Goal: Task Accomplishment & Management: Manage account settings

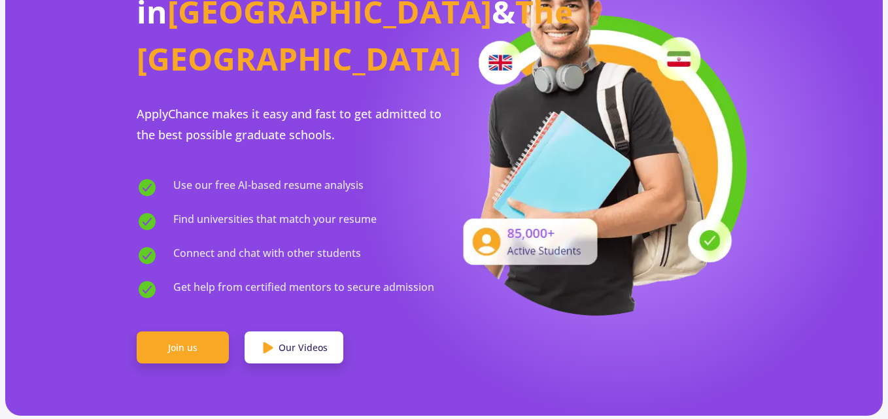
scroll to position [196, 0]
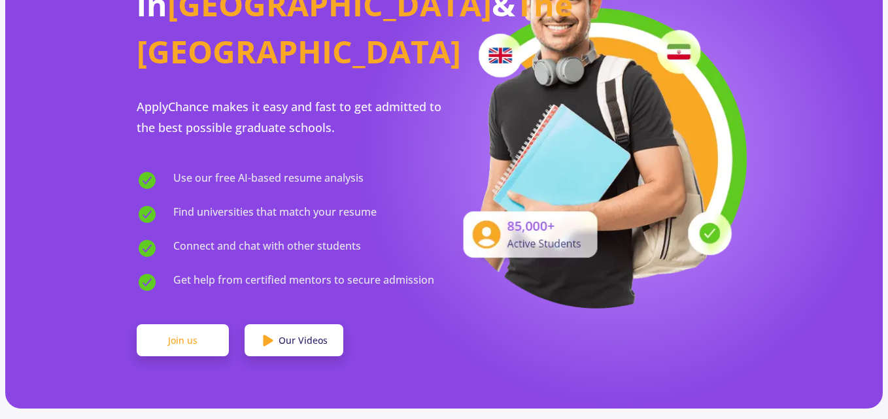
click at [183, 325] on link "Join us" at bounding box center [183, 341] width 92 height 33
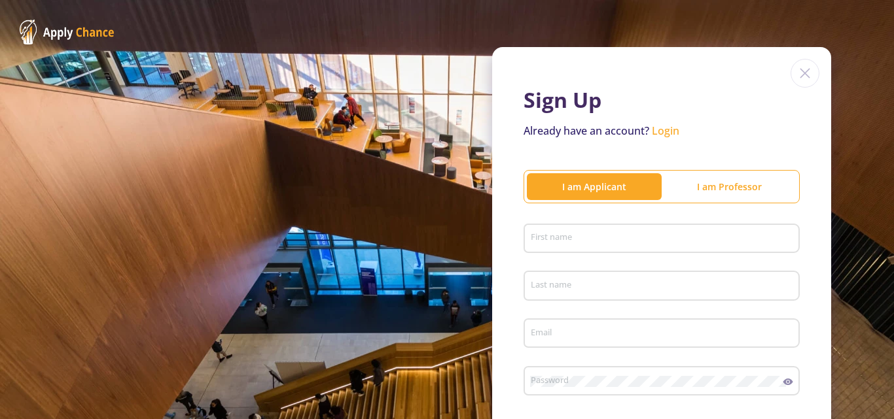
click at [561, 236] on input "First name" at bounding box center [663, 240] width 267 height 12
click at [532, 239] on input "First name" at bounding box center [663, 240] width 267 height 12
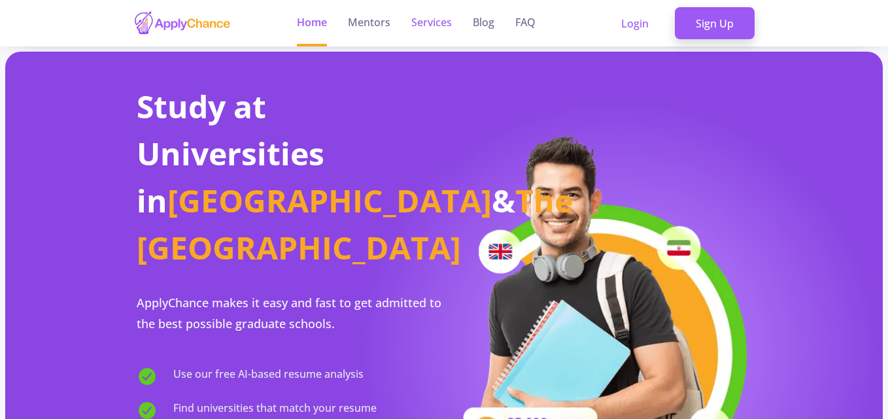
click at [421, 24] on link "Services" at bounding box center [432, 23] width 41 height 46
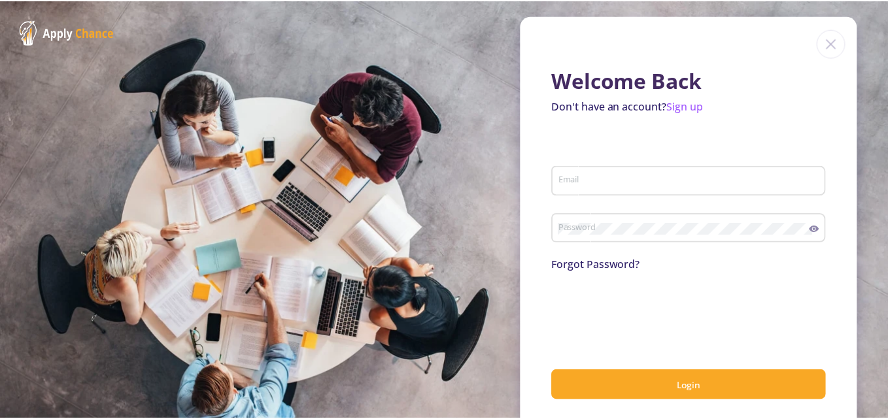
scroll to position [12, 0]
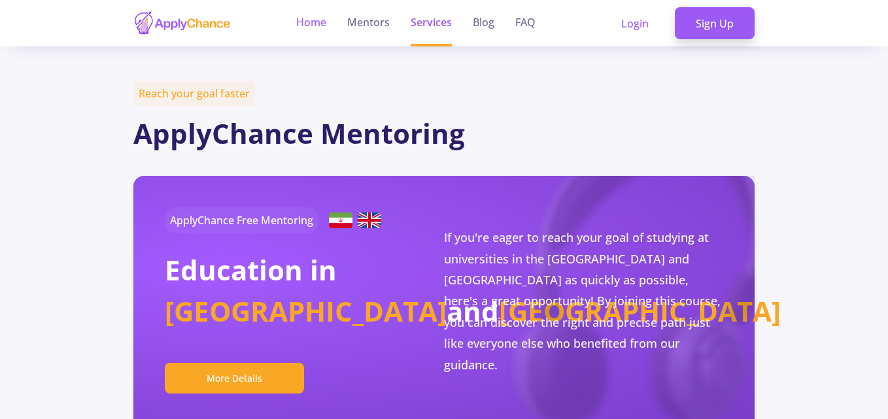
click at [302, 29] on link "Home" at bounding box center [311, 23] width 30 height 46
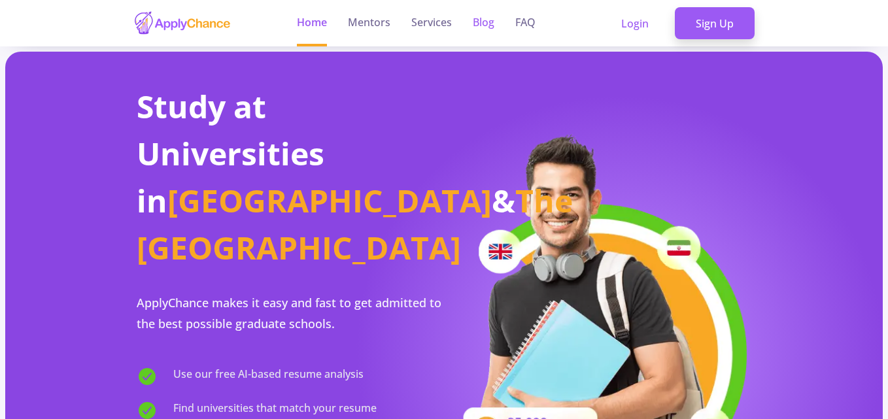
click at [489, 32] on link "Blog" at bounding box center [484, 23] width 22 height 46
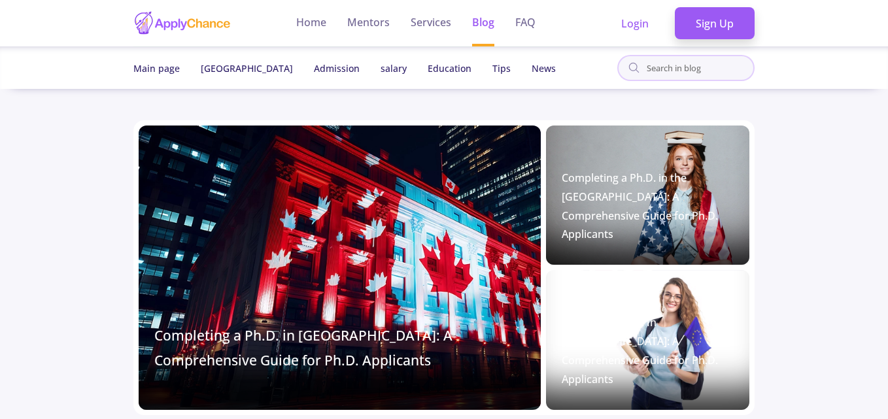
click at [690, 66] on input "text" at bounding box center [700, 69] width 108 height 18
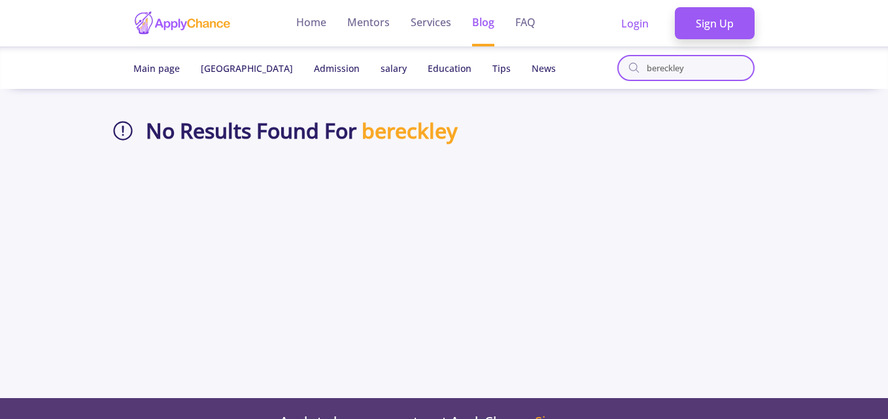
click at [715, 67] on input "bereckley" at bounding box center [700, 69] width 108 height 18
click at [710, 68] on input "bereckley" at bounding box center [700, 69] width 108 height 18
type input "m"
click at [171, 188] on section "No Results Found For mit uni" at bounding box center [444, 252] width 667 height 294
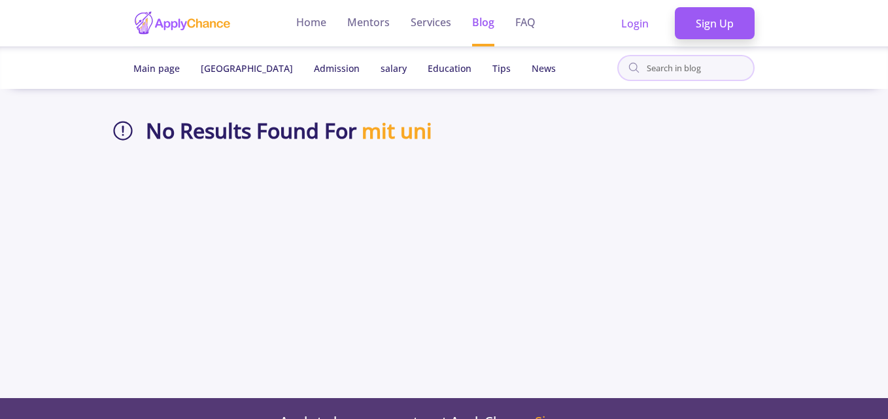
click at [654, 69] on input "text" at bounding box center [700, 69] width 108 height 18
type input "[PERSON_NAME]"
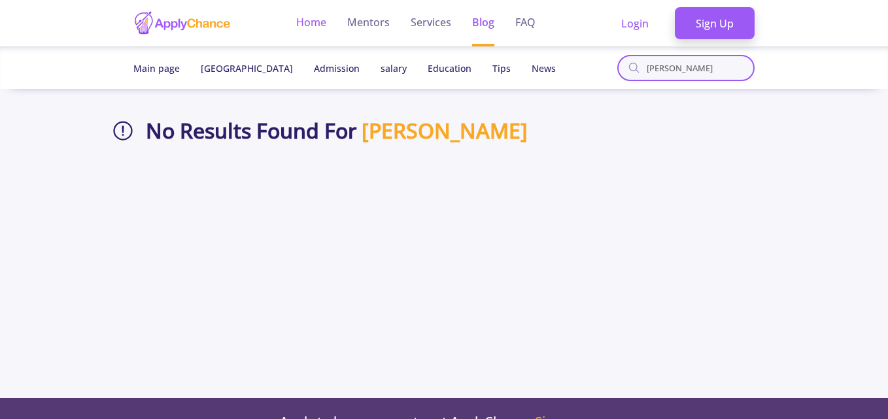
click at [310, 20] on link "Home" at bounding box center [311, 23] width 30 height 46
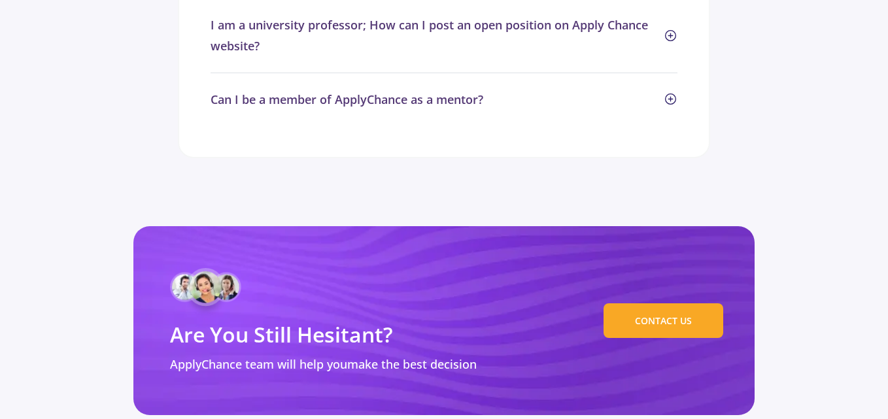
scroll to position [6412, 0]
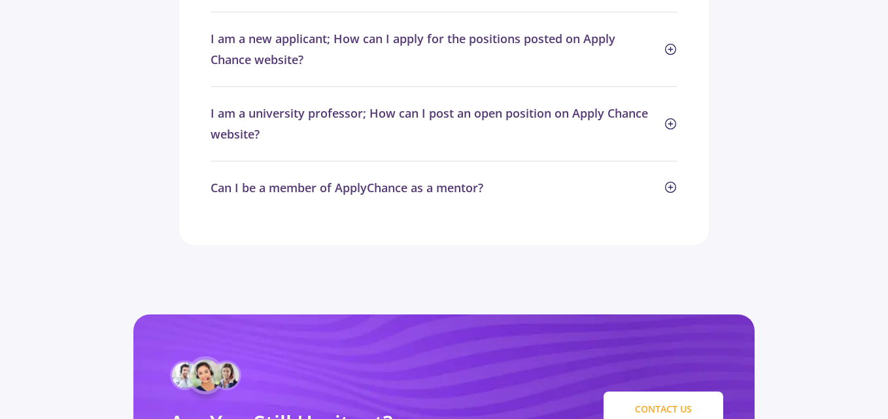
click at [644, 392] on link "CONTACT US" at bounding box center [664, 409] width 120 height 35
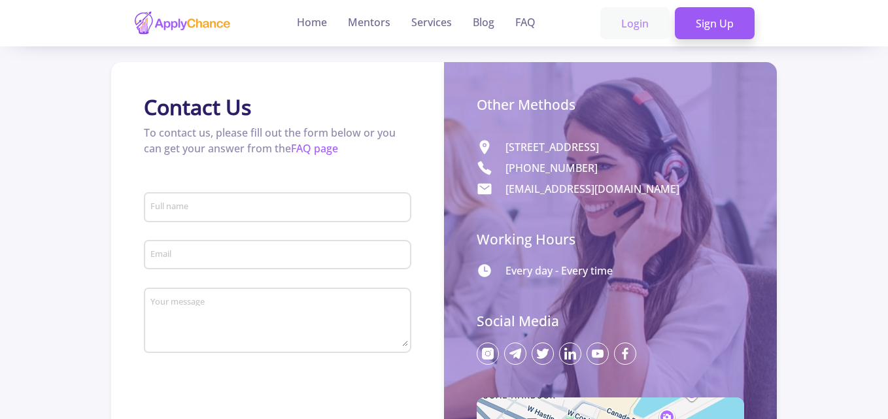
click at [638, 28] on link "Login" at bounding box center [635, 23] width 69 height 33
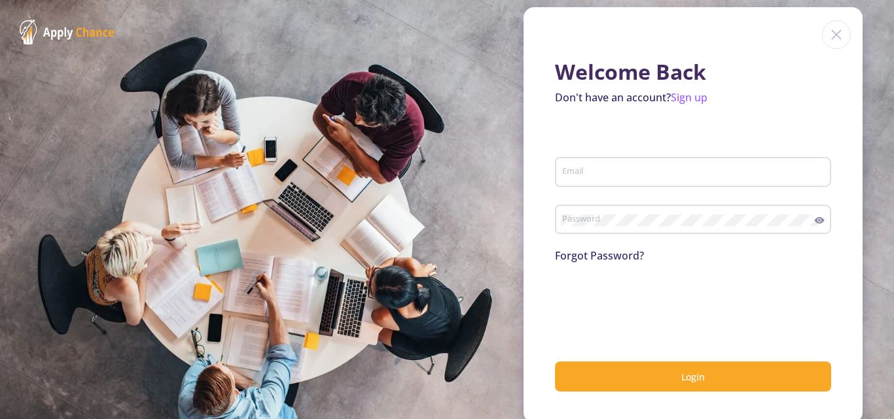
scroll to position [12, 0]
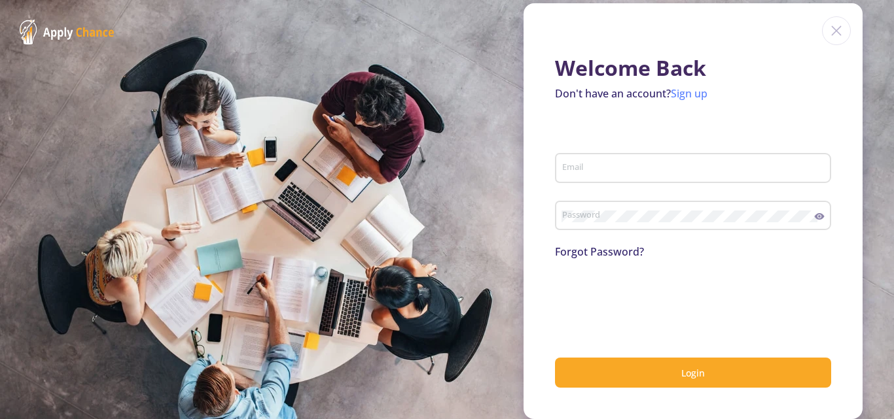
click at [686, 96] on link "Sign up" at bounding box center [689, 93] width 37 height 14
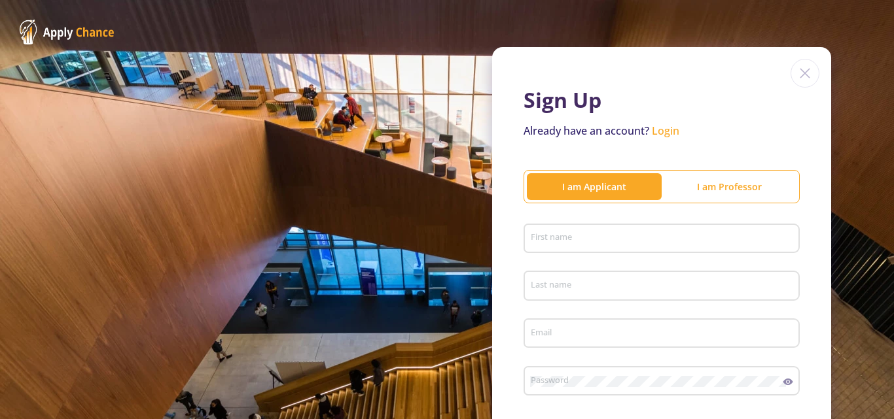
click at [563, 230] on div "First name" at bounding box center [662, 236] width 264 height 34
click at [563, 238] on input "First name" at bounding box center [663, 240] width 267 height 12
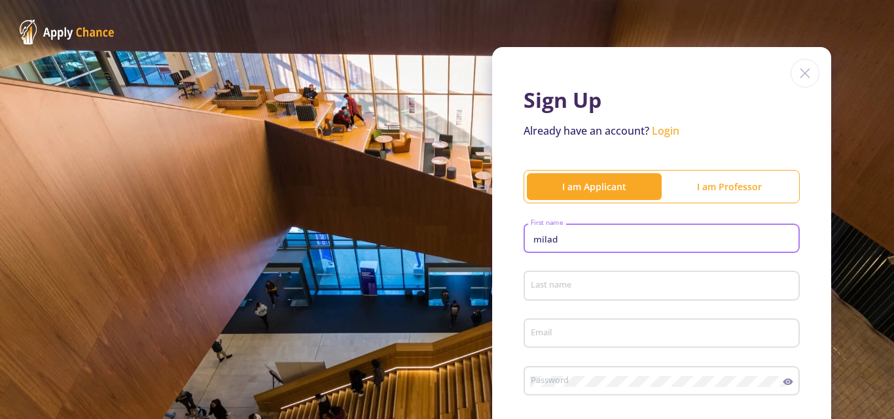
type input "milad"
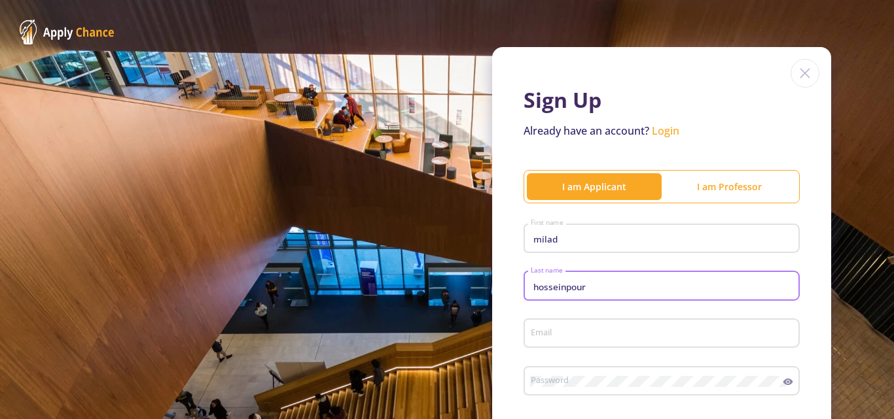
type input "hosseinpour"
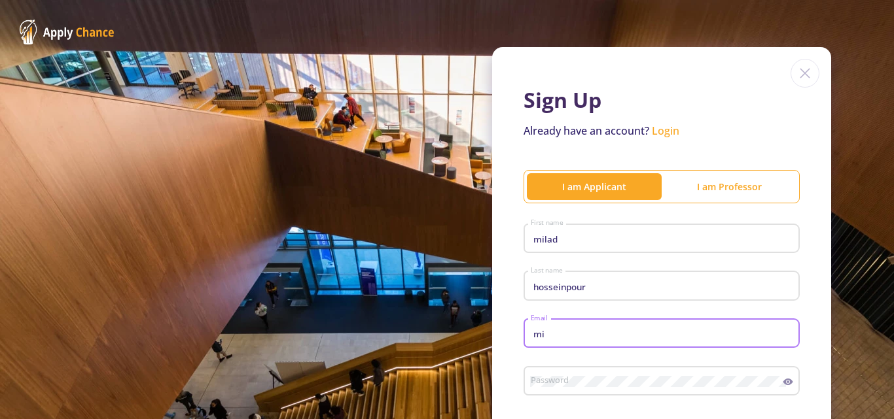
type input "[EMAIL_ADDRESS][DOMAIN_NAME]"
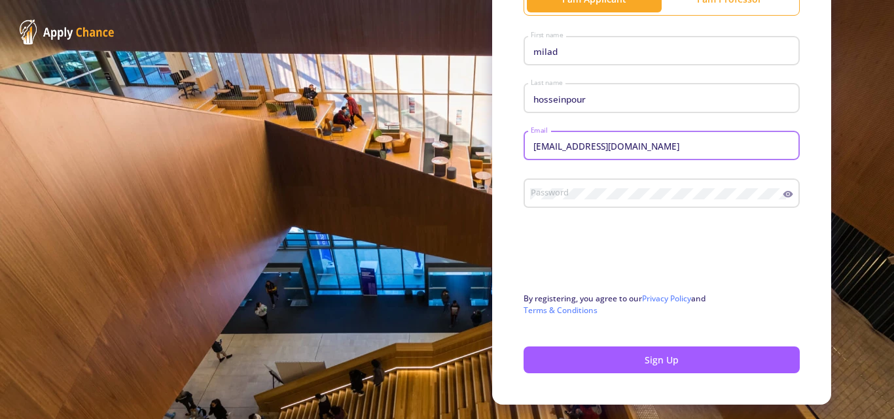
scroll to position [196, 0]
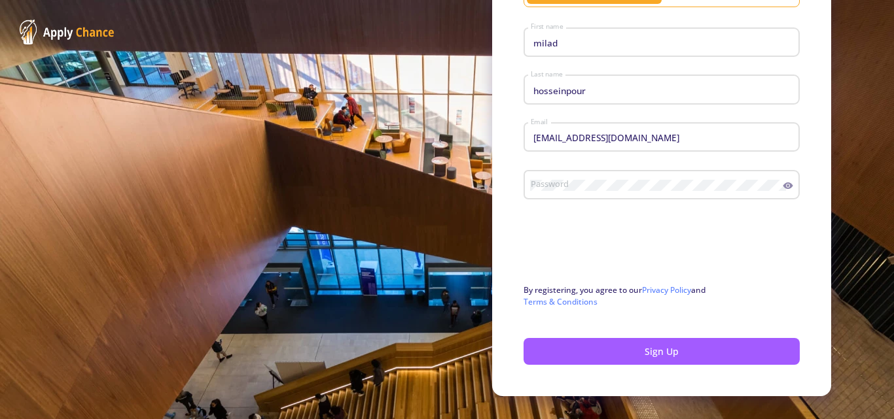
click at [581, 177] on div "Password" at bounding box center [656, 183] width 253 height 34
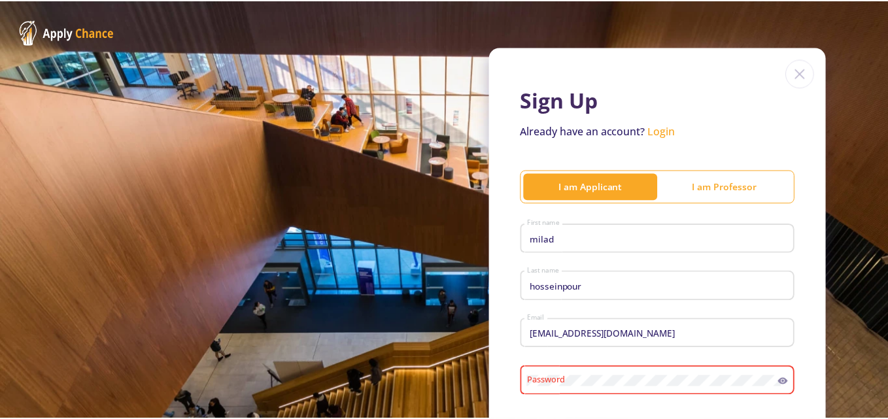
scroll to position [220, 0]
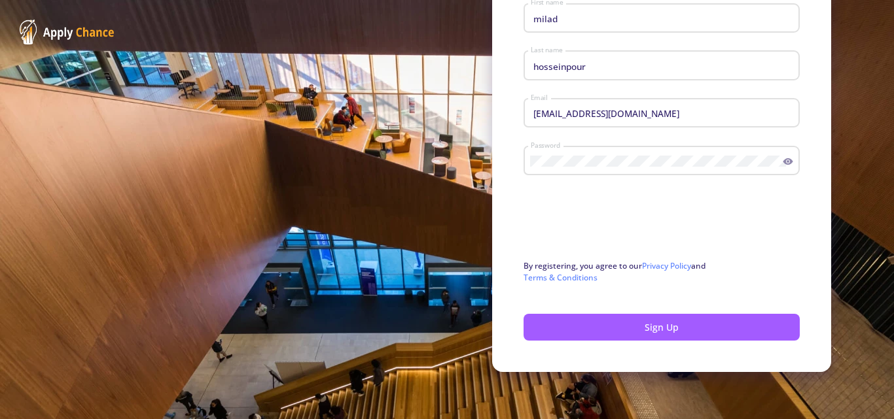
click at [782, 159] on icon at bounding box center [787, 161] width 10 height 10
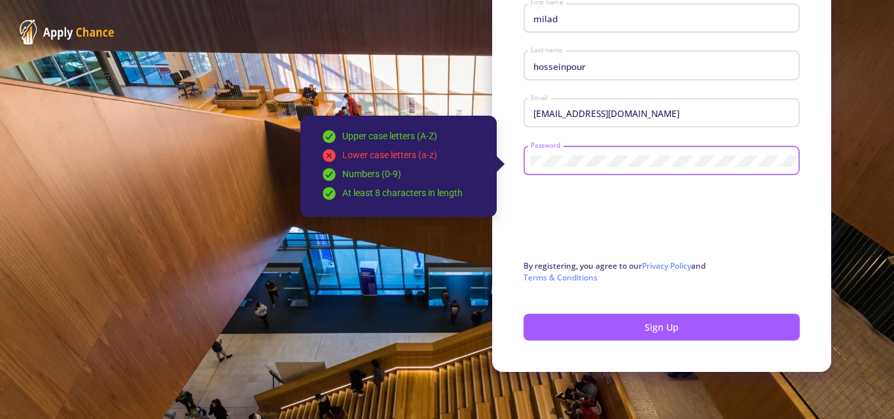
click at [779, 160] on div "Upper case letters (A-Z) Lower case letters (a-z) Numbers (0-9) At least 8 char…" at bounding box center [661, 158] width 276 height 34
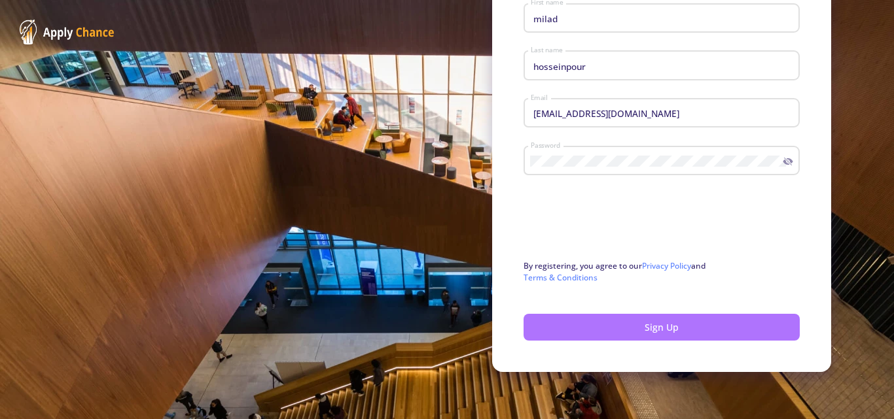
click at [614, 332] on button "Sign Up" at bounding box center [661, 327] width 276 height 27
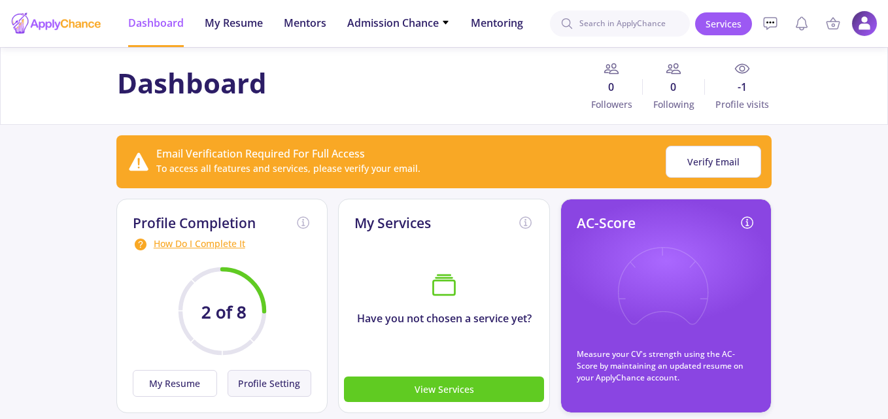
click at [256, 383] on button "Profile Setting" at bounding box center [270, 383] width 84 height 27
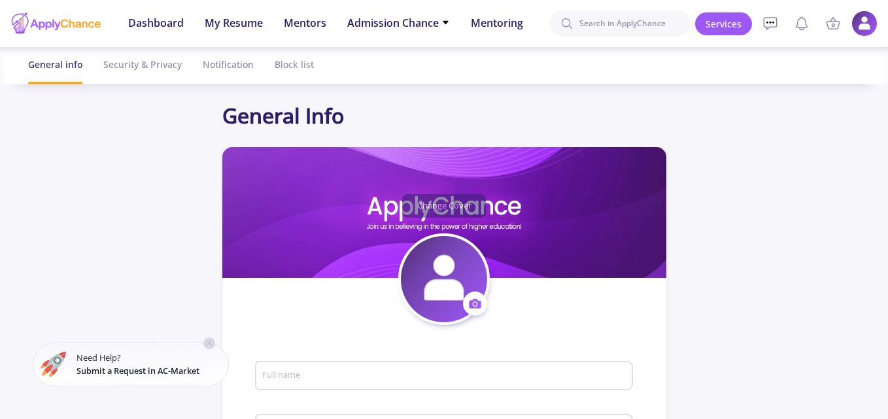
type input "[PERSON_NAME]"
type input "miladhosseinpour"
type input "[EMAIL_ADDRESS][DOMAIN_NAME]"
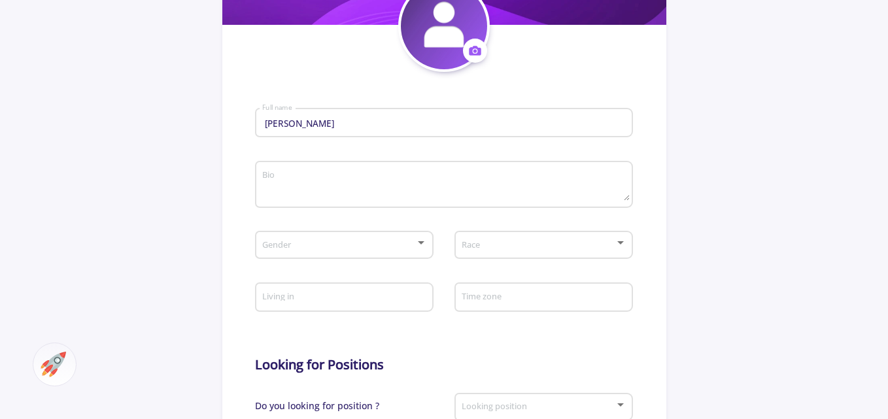
scroll to position [262, 0]
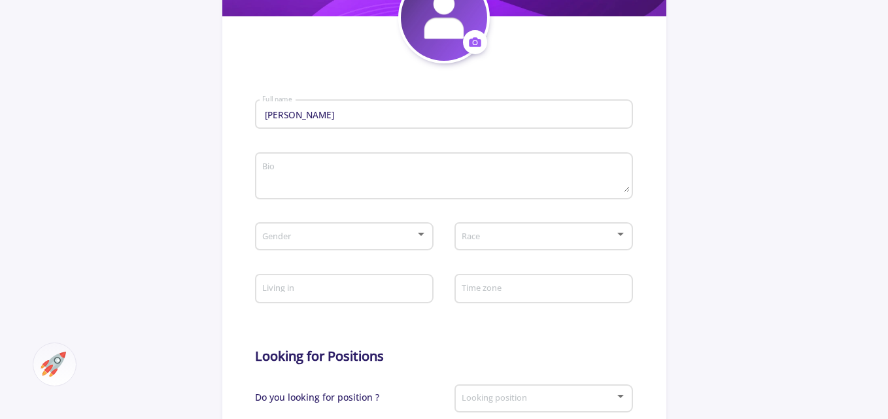
click at [419, 237] on div at bounding box center [421, 235] width 12 height 10
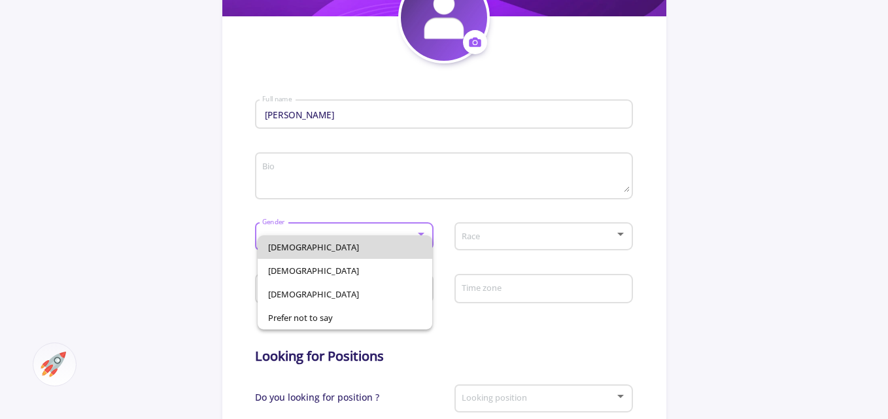
click at [370, 246] on span "[DEMOGRAPHIC_DATA]" at bounding box center [345, 248] width 154 height 24
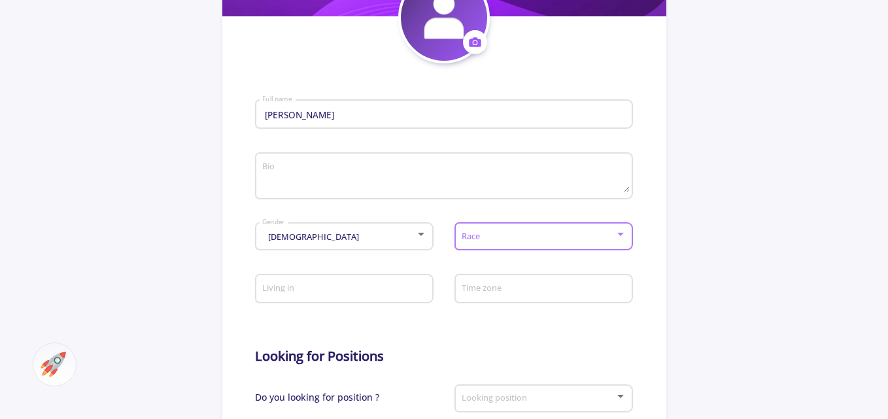
click at [524, 236] on span at bounding box center [540, 236] width 150 height 9
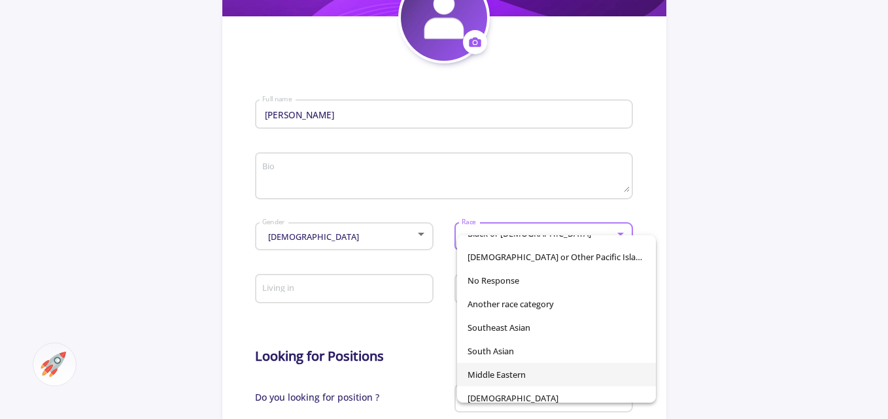
scroll to position [92, 0]
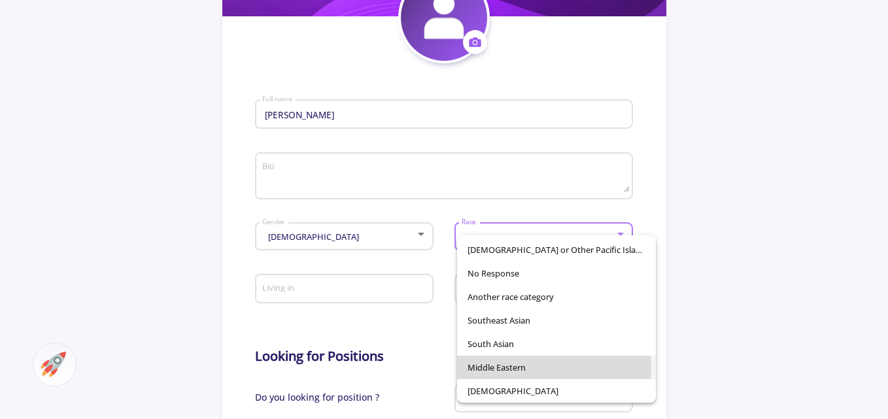
click at [522, 369] on span "Middle Eastern" at bounding box center [557, 368] width 178 height 24
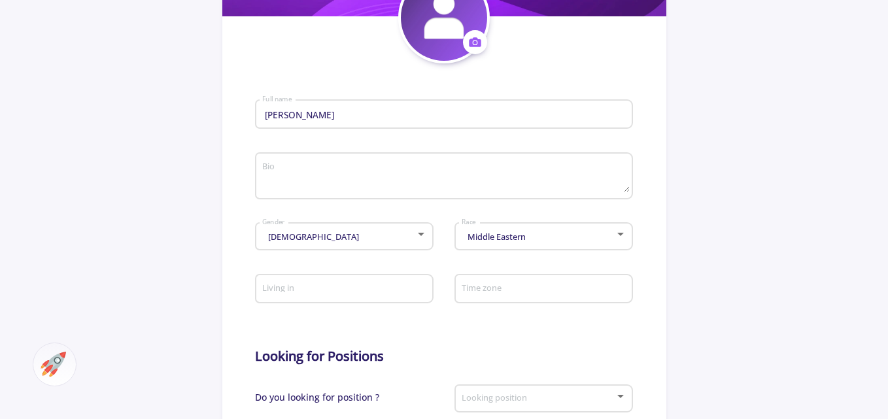
click at [364, 296] on div "Living in" at bounding box center [345, 287] width 166 height 34
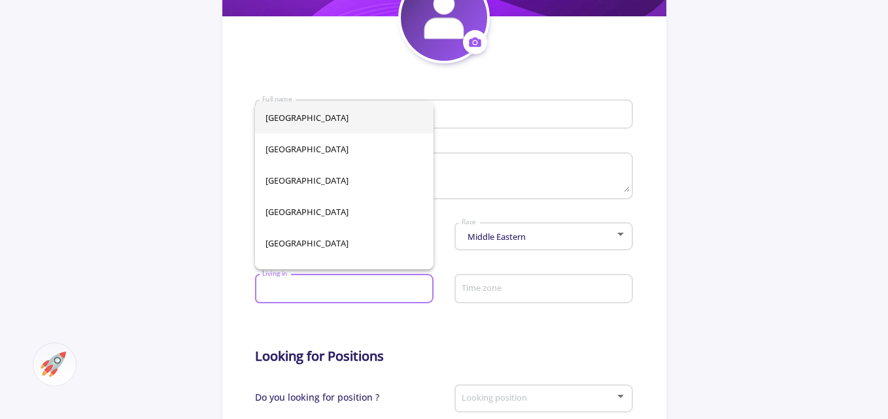
click at [361, 294] on input "Living in" at bounding box center [346, 290] width 169 height 12
type input "[GEOGRAPHIC_DATA]"
type input "[PERSON_NAME]"
type input "[GEOGRAPHIC_DATA]"
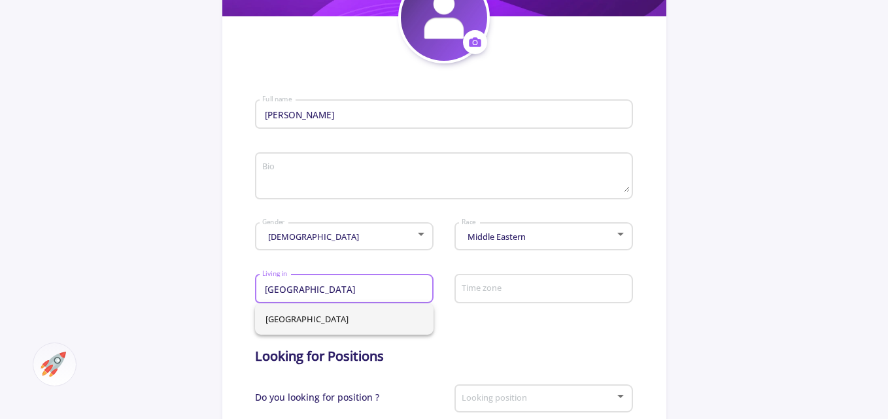
type input "[GEOGRAPHIC_DATA]"
click at [516, 287] on input "Time zone" at bounding box center [545, 290] width 169 height 12
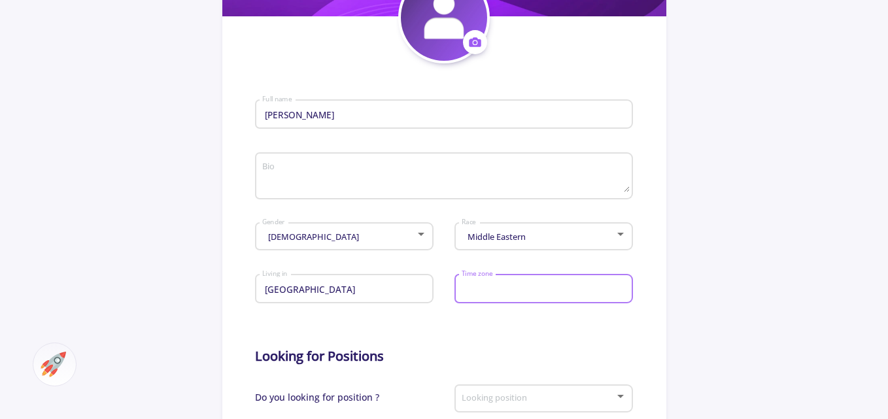
type input "[GEOGRAPHIC_DATA]"
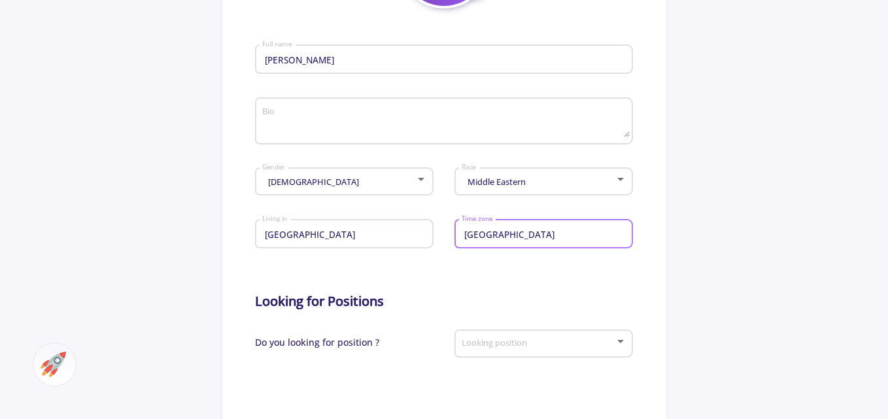
scroll to position [393, 0]
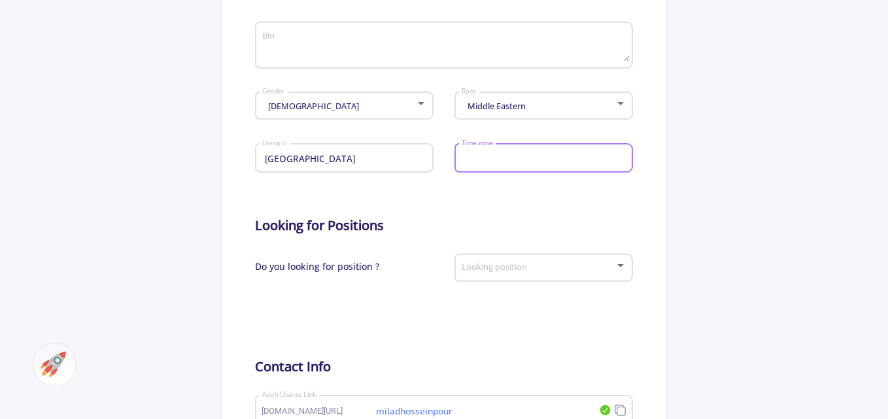
click at [536, 273] on div at bounding box center [538, 269] width 154 height 10
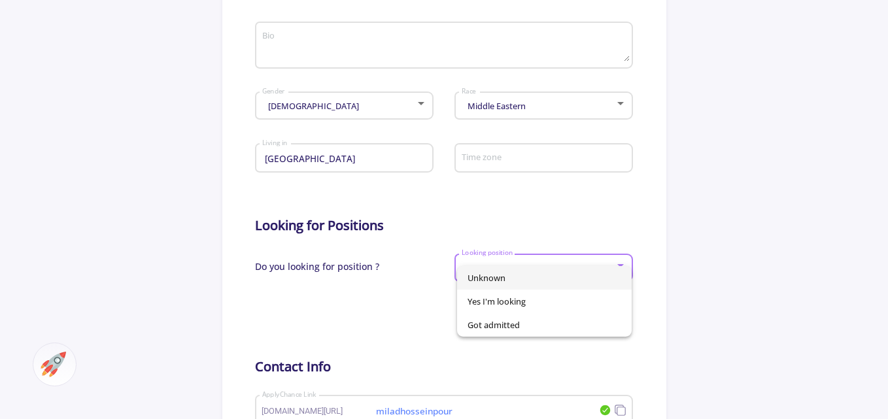
click at [528, 216] on div at bounding box center [444, 209] width 888 height 419
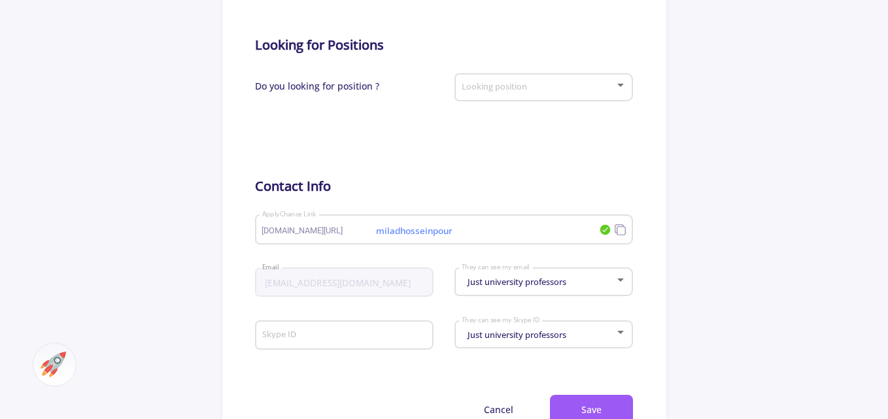
scroll to position [589, 0]
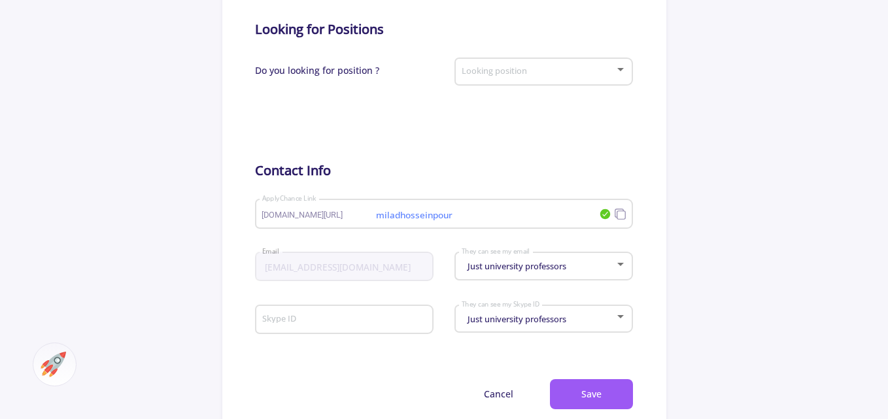
click at [620, 263] on div at bounding box center [621, 264] width 7 height 3
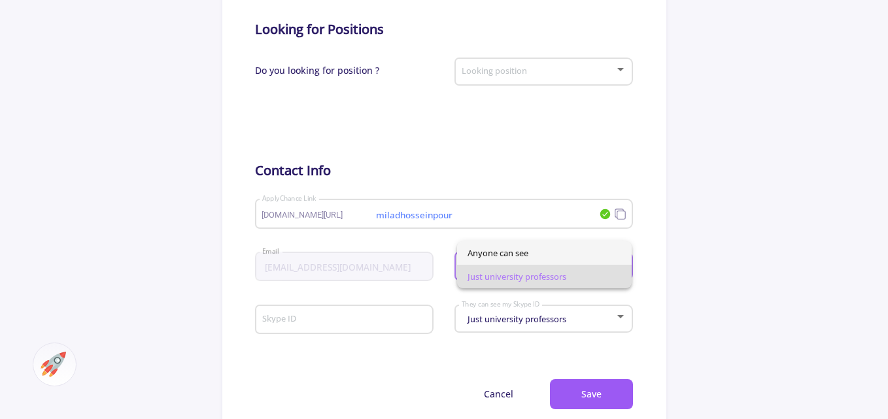
click at [563, 248] on span "Anyone can see" at bounding box center [545, 253] width 154 height 24
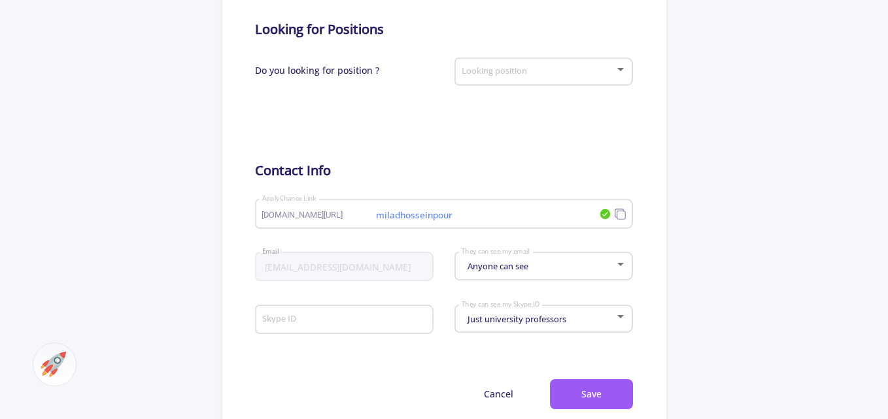
click at [619, 309] on div "Just university professors They can see my Skype ID" at bounding box center [544, 316] width 166 height 33
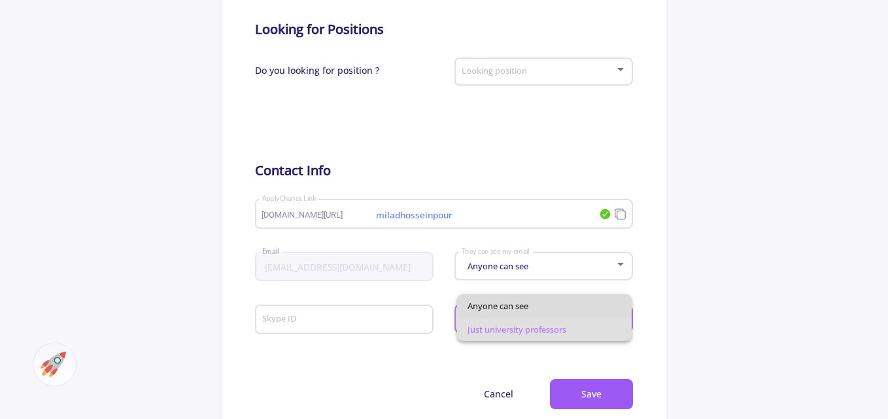
click at [533, 306] on span "Anyone can see" at bounding box center [545, 306] width 154 height 24
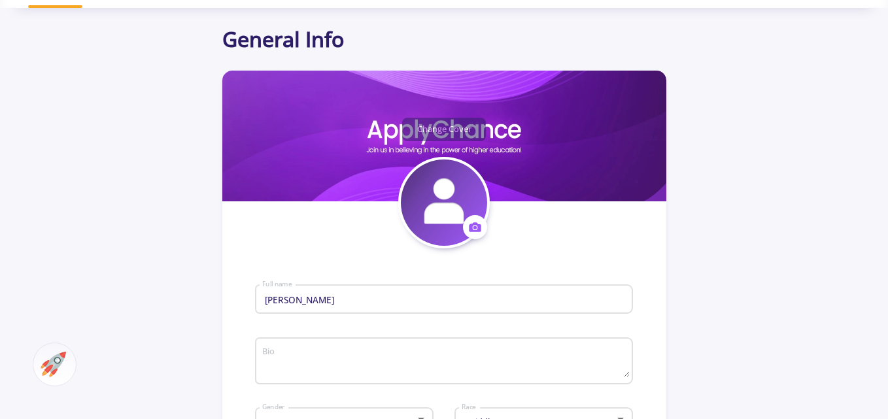
scroll to position [196, 0]
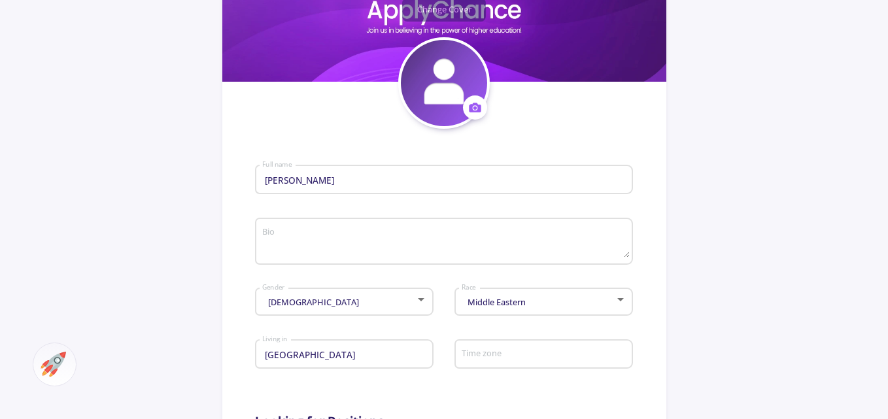
click at [324, 181] on input "[PERSON_NAME]" at bounding box center [446, 181] width 368 height 12
click at [271, 183] on input "[PERSON_NAME]" at bounding box center [446, 181] width 368 height 12
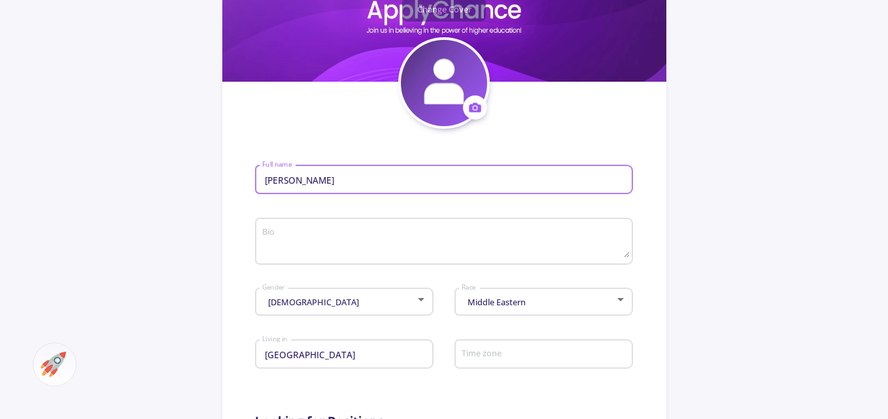
click at [294, 184] on input "Milad hosseinpour" at bounding box center [446, 181] width 368 height 12
click at [292, 181] on input "Milad hosseinpour" at bounding box center [446, 181] width 368 height 12
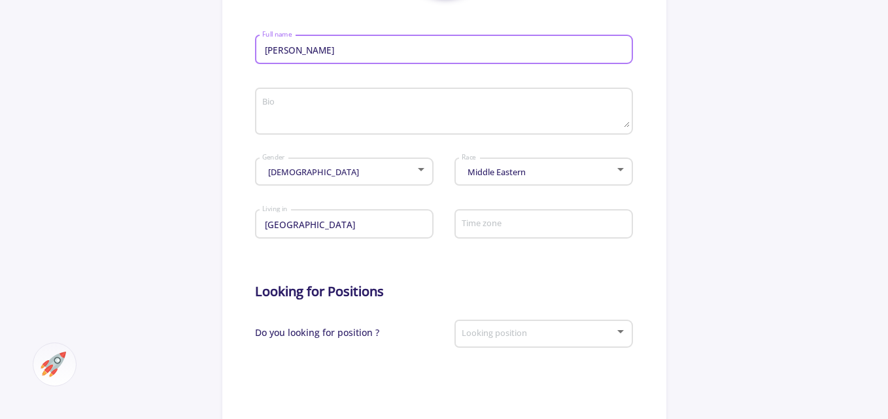
scroll to position [327, 0]
type input "[PERSON_NAME]"
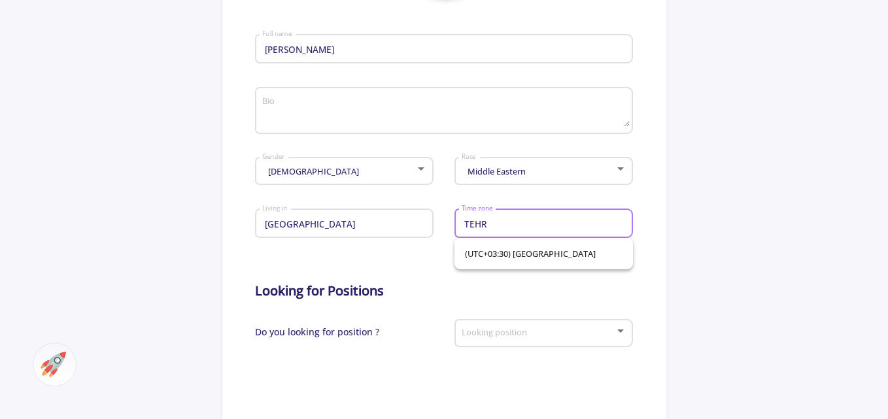
click at [508, 224] on input "TEHR" at bounding box center [545, 225] width 169 height 12
type input "TEHR"
click at [493, 258] on span "(UTC+03:30) [GEOGRAPHIC_DATA]" at bounding box center [544, 253] width 158 height 31
type input "(UTC+03:30) [GEOGRAPHIC_DATA]"
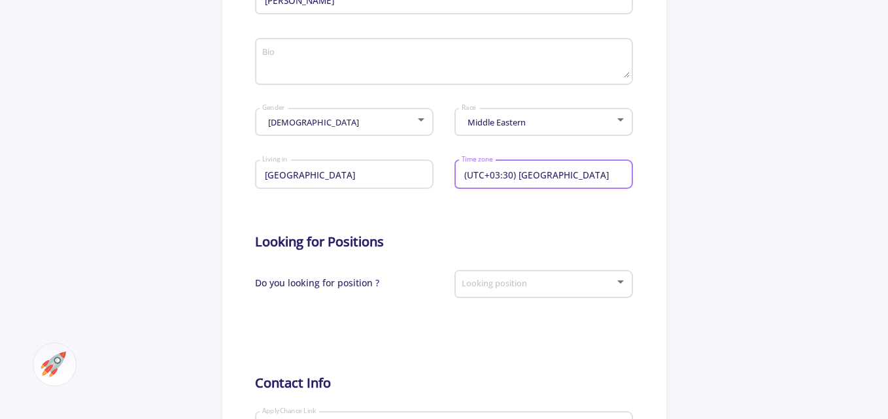
scroll to position [458, 0]
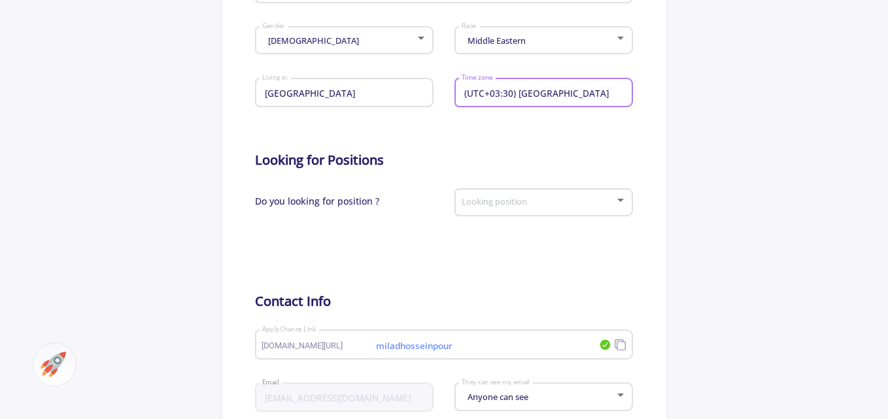
click at [616, 199] on div at bounding box center [621, 201] width 12 height 10
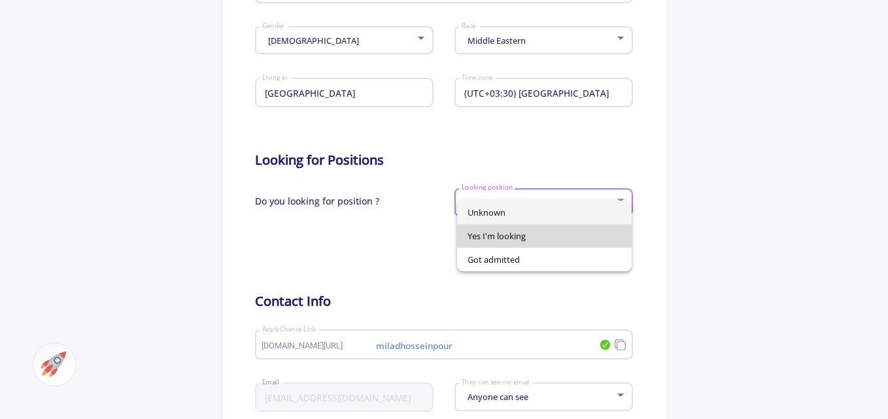
click at [586, 241] on span "Yes I'm looking" at bounding box center [545, 236] width 154 height 24
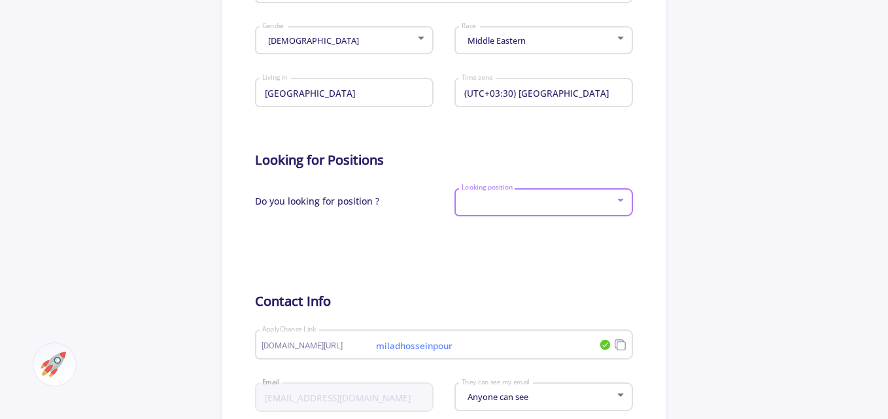
click at [586, 241] on div at bounding box center [444, 246] width 378 height 33
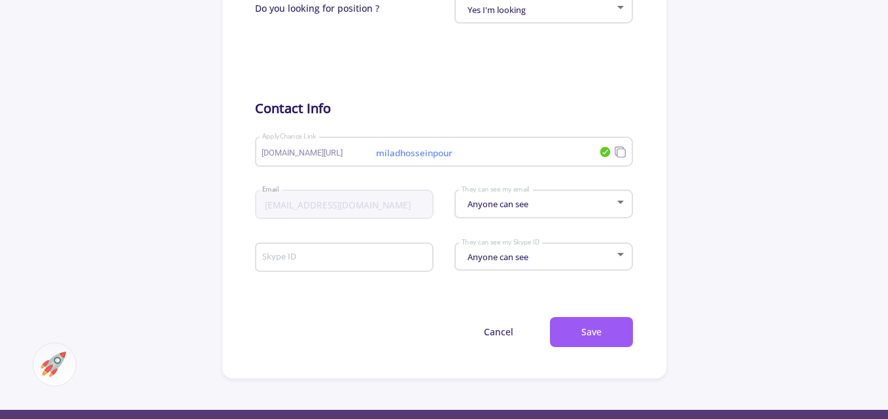
scroll to position [654, 0]
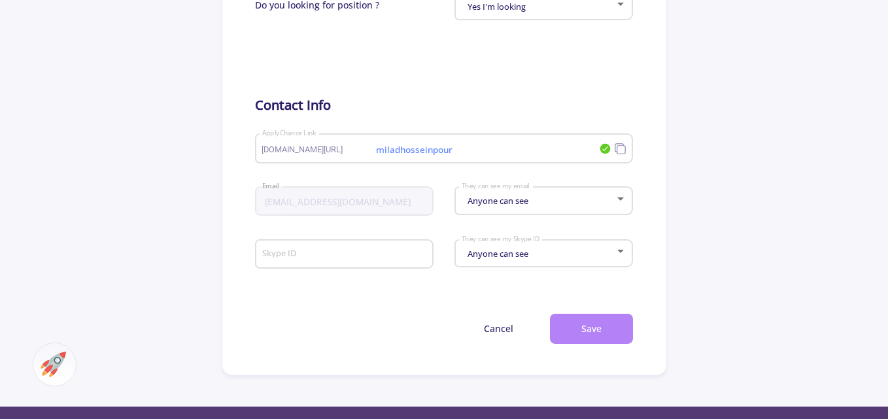
click at [578, 333] on button "Save" at bounding box center [591, 329] width 83 height 31
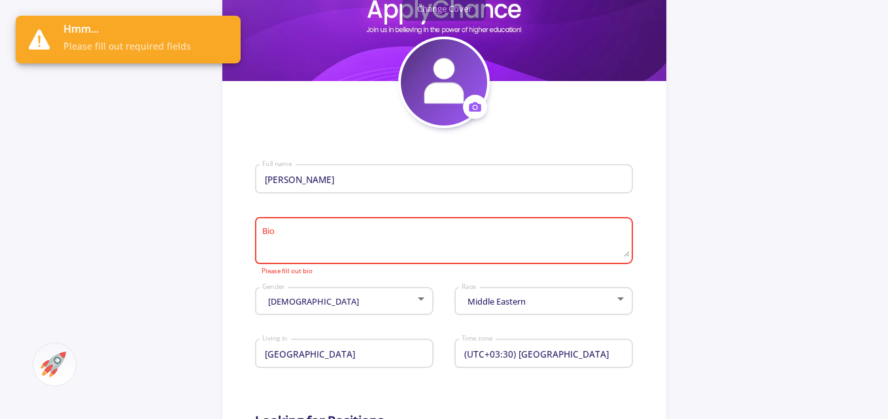
scroll to position [196, 0]
click at [278, 235] on textarea "Bio" at bounding box center [446, 242] width 368 height 31
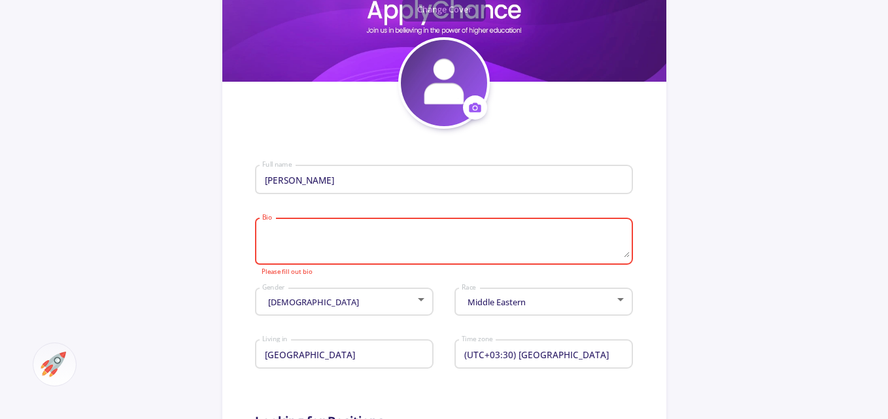
type textarea "i"
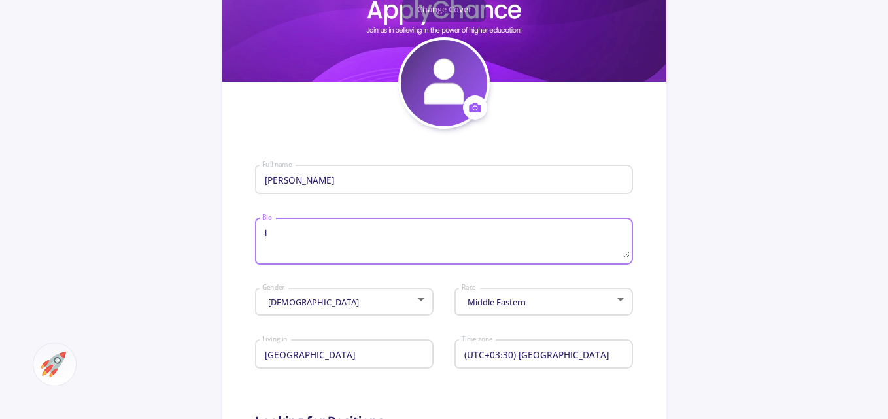
type textarea "i"
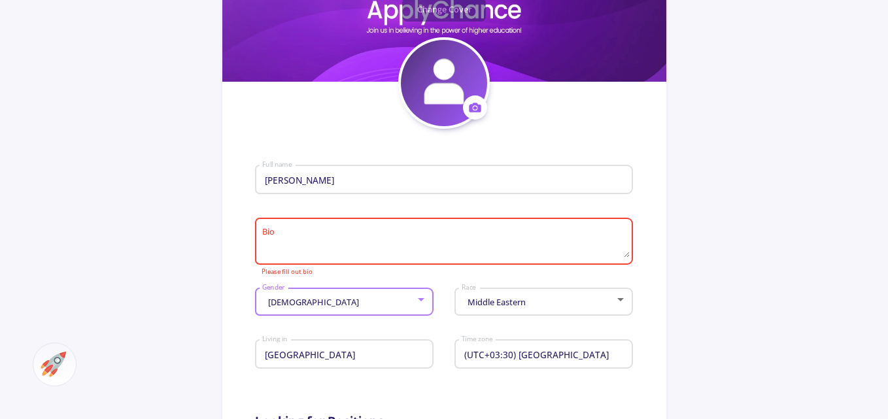
click at [316, 233] on textarea "Bio" at bounding box center [446, 242] width 368 height 31
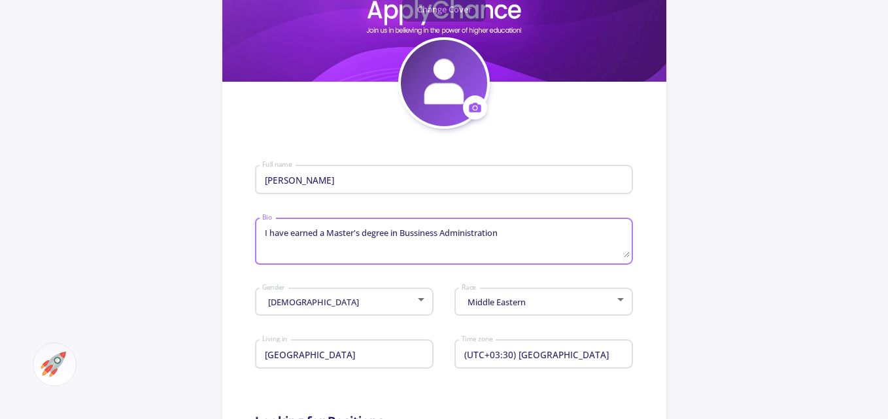
click at [416, 230] on textarea "I have earned a Master's degree in Bussiness Administration" at bounding box center [446, 242] width 368 height 31
click at [418, 237] on textarea "I have earned a Master's degree in Bussiness Administration" at bounding box center [446, 242] width 368 height 31
click at [511, 234] on textarea "I have earned a Master's degree in Business Administration" at bounding box center [446, 242] width 368 height 31
drag, startPoint x: 337, startPoint y: 240, endPoint x: 343, endPoint y: 243, distance: 7.3
click at [343, 243] on textarea "I have earned a Master's degree in Business Administration (MBA) and am current…" at bounding box center [446, 242] width 368 height 31
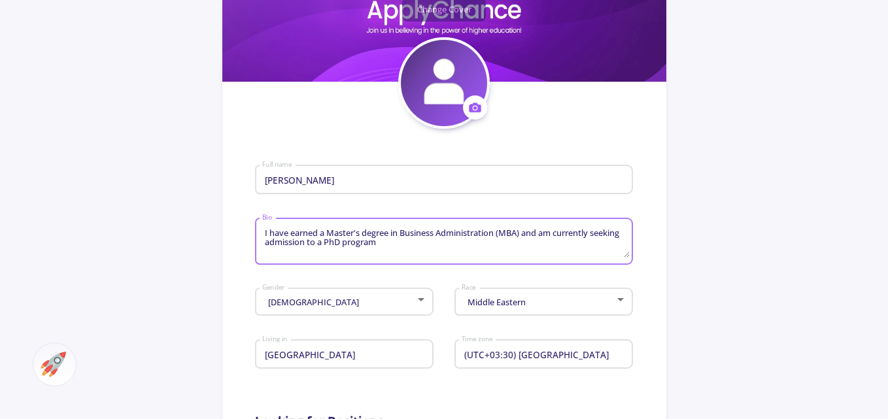
click at [385, 244] on textarea "I have earned a Master's degree in Business Administration (MBA) and am current…" at bounding box center [446, 242] width 368 height 31
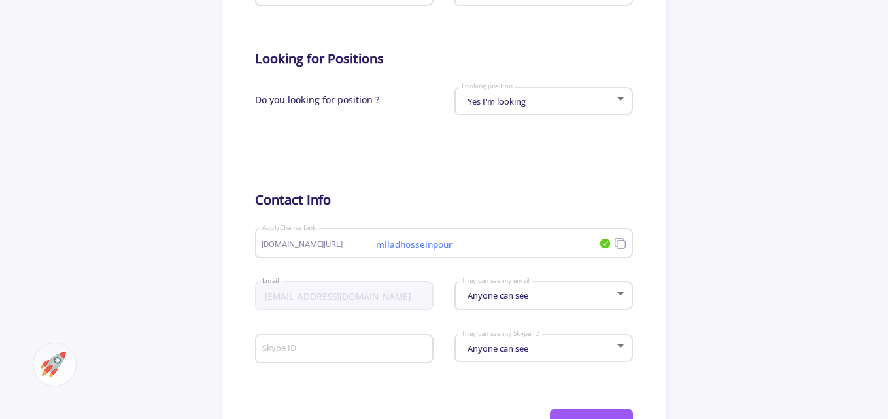
scroll to position [785, 0]
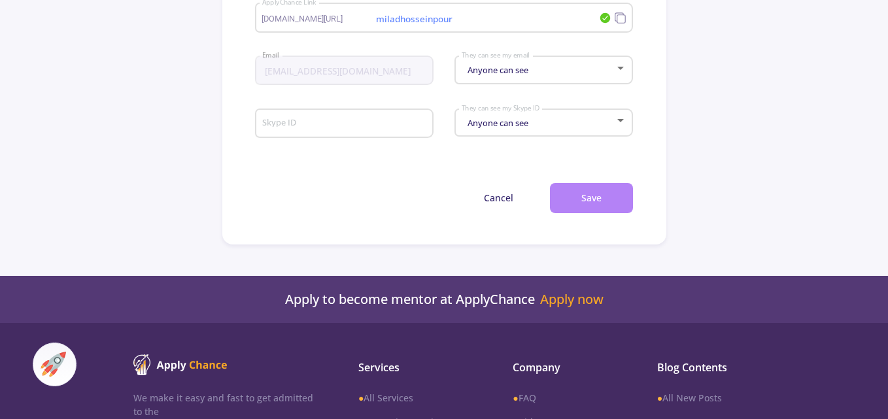
type textarea "I have earned a Master's degree in Business Administration (MBA) and am current…"
click at [597, 200] on button "Save" at bounding box center [591, 198] width 83 height 31
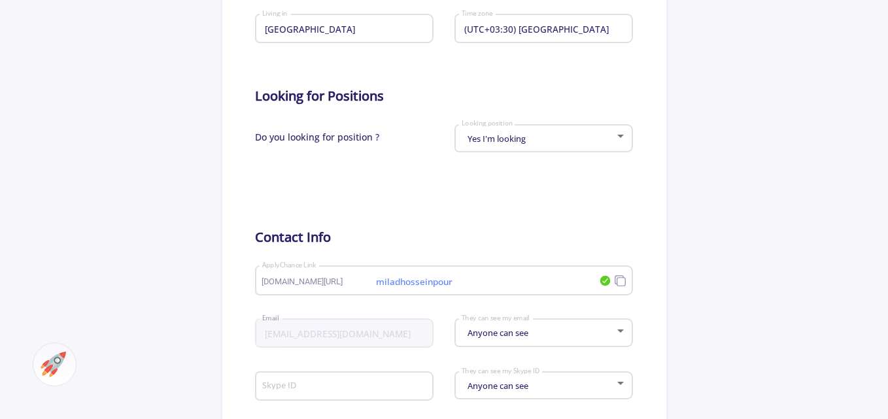
scroll to position [720, 0]
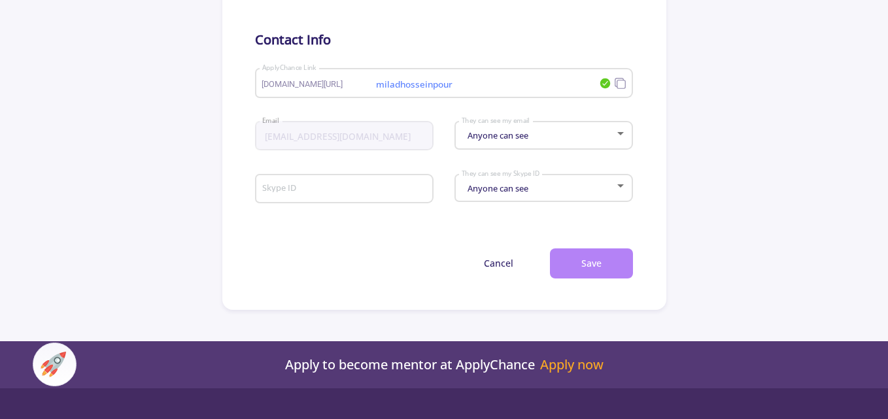
click at [580, 268] on button "Save" at bounding box center [591, 264] width 83 height 31
click at [601, 277] on button "Save" at bounding box center [591, 264] width 83 height 31
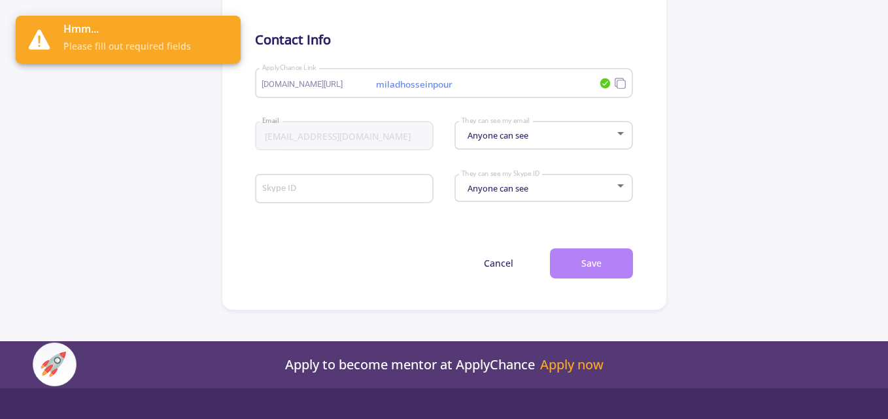
click at [598, 268] on button "Save" at bounding box center [591, 264] width 83 height 31
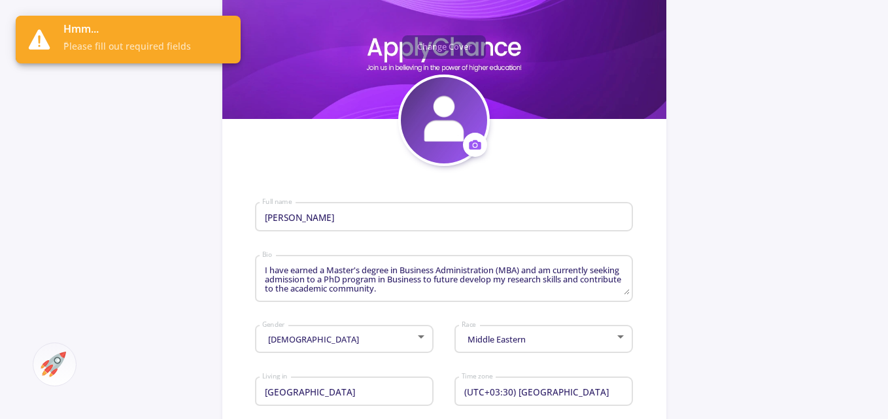
scroll to position [262, 0]
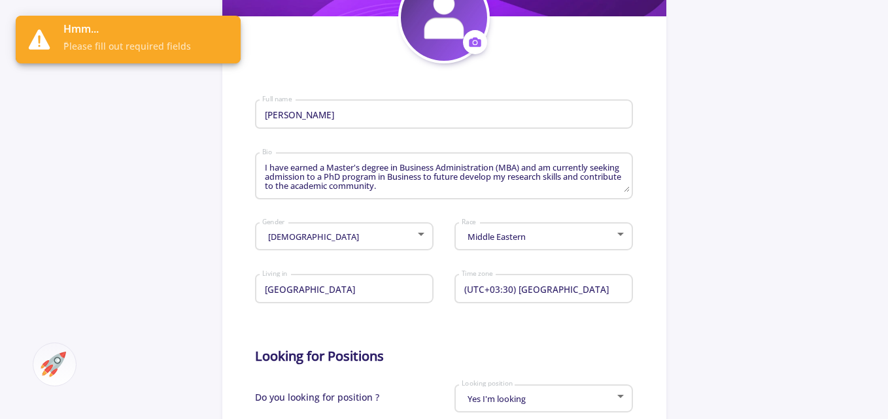
click at [442, 178] on textarea "I have earned a Master's degree in Business Administration (MBA) and am current…" at bounding box center [446, 177] width 368 height 31
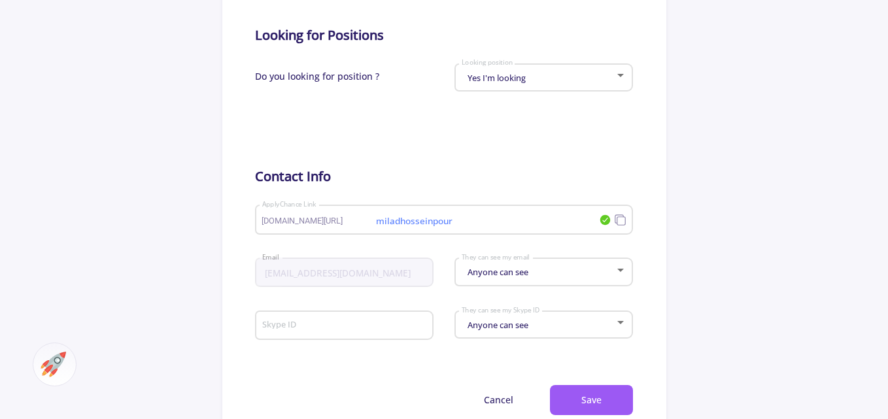
scroll to position [654, 0]
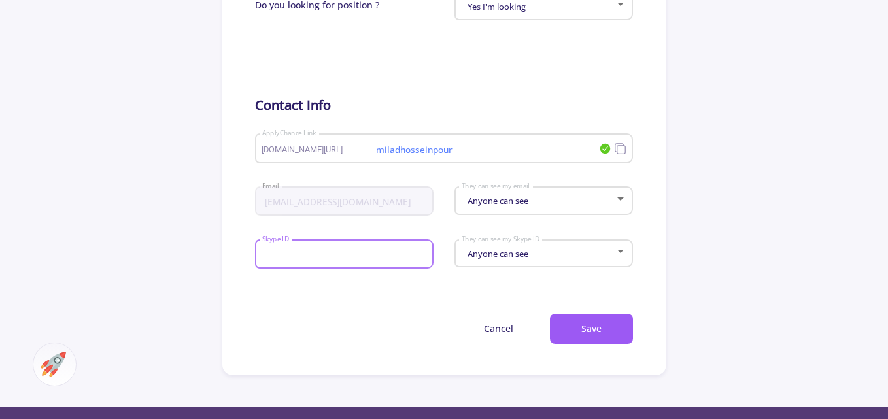
click at [302, 255] on input "Skype ID" at bounding box center [346, 255] width 169 height 12
click at [298, 256] on input "Skype ID" at bounding box center [346, 255] width 169 height 12
click at [327, 255] on input "milad.hosseinpour89@gmail.com" at bounding box center [346, 255] width 169 height 12
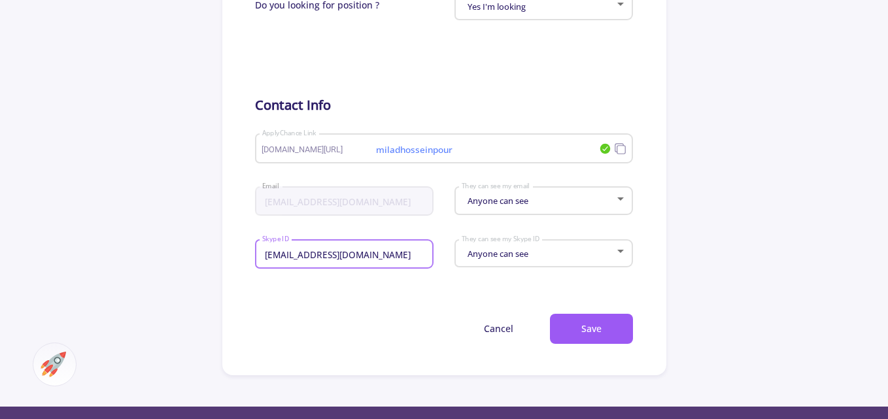
click at [327, 255] on input "milad.hosseinpour89@gmail.com" at bounding box center [346, 255] width 169 height 12
type input "hp.lightning89@gmail.com"
click at [584, 336] on button "Save" at bounding box center [591, 329] width 83 height 31
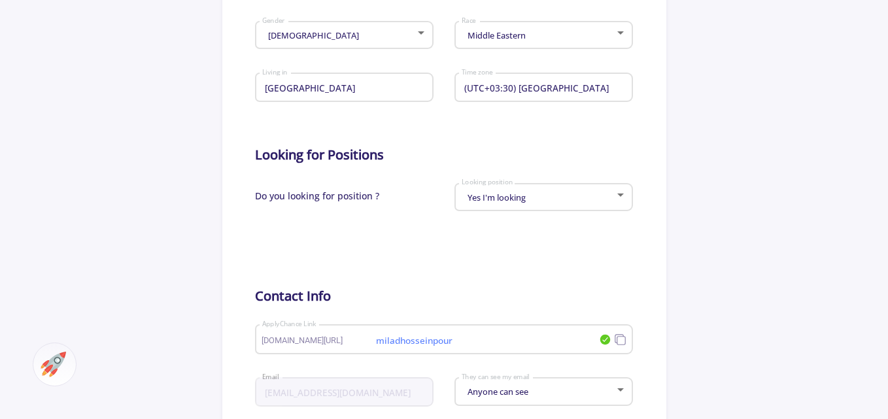
scroll to position [523, 0]
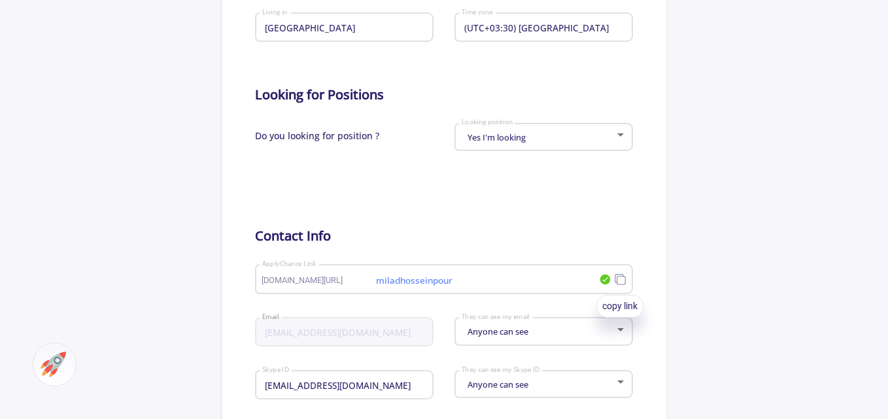
click at [620, 284] on icon at bounding box center [620, 279] width 12 height 12
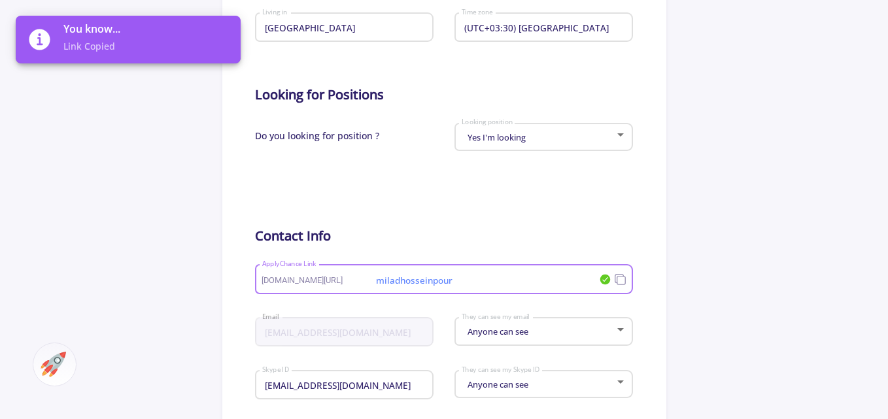
click at [338, 277] on span "[DOMAIN_NAME][URL]" at bounding box center [318, 280] width 113 height 9
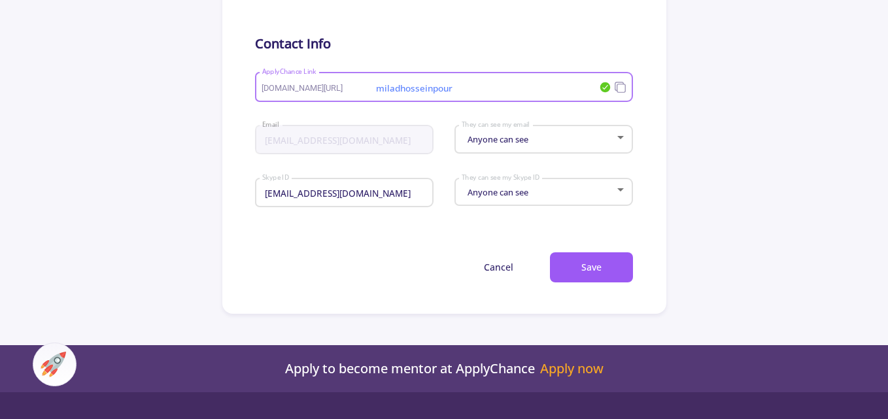
scroll to position [720, 0]
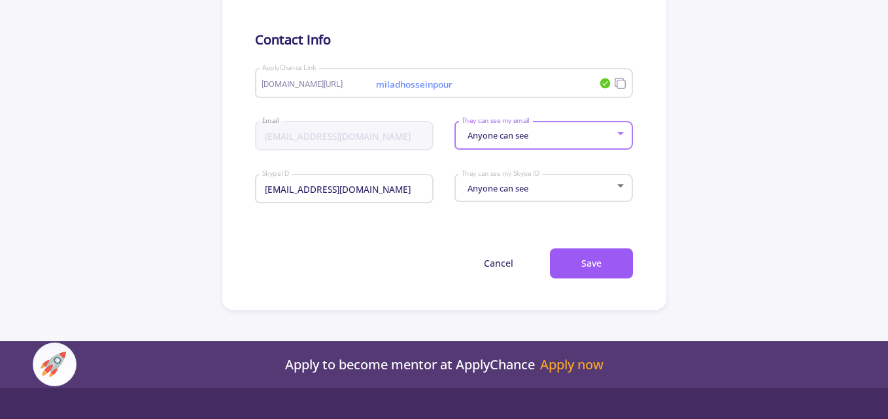
click at [620, 137] on div at bounding box center [621, 133] width 12 height 10
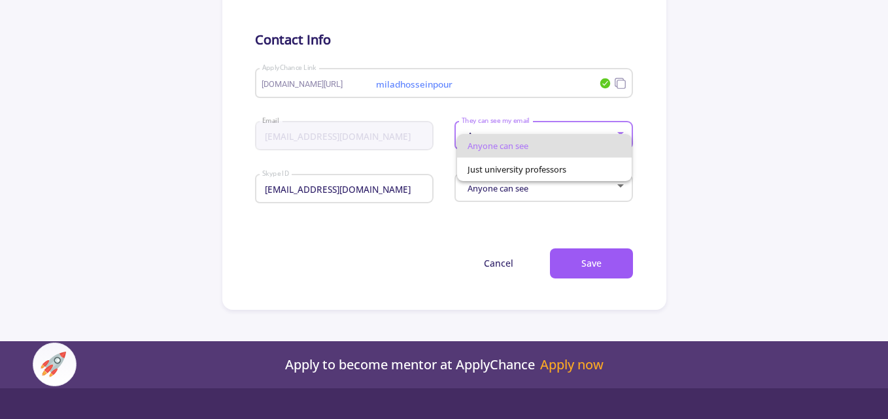
click at [620, 194] on div at bounding box center [444, 209] width 888 height 419
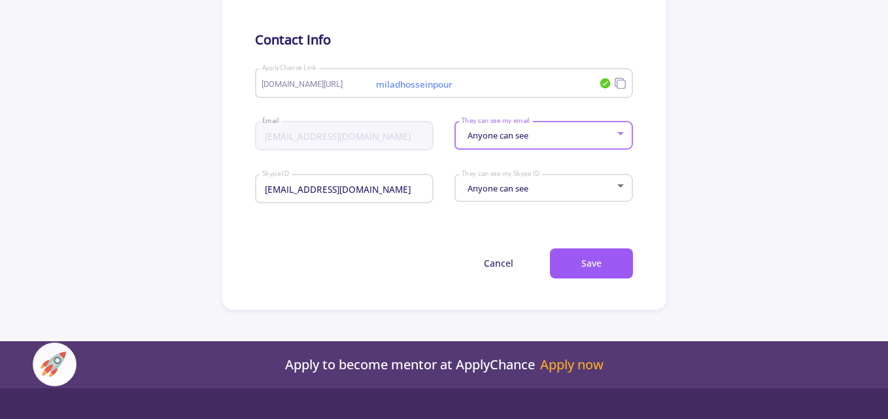
click at [620, 194] on div "Anyone can see They can see my Skype ID" at bounding box center [544, 185] width 166 height 33
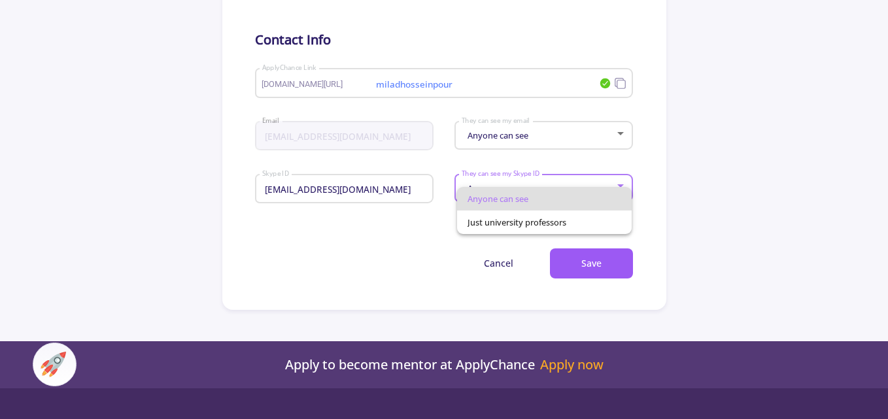
click at [363, 239] on div at bounding box center [444, 209] width 888 height 419
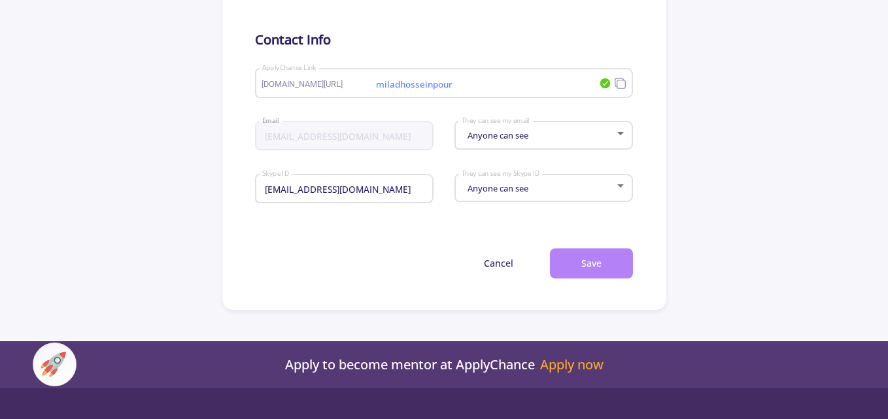
click at [580, 262] on button "Save" at bounding box center [591, 264] width 83 height 31
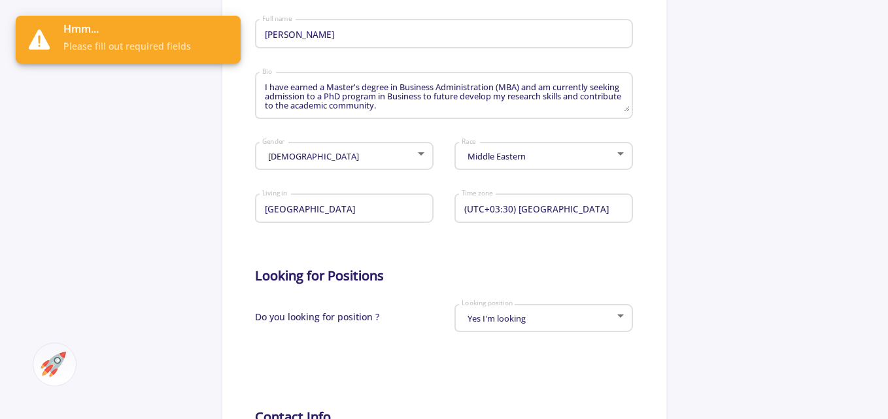
scroll to position [327, 0]
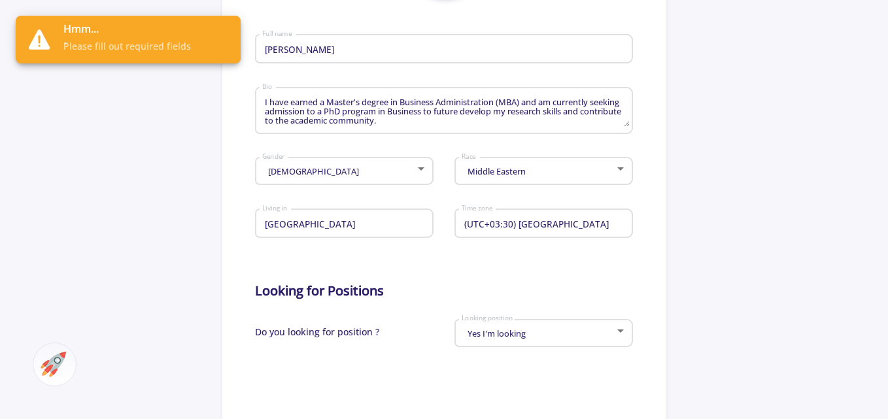
click at [597, 164] on div "Middle Eastern Race" at bounding box center [544, 168] width 166 height 33
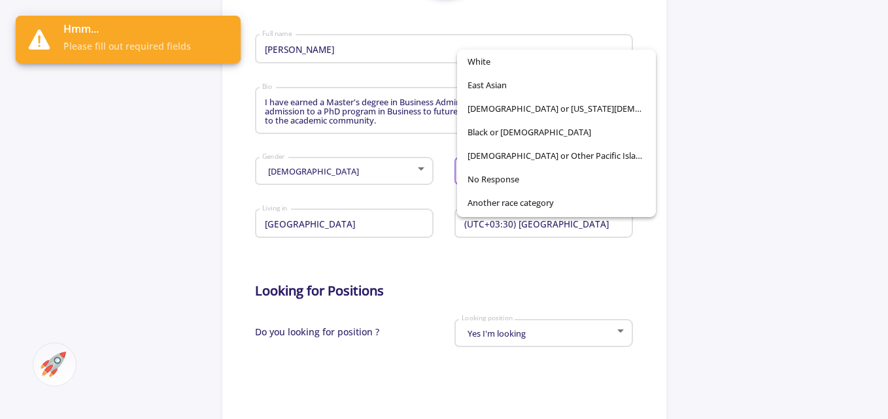
scroll to position [92, 0]
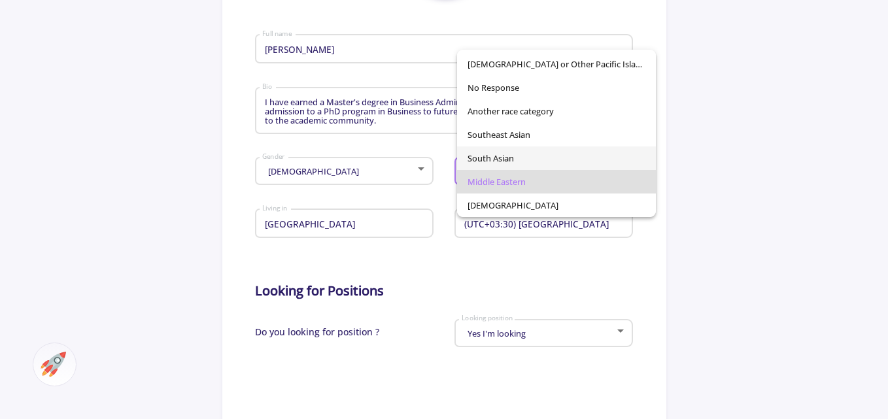
click at [542, 158] on span "South Asian" at bounding box center [557, 159] width 178 height 24
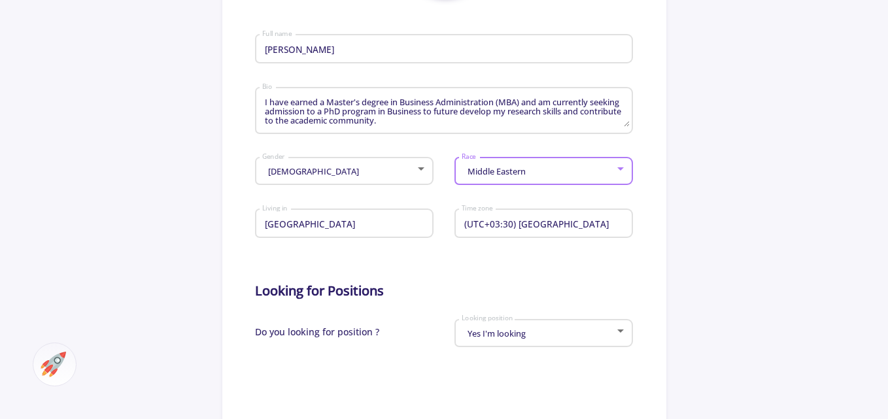
click at [542, 158] on div "Middle Eastern Race" at bounding box center [544, 168] width 166 height 33
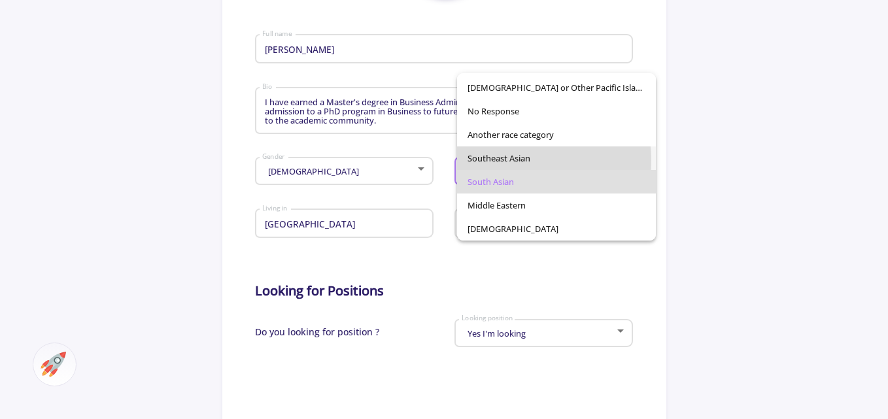
click at [505, 161] on span "Southeast Asian" at bounding box center [557, 159] width 178 height 24
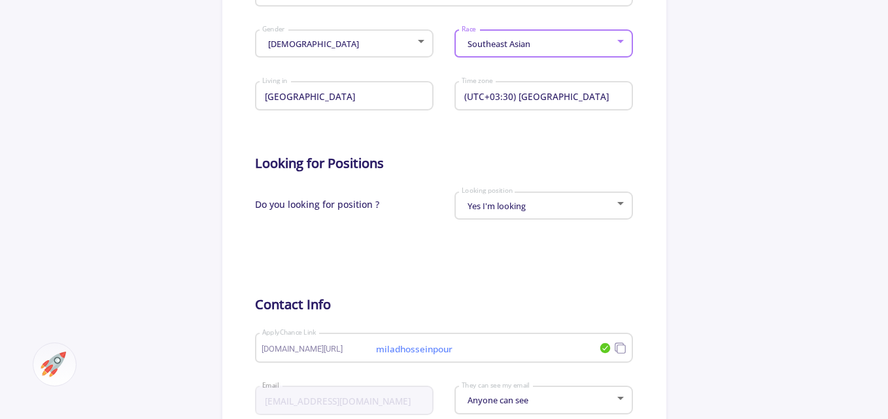
scroll to position [654, 0]
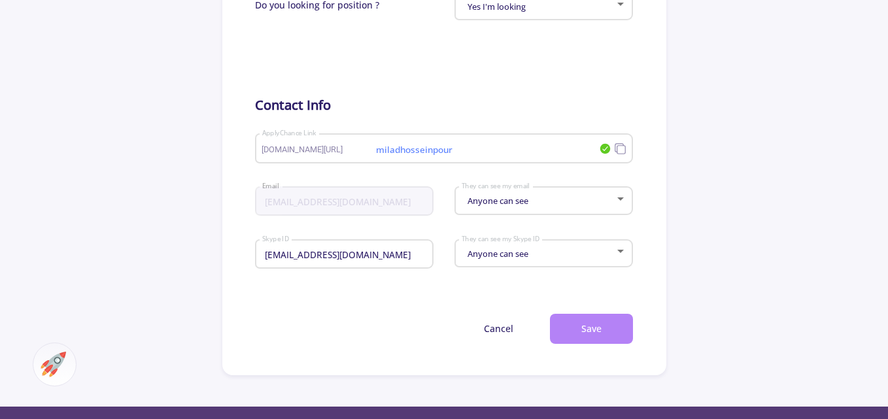
click at [601, 330] on button "Save" at bounding box center [591, 329] width 83 height 31
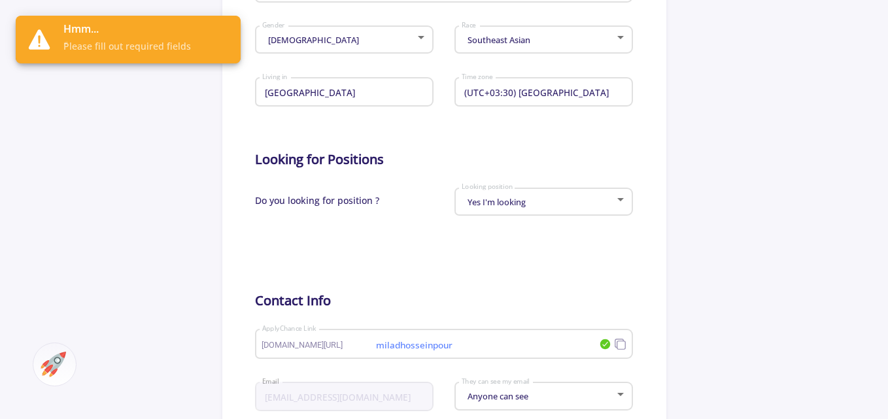
scroll to position [262, 0]
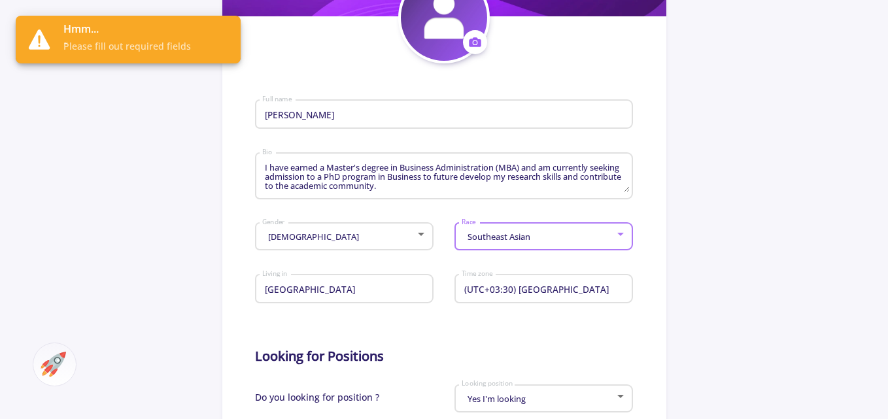
click at [566, 237] on div "Southeast Asian" at bounding box center [538, 237] width 154 height 10
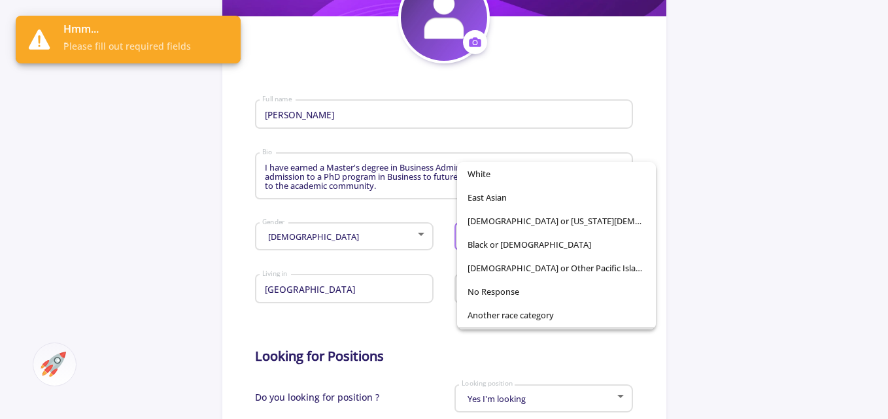
scroll to position [92, 0]
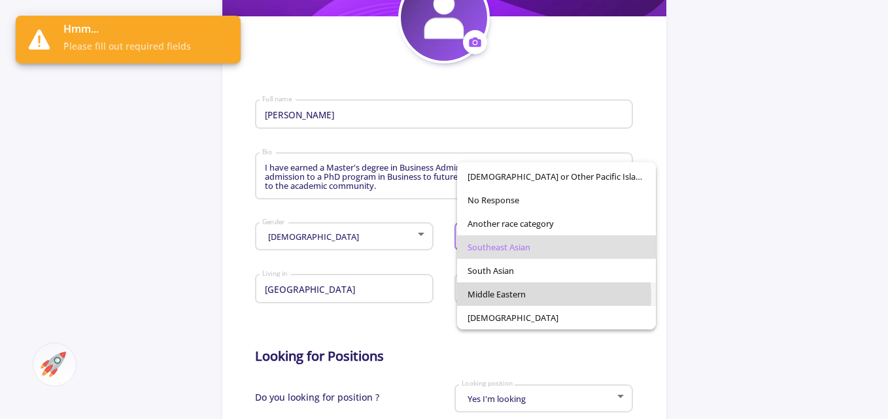
click at [533, 296] on span "Middle Eastern" at bounding box center [557, 295] width 178 height 24
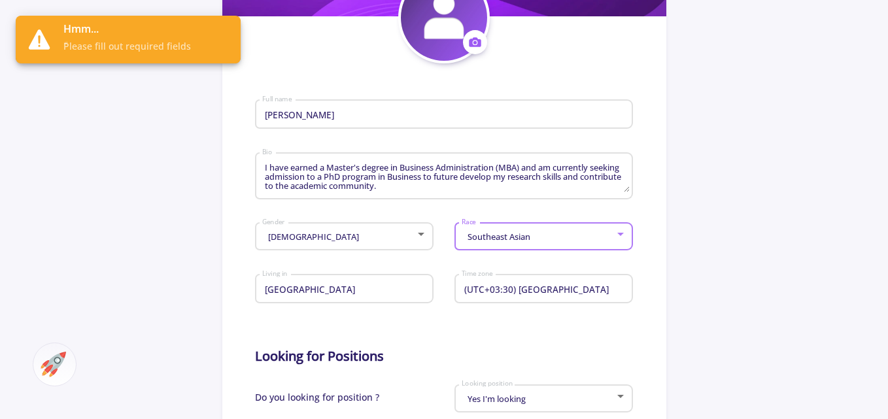
click at [533, 296] on div "(UTC+03:30) Tehran Time zone" at bounding box center [544, 287] width 166 height 34
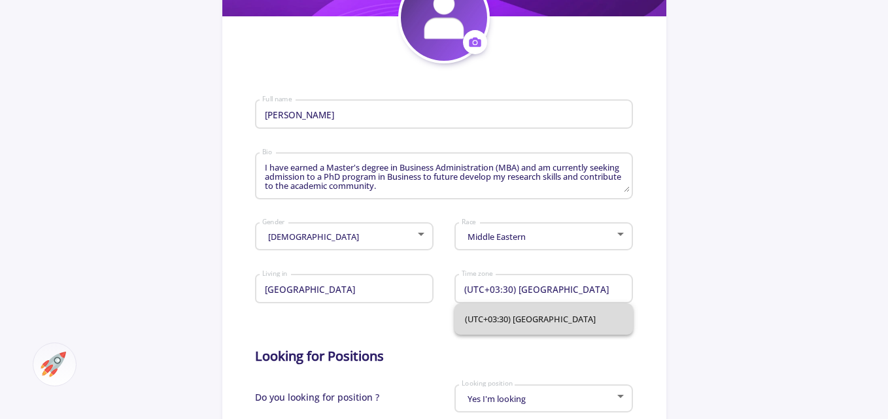
click at [528, 325] on span "(UTC+03:30) [GEOGRAPHIC_DATA]" at bounding box center [544, 319] width 158 height 31
click at [528, 325] on form "Milad Hosseinpour Full name I have earned a Master's degree in Business Adminis…" at bounding box center [444, 399] width 378 height 673
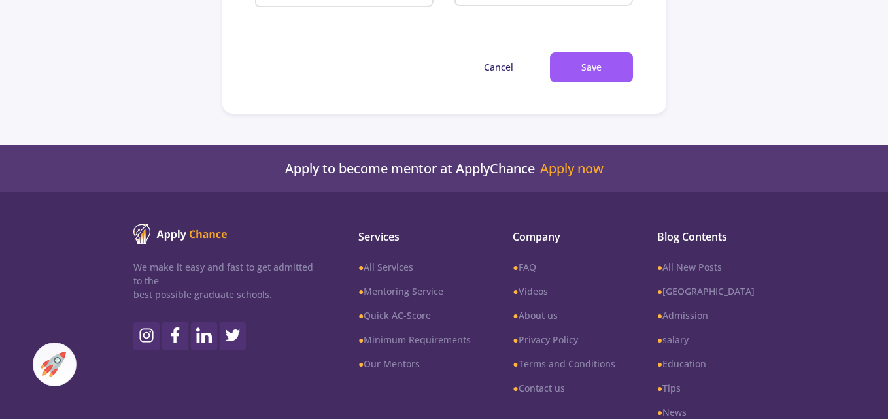
scroll to position [785, 0]
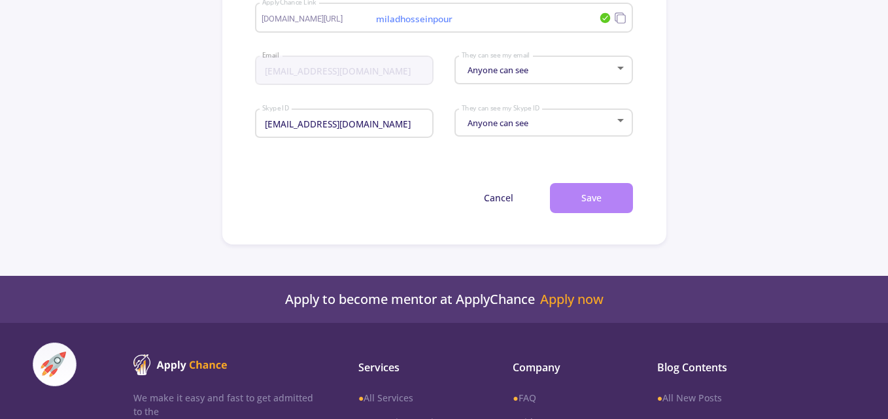
click at [573, 207] on button "Save" at bounding box center [591, 198] width 83 height 31
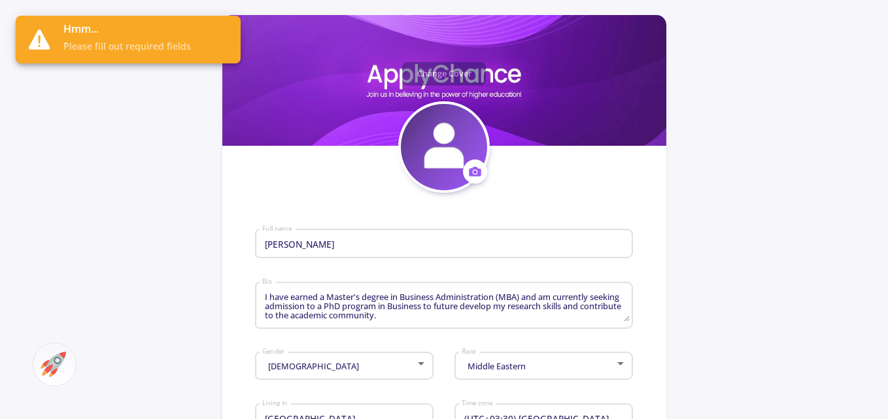
scroll to position [196, 0]
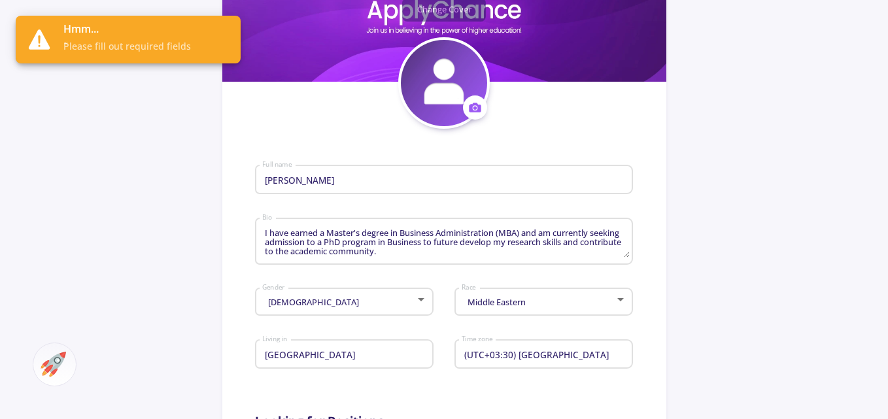
click at [431, 241] on textarea "I have earned a Master's degree in Business Administration (MBA) and am current…" at bounding box center [446, 242] width 368 height 31
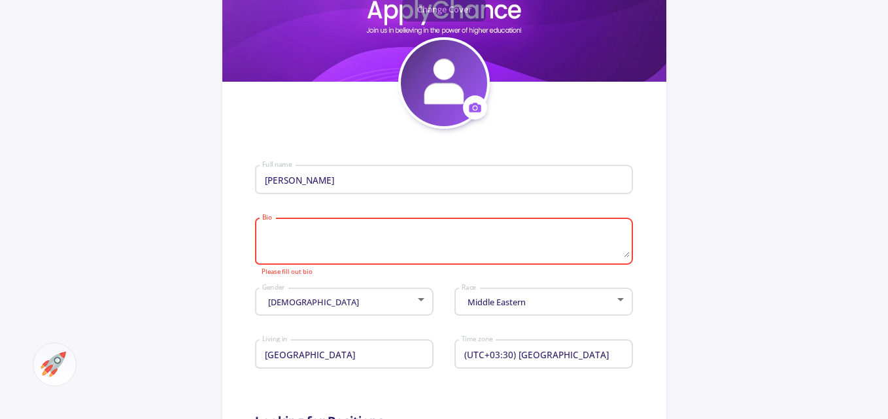
click at [289, 182] on input "[PERSON_NAME]" at bounding box center [446, 181] width 368 height 12
click at [290, 183] on input "Milad. Hosseinpour" at bounding box center [446, 181] width 368 height 12
type input "Milad.Hosseinpour"
click at [311, 247] on textarea "Bio" at bounding box center [446, 242] width 368 height 31
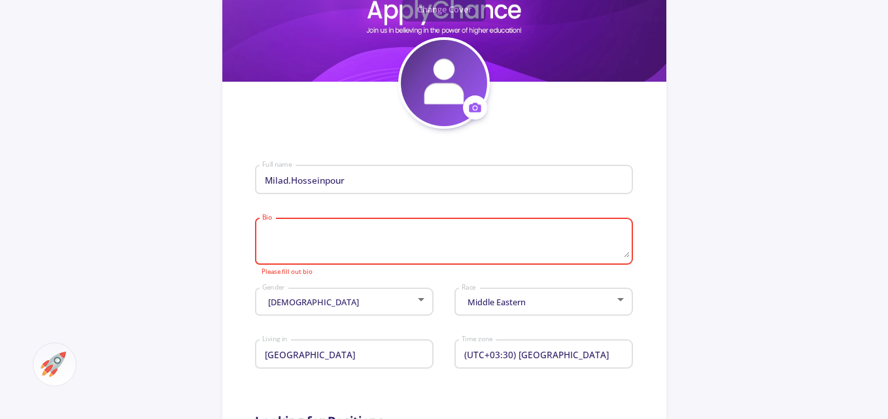
click at [311, 247] on textarea "Bio" at bounding box center [446, 242] width 368 height 31
paste textarea "I have earned a Master's degree in Business Administration (MBA) and am current…"
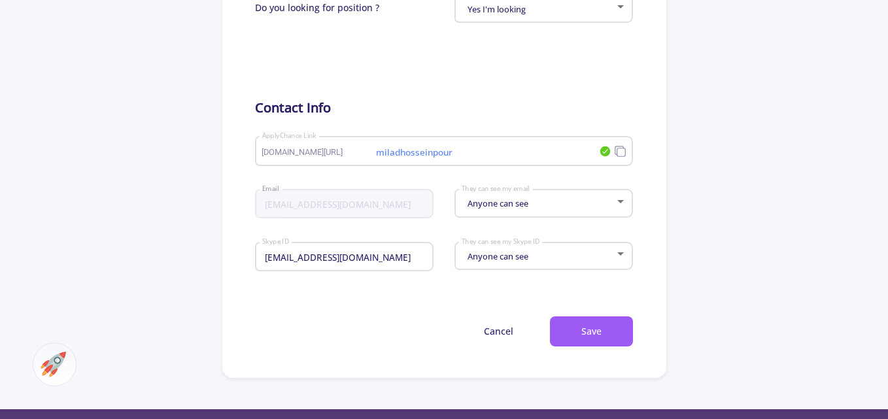
scroll to position [851, 0]
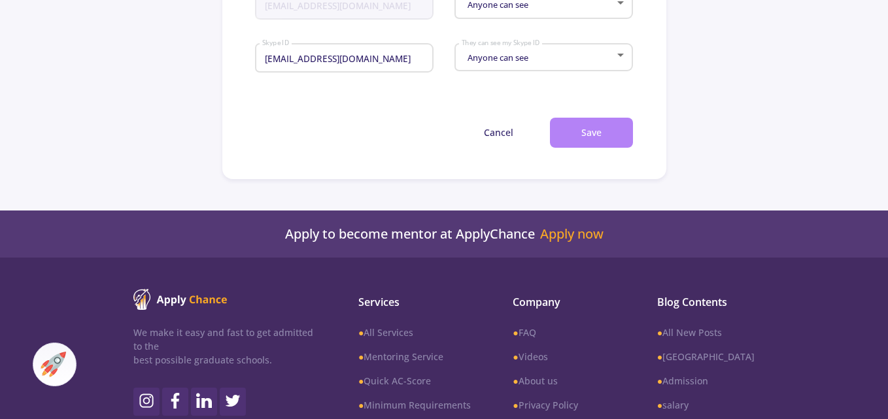
type textarea "I have earned a Master's degree in Business Administration (MBA) and am current…"
click at [577, 132] on button "Save" at bounding box center [591, 133] width 83 height 31
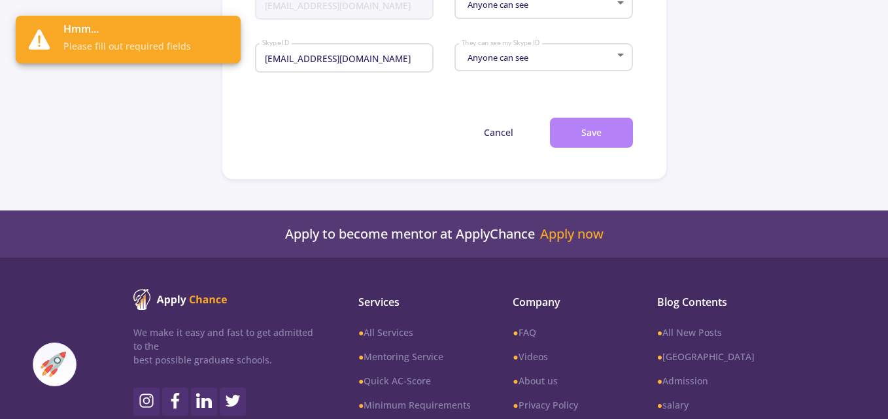
click at [571, 135] on button "Save" at bounding box center [591, 133] width 83 height 31
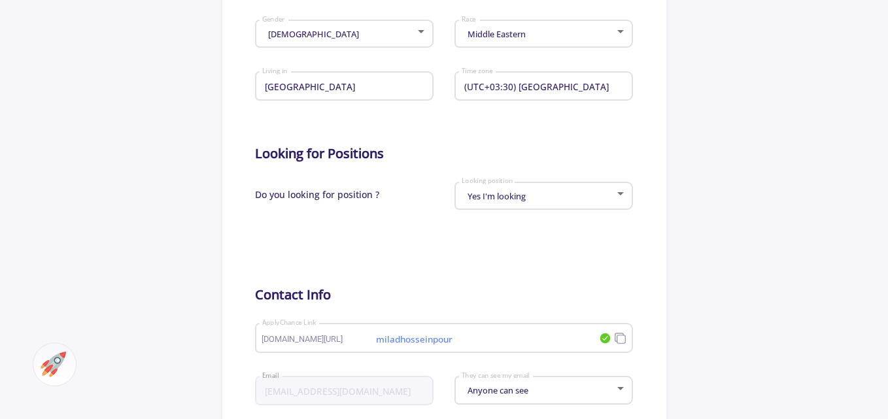
scroll to position [393, 0]
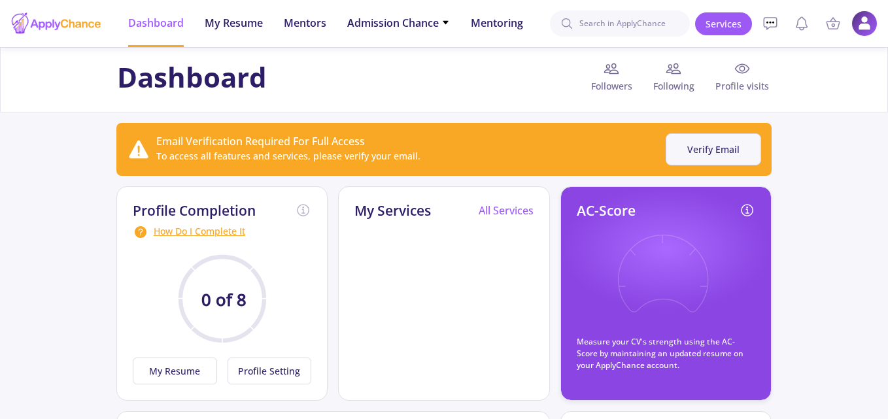
click at [709, 147] on button "Verify Email" at bounding box center [714, 149] width 96 height 32
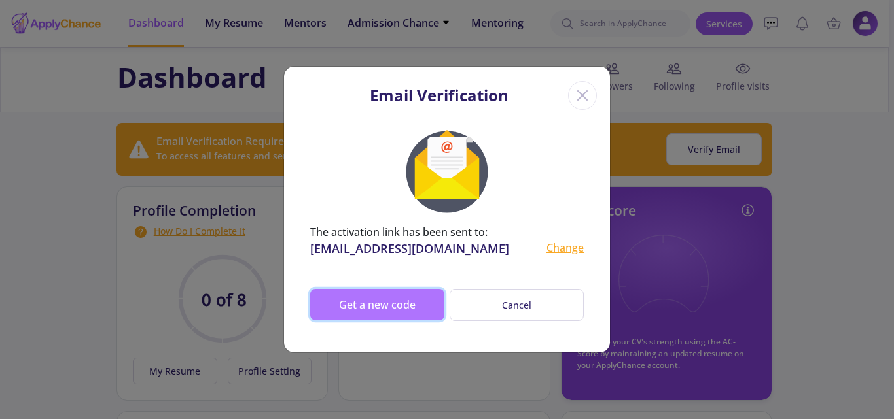
click at [406, 302] on button "Get a new code" at bounding box center [377, 304] width 134 height 31
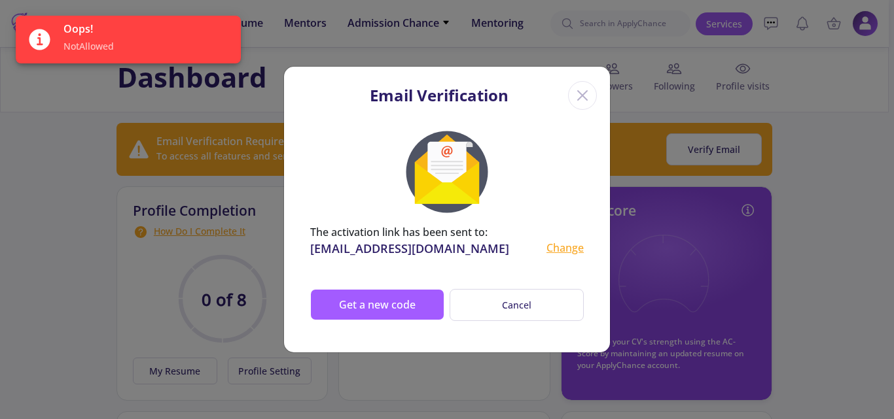
click at [253, 268] on div "Email Verification The activation link has been sent to: [EMAIL_ADDRESS][DOMAIN…" at bounding box center [447, 209] width 894 height 419
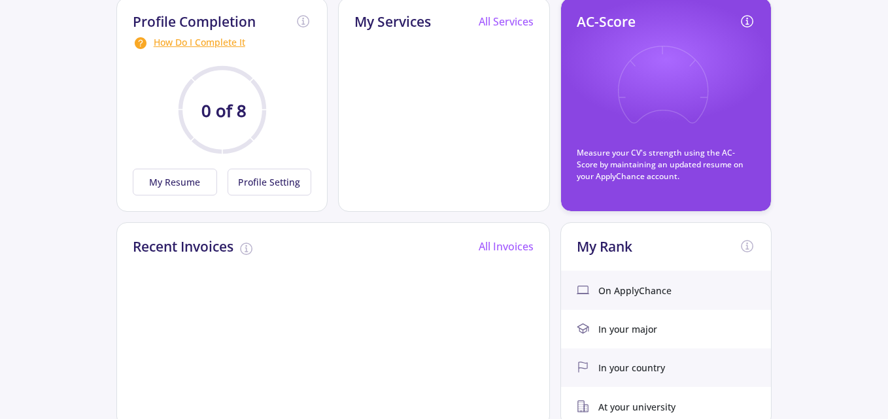
scroll to position [196, 0]
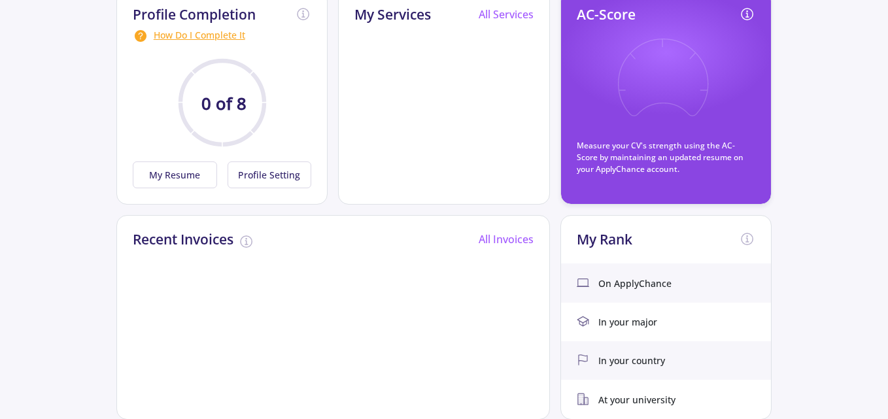
click at [241, 82] on circle at bounding box center [223, 103] width 84 height 84
click at [280, 177] on button "Profile Setting" at bounding box center [270, 175] width 84 height 27
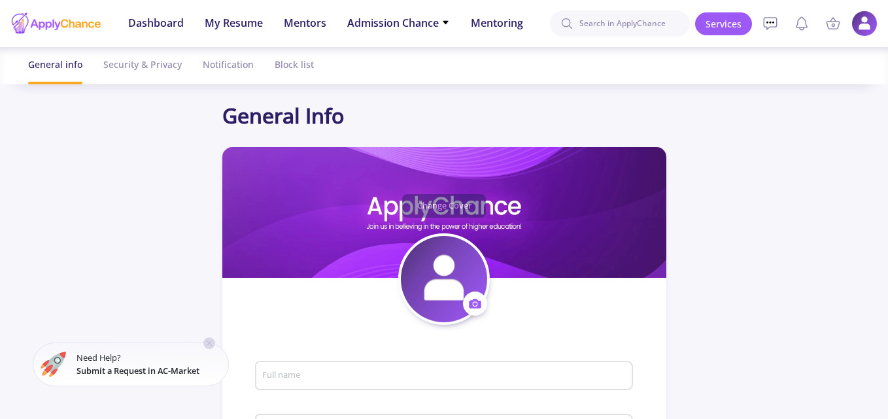
type input "[PERSON_NAME]"
type input "miladhosseinpour"
type input "[EMAIL_ADDRESS][DOMAIN_NAME]"
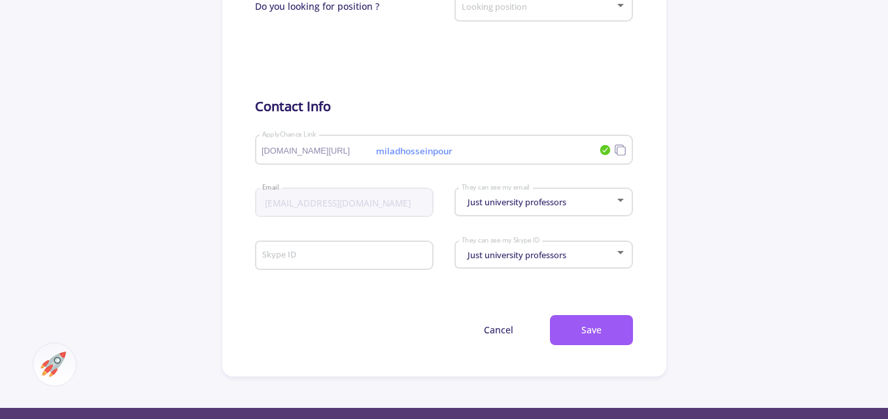
scroll to position [654, 0]
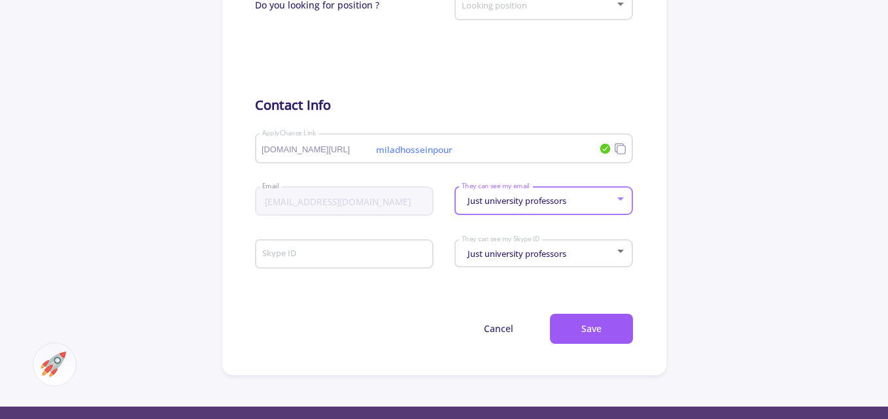
click at [625, 194] on div at bounding box center [621, 199] width 12 height 10
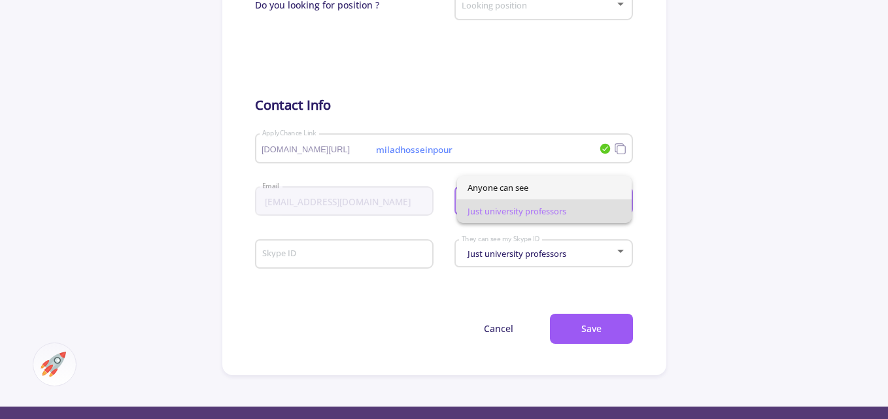
click at [550, 190] on span "Anyone can see" at bounding box center [545, 188] width 154 height 24
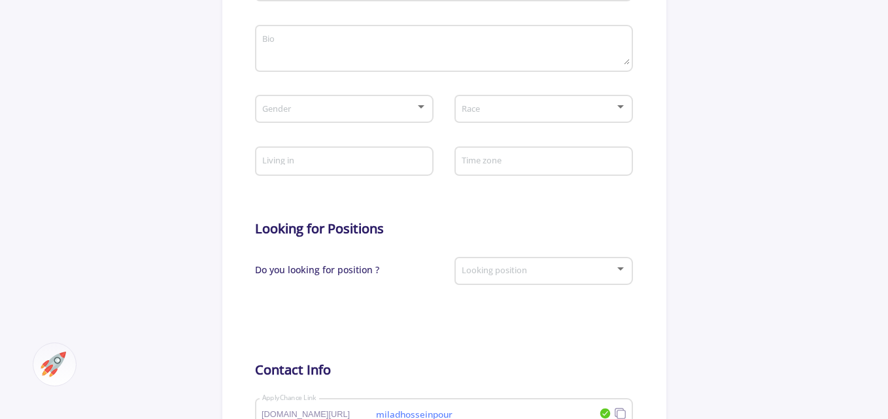
scroll to position [327, 0]
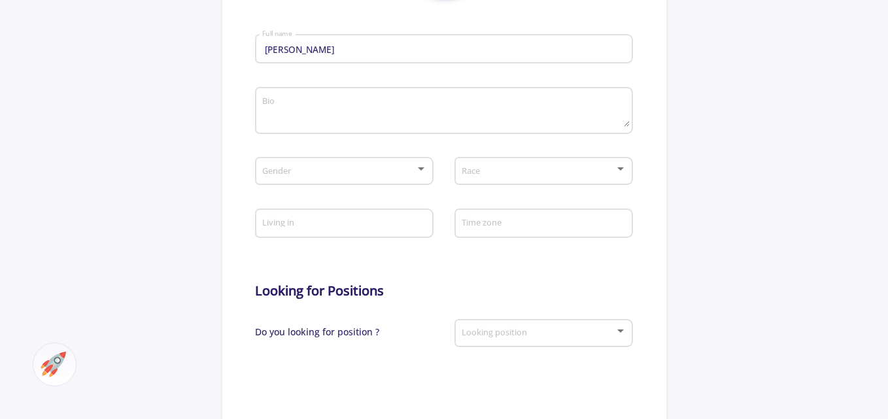
click at [486, 110] on textarea "Bio" at bounding box center [446, 111] width 368 height 31
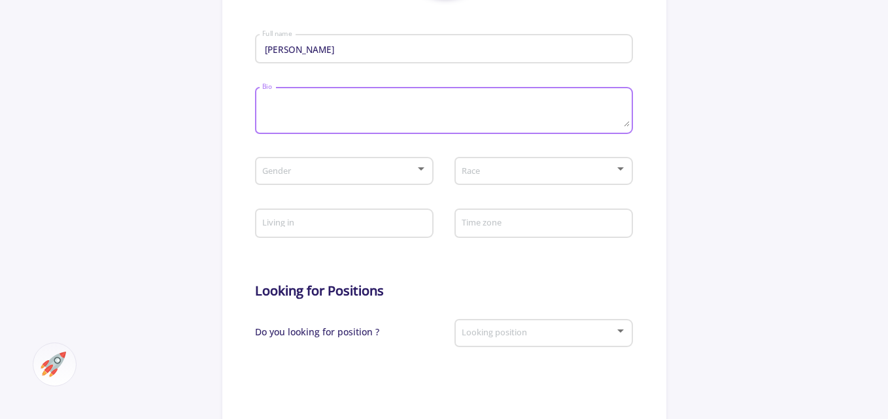
paste textarea "I have earned a Master's degree in Business Administration (MBA) and am current…"
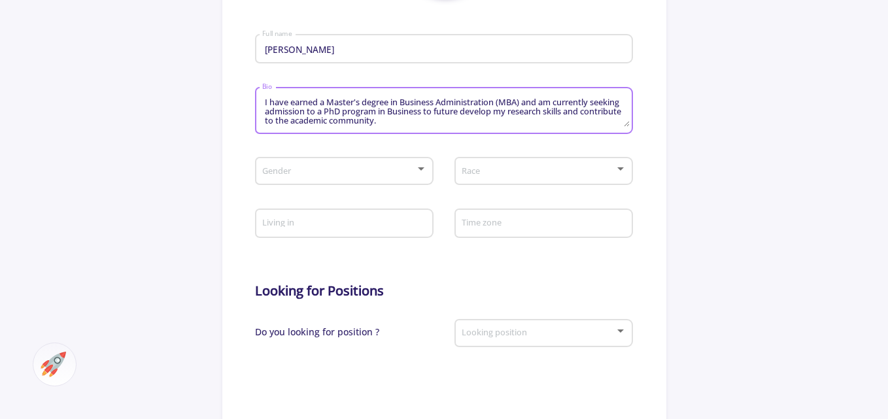
type textarea "I have earned a Master's degree in Business Administration (MBA) and am current…"
click at [264, 168] on div at bounding box center [339, 172] width 154 height 10
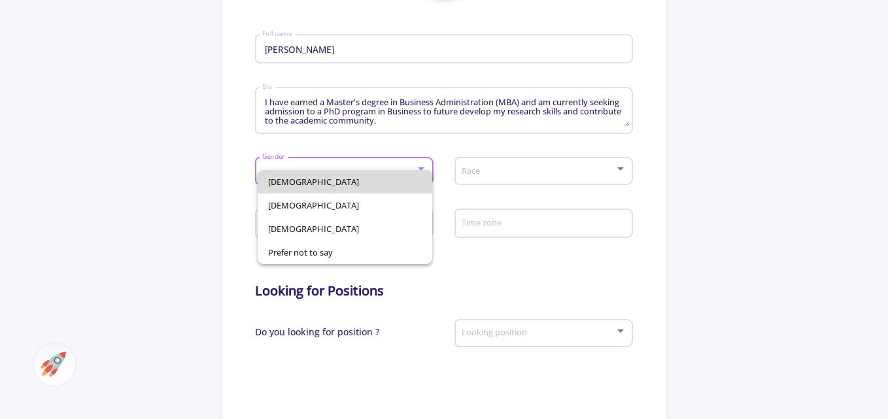
click at [296, 184] on span "[DEMOGRAPHIC_DATA]" at bounding box center [345, 182] width 154 height 24
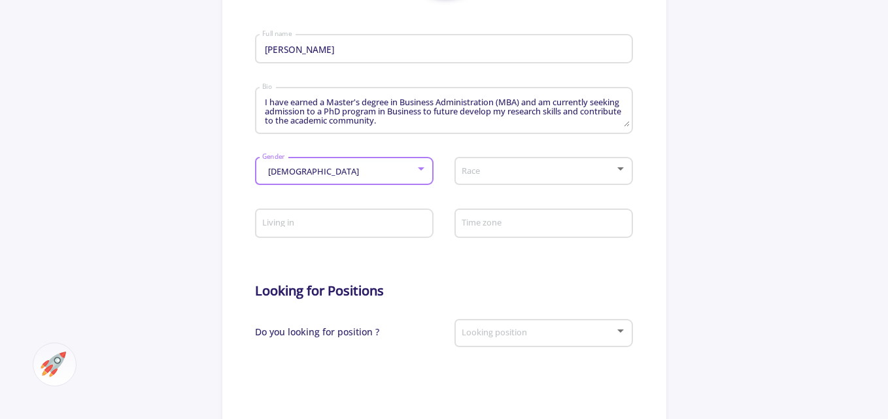
click at [474, 172] on span at bounding box center [540, 171] width 150 height 9
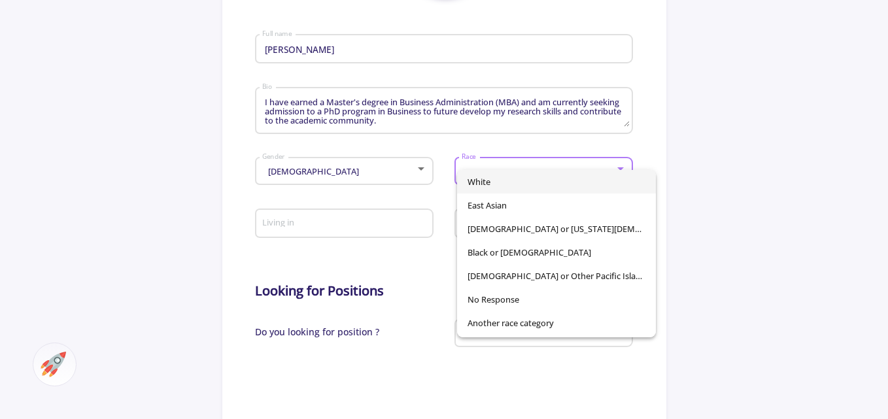
click at [291, 230] on div at bounding box center [444, 209] width 888 height 419
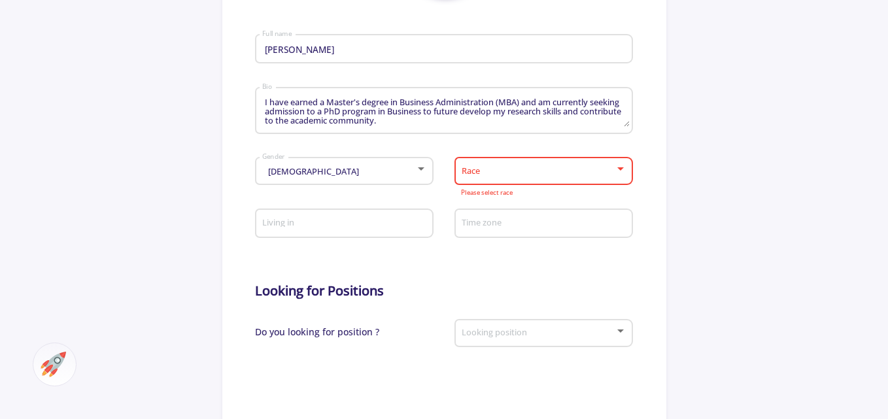
click at [292, 224] on input "Living in" at bounding box center [346, 225] width 169 height 12
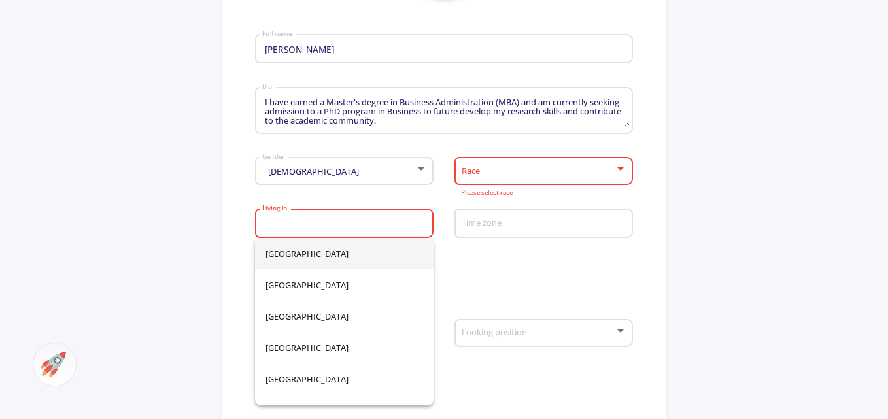
click at [192, 253] on app-general-setting "General Info Change Cover Change cover Remove cover Change photo Remove photo […" at bounding box center [444, 238] width 888 height 930
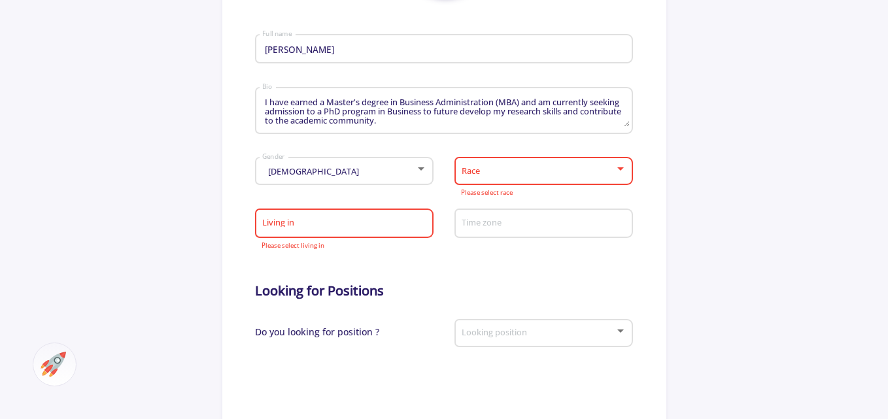
click at [504, 169] on span at bounding box center [540, 171] width 150 height 9
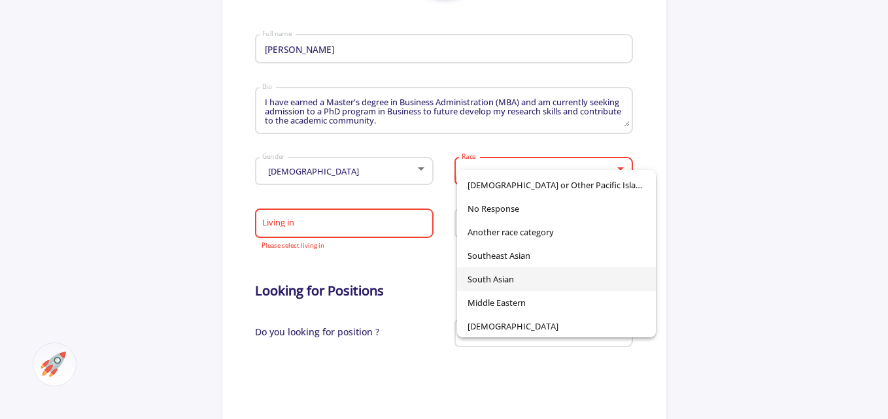
scroll to position [92, 0]
click at [519, 305] on span "Middle Eastern" at bounding box center [557, 302] width 178 height 24
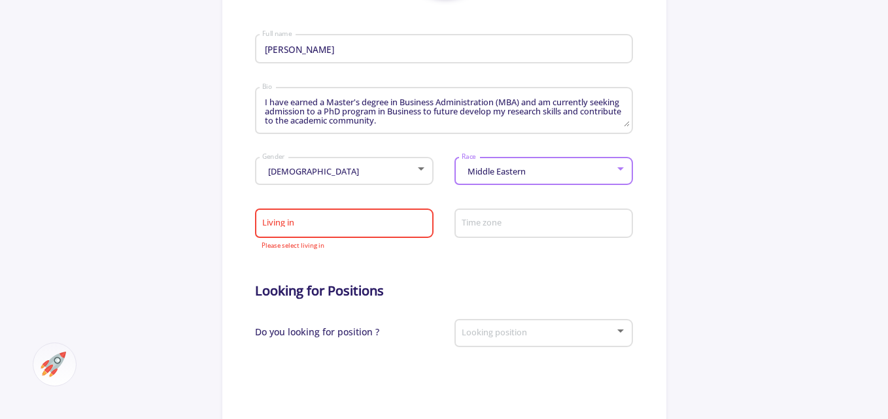
click at [311, 226] on input "Living in" at bounding box center [346, 225] width 169 height 12
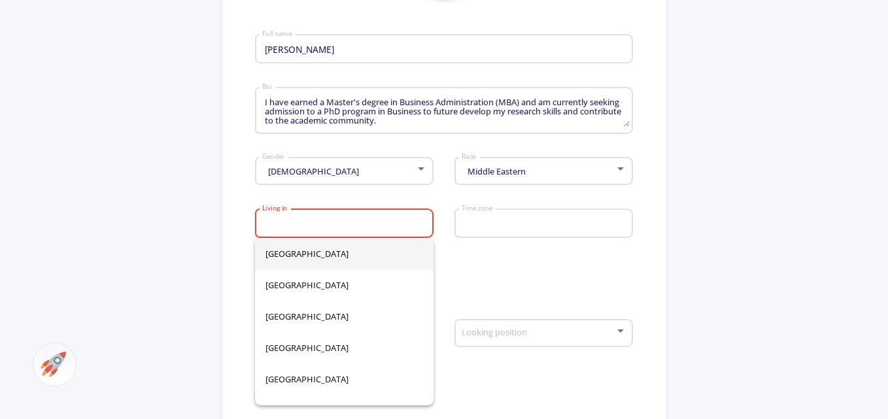
type input "[GEOGRAPHIC_DATA]"
type input "[PERSON_NAME]"
type input "[GEOGRAPHIC_DATA]"
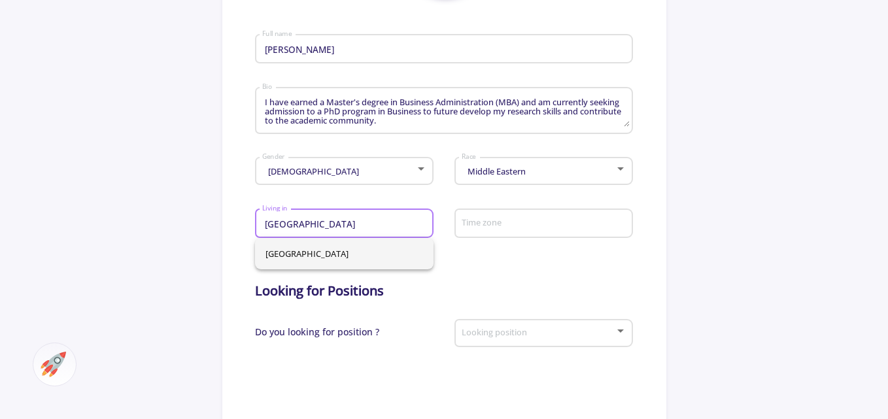
type input "[GEOGRAPHIC_DATA]"
click at [513, 222] on input "Time zone" at bounding box center [545, 225] width 169 height 12
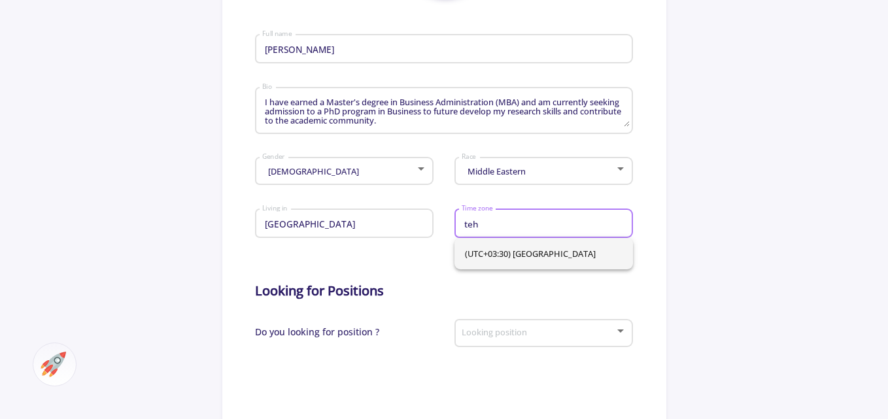
type input "teh"
click at [491, 253] on span "(UTC+03:30) [GEOGRAPHIC_DATA]" at bounding box center [544, 253] width 158 height 31
type input "(UTC+03:30) [GEOGRAPHIC_DATA]"
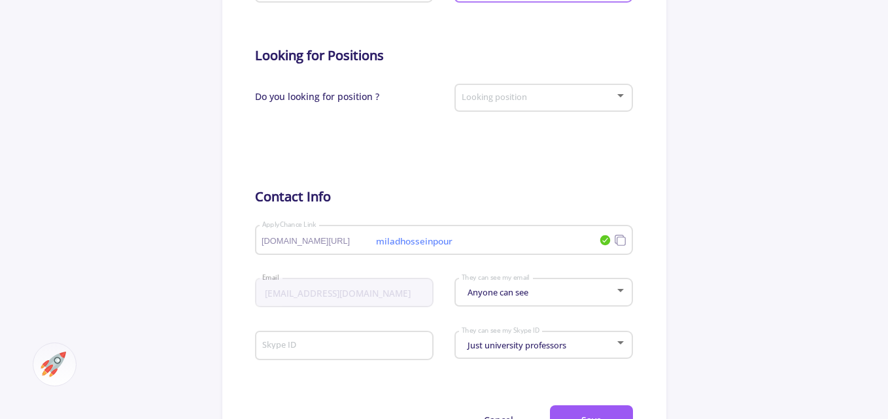
scroll to position [720, 0]
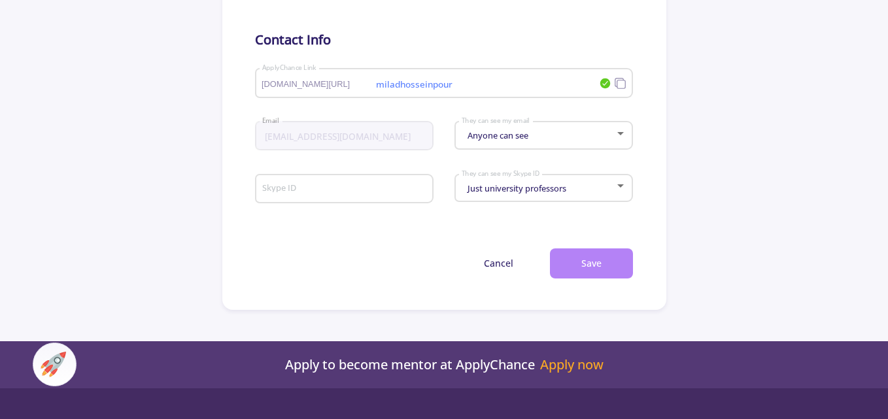
click at [594, 263] on button "Save" at bounding box center [591, 264] width 83 height 31
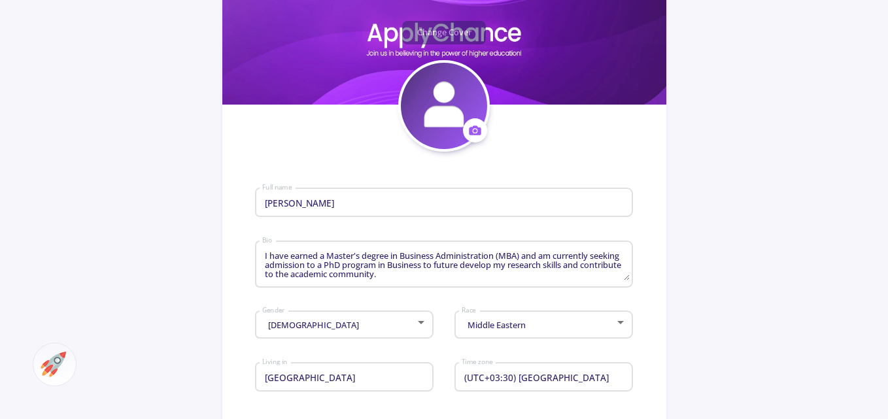
scroll to position [196, 0]
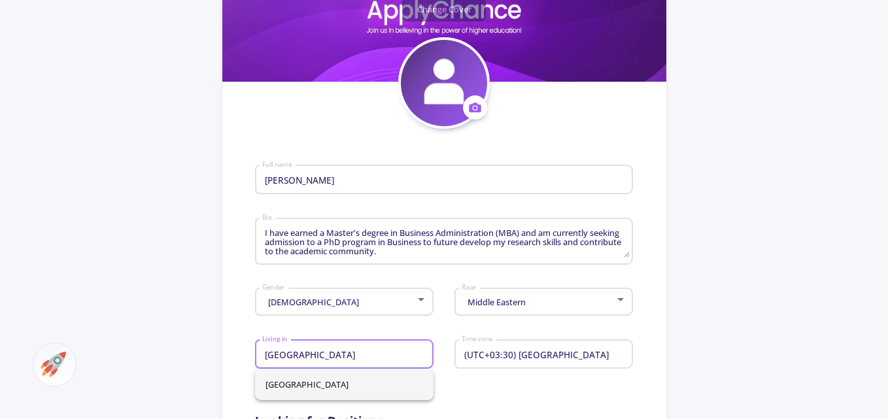
click at [326, 357] on input "[GEOGRAPHIC_DATA]" at bounding box center [346, 355] width 169 height 12
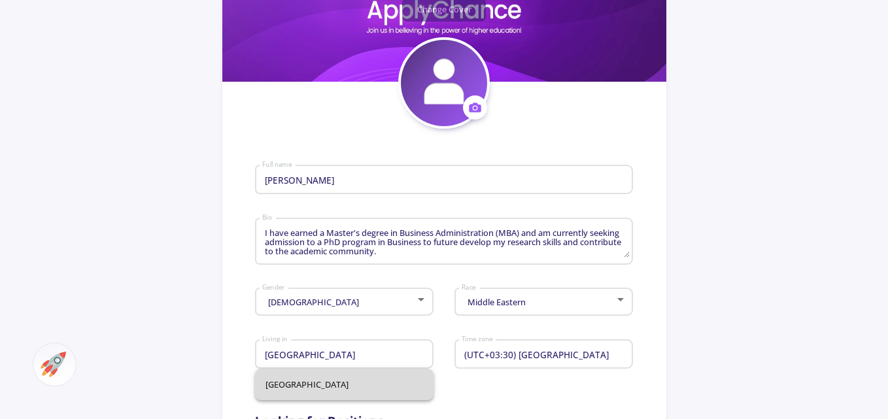
click at [307, 383] on span "[GEOGRAPHIC_DATA]" at bounding box center [345, 384] width 158 height 31
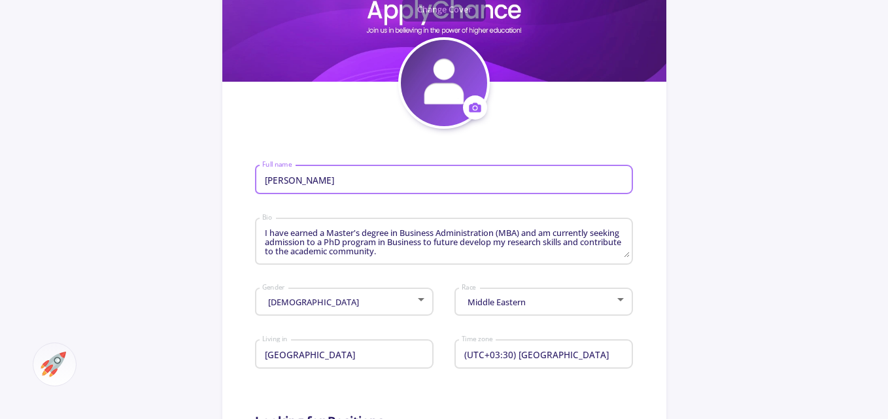
click at [321, 180] on input "[PERSON_NAME]" at bounding box center [446, 181] width 368 height 12
click at [294, 184] on input "پور" at bounding box center [446, 181] width 368 height 12
click at [269, 187] on div "[PERSON_NAME] asli Full name" at bounding box center [444, 177] width 365 height 34
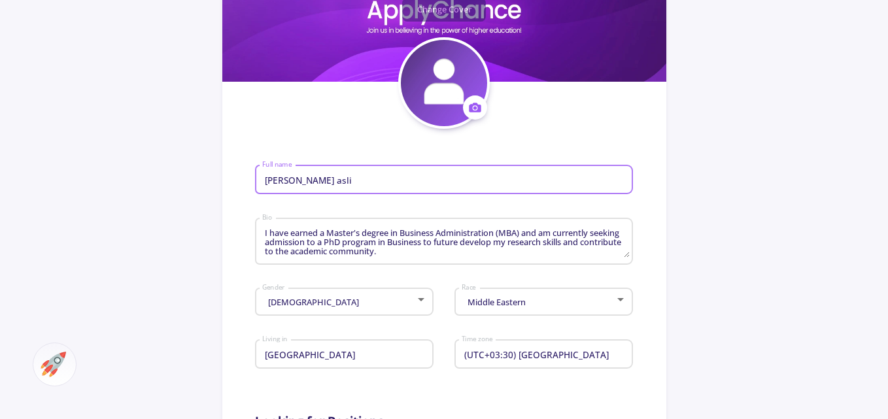
click at [270, 183] on input "[PERSON_NAME] asli" at bounding box center [446, 181] width 368 height 12
click at [264, 183] on input "[PERSON_NAME] asli" at bounding box center [446, 181] width 368 height 12
click at [264, 184] on input "[PERSON_NAME] asli" at bounding box center [446, 181] width 368 height 12
click at [268, 183] on input "[PERSON_NAME] asli" at bounding box center [446, 181] width 368 height 12
click at [272, 185] on input "[PERSON_NAME] asli" at bounding box center [446, 181] width 368 height 12
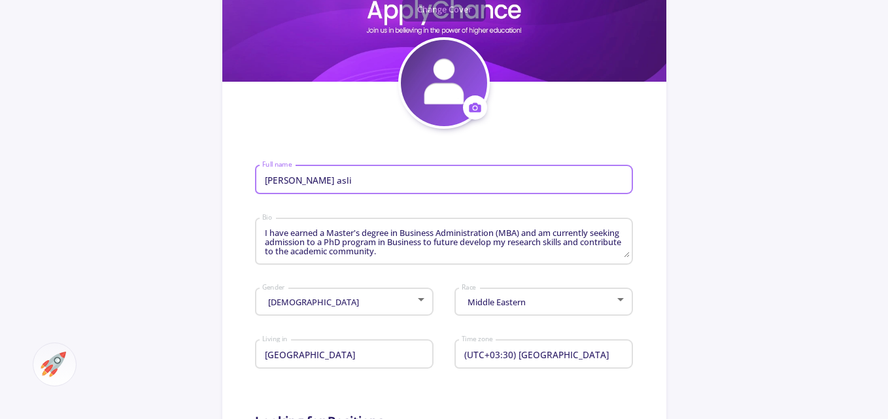
drag, startPoint x: 272, startPoint y: 185, endPoint x: 264, endPoint y: 186, distance: 7.3
click at [264, 186] on div "[PERSON_NAME] asli Full name" at bounding box center [444, 177] width 365 height 34
click at [294, 183] on input "[PERSON_NAME] asli" at bounding box center [446, 181] width 368 height 12
click at [349, 185] on input "[PERSON_NAME] asli" at bounding box center [446, 181] width 368 height 12
click at [296, 184] on input "[PERSON_NAME] asli" at bounding box center [446, 181] width 368 height 12
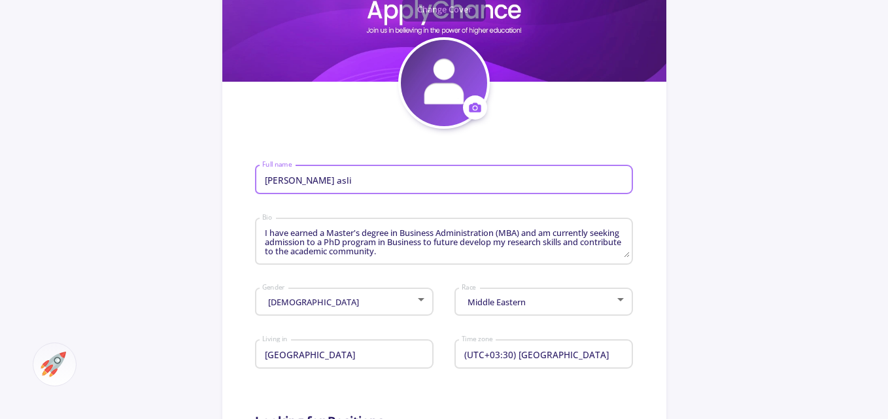
click at [351, 183] on input "[PERSON_NAME] asli" at bounding box center [446, 181] width 368 height 12
click at [354, 185] on input "[PERSON_NAME] asli" at bounding box center [446, 181] width 368 height 12
click at [352, 182] on input "[PERSON_NAME] asli" at bounding box center [446, 181] width 368 height 12
click at [344, 182] on input "[PERSON_NAME] asli" at bounding box center [446, 181] width 368 height 12
click at [362, 181] on input "[PERSON_NAME] asli" at bounding box center [446, 181] width 368 height 12
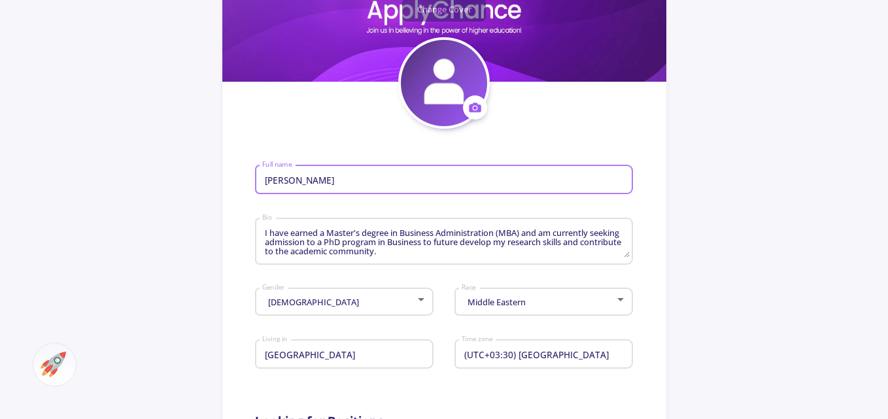
click at [336, 181] on input "[PERSON_NAME]" at bounding box center [446, 181] width 368 height 12
click at [335, 183] on input "[PERSON_NAME]" at bounding box center [446, 181] width 368 height 12
drag, startPoint x: 335, startPoint y: 183, endPoint x: 306, endPoint y: 179, distance: 29.0
click at [306, 179] on input "[PERSON_NAME]" at bounding box center [446, 181] width 368 height 12
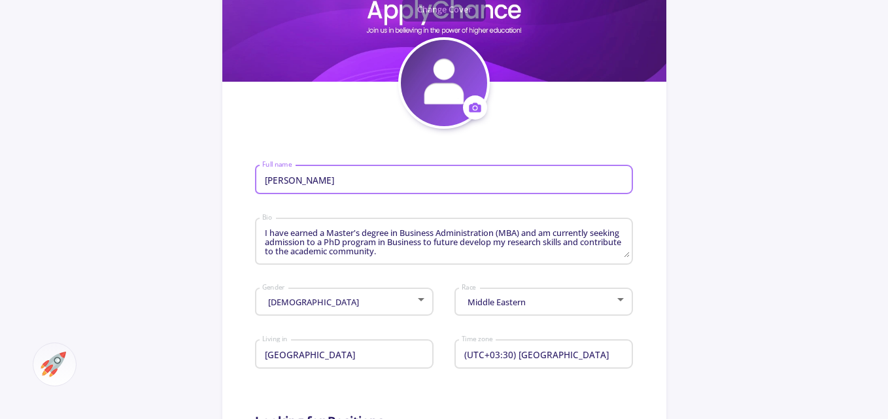
click at [290, 180] on input "[PERSON_NAME]" at bounding box center [446, 181] width 368 height 12
click at [352, 177] on input "MiladHosseinpour" at bounding box center [446, 181] width 368 height 12
click at [288, 182] on input "MiladHosseinpour" at bounding box center [446, 181] width 368 height 12
click at [311, 183] on input "[PERSON_NAME]" at bounding box center [446, 181] width 368 height 12
click at [358, 181] on input "[PERSON_NAME]" at bounding box center [446, 181] width 368 height 12
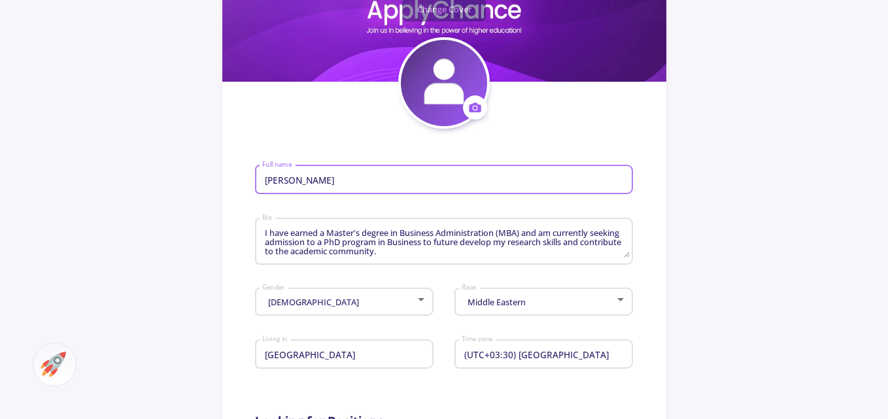
click at [304, 180] on input "[PERSON_NAME]" at bounding box center [446, 181] width 368 height 12
click at [325, 179] on input "[PERSON_NAME]" at bounding box center [446, 181] width 368 height 12
click at [351, 181] on input "[PERSON_NAME] pour" at bounding box center [446, 181] width 368 height 12
click at [297, 183] on input "[PERSON_NAME] pour" at bounding box center [446, 181] width 368 height 12
click at [351, 182] on input "[PERSON_NAME] pour" at bounding box center [446, 181] width 368 height 12
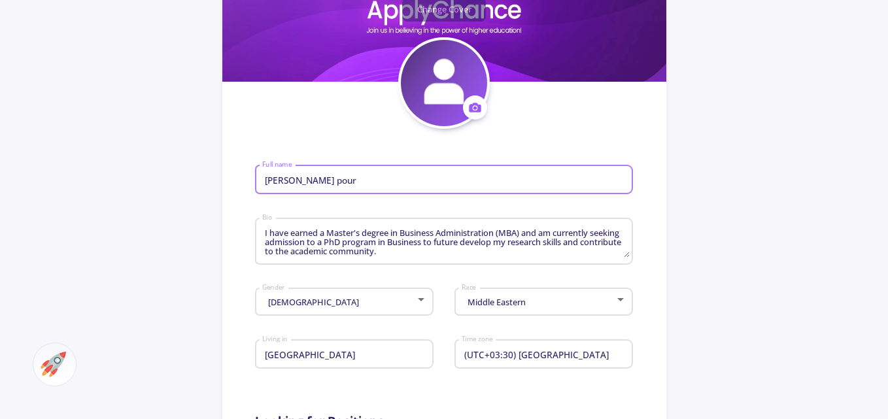
click at [351, 182] on input "[PERSON_NAME] pour" at bounding box center [446, 181] width 368 height 12
click at [352, 182] on input "[PERSON_NAME] pour" at bounding box center [446, 181] width 368 height 12
click at [382, 182] on input "[PERSON_NAME] pour" at bounding box center [446, 181] width 368 height 12
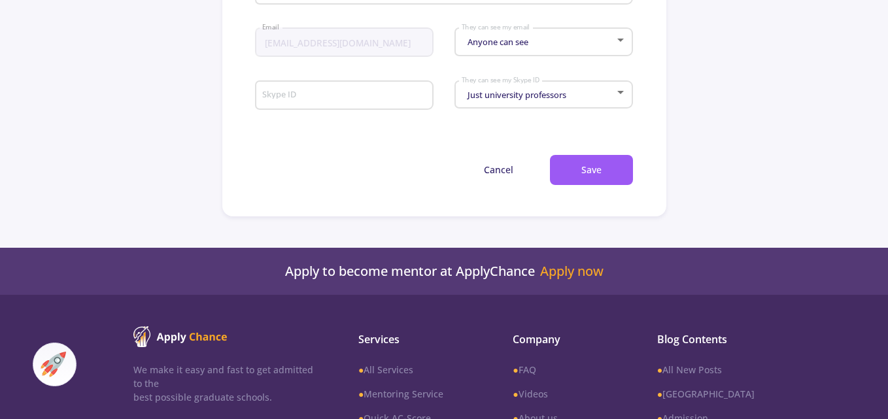
scroll to position [979, 0]
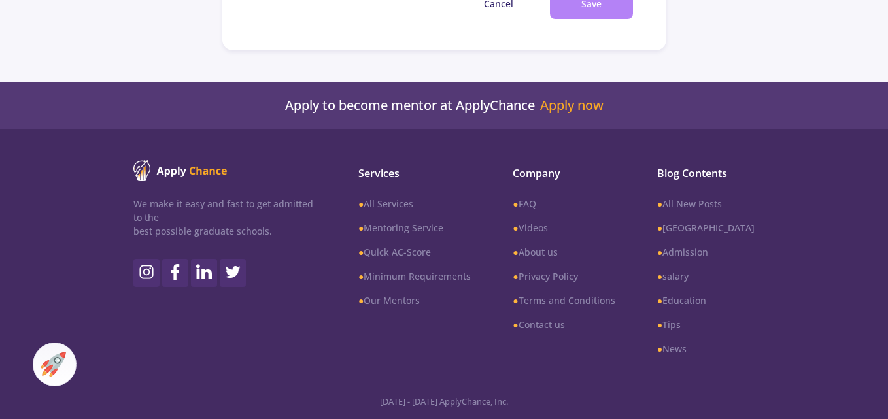
type input "[PERSON_NAME] pour"
click at [585, 5] on button "Save" at bounding box center [591, 4] width 83 height 31
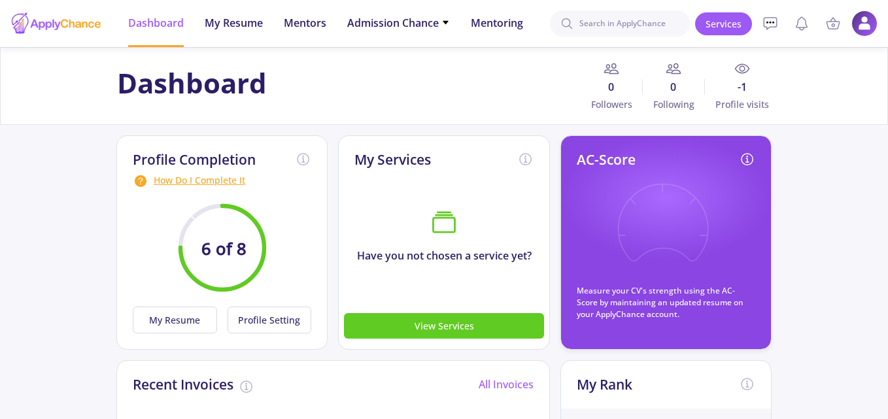
scroll to position [65, 0]
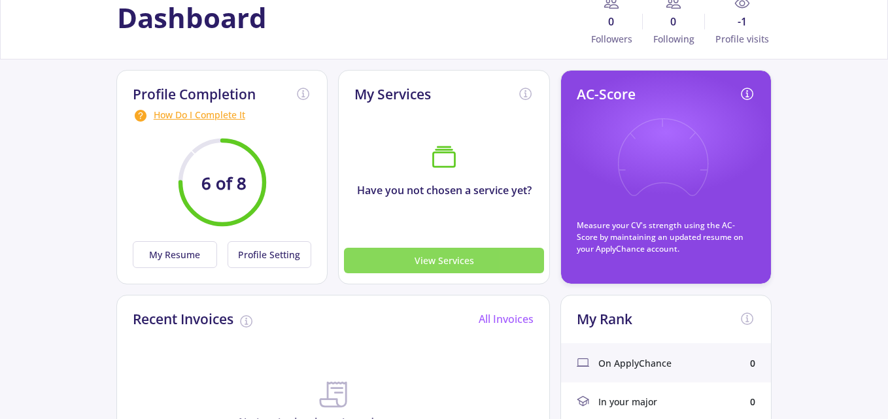
click at [483, 268] on button "View Services" at bounding box center [444, 261] width 200 height 26
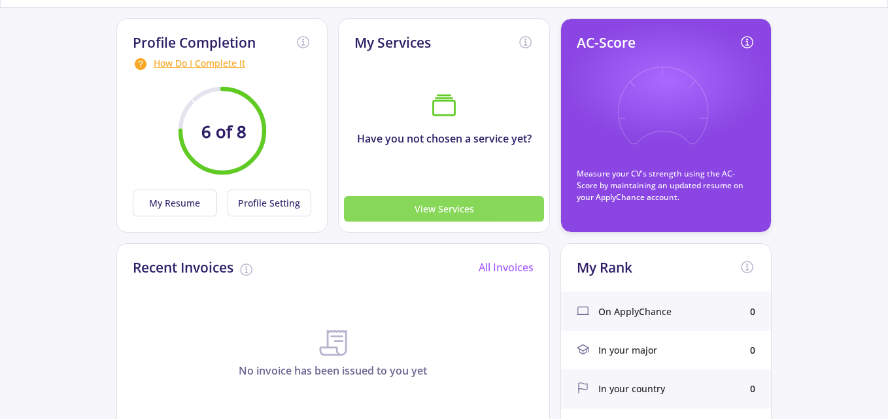
scroll to position [262, 0]
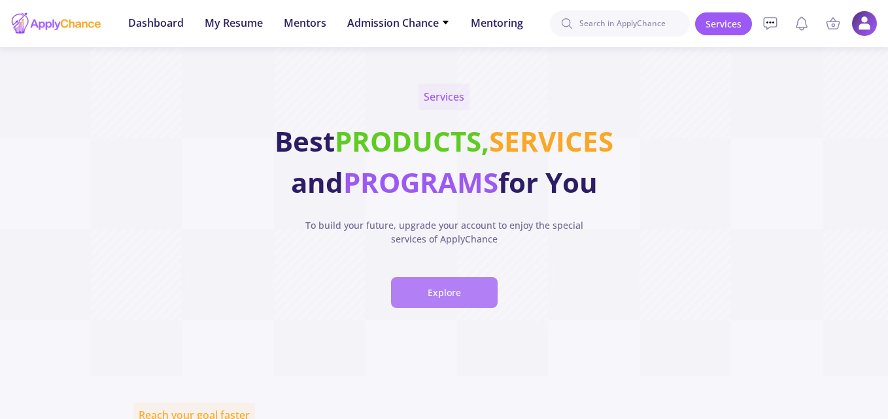
click at [478, 294] on button "Explore" at bounding box center [444, 292] width 107 height 31
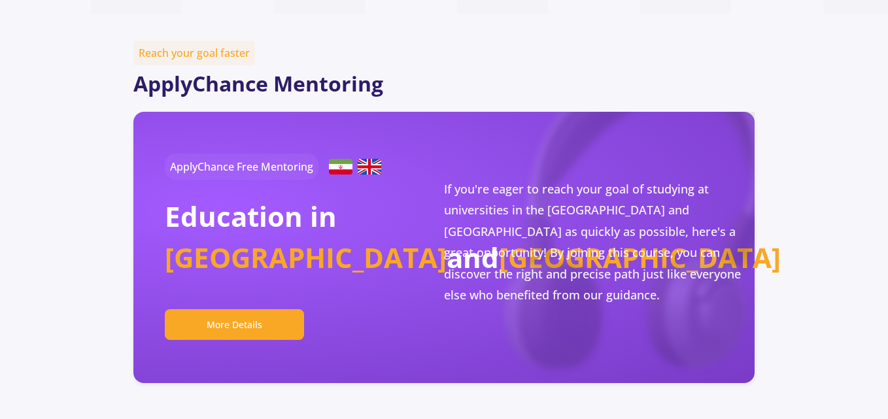
scroll to position [377, 0]
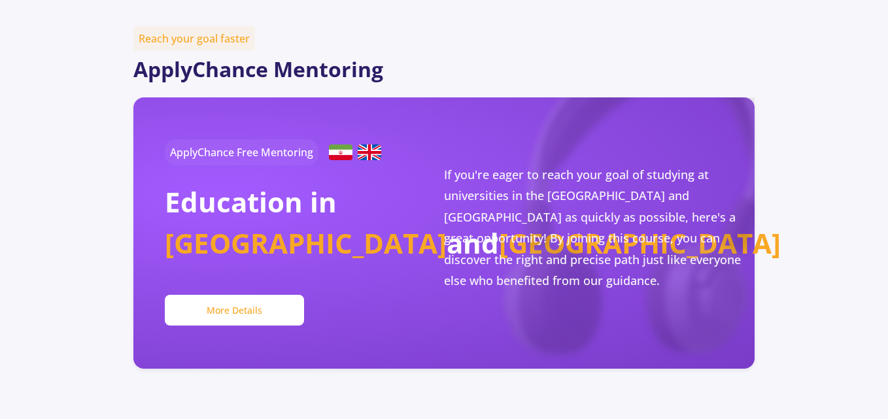
click at [258, 311] on button "More Details" at bounding box center [235, 310] width 140 height 31
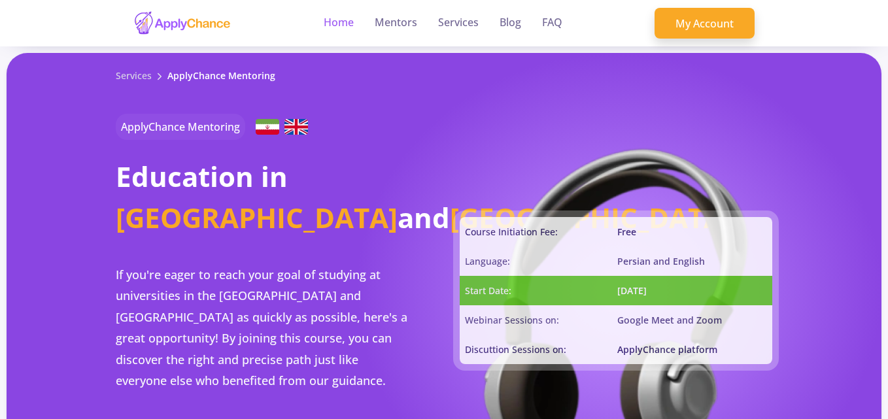
click at [331, 23] on link "Home" at bounding box center [339, 23] width 30 height 46
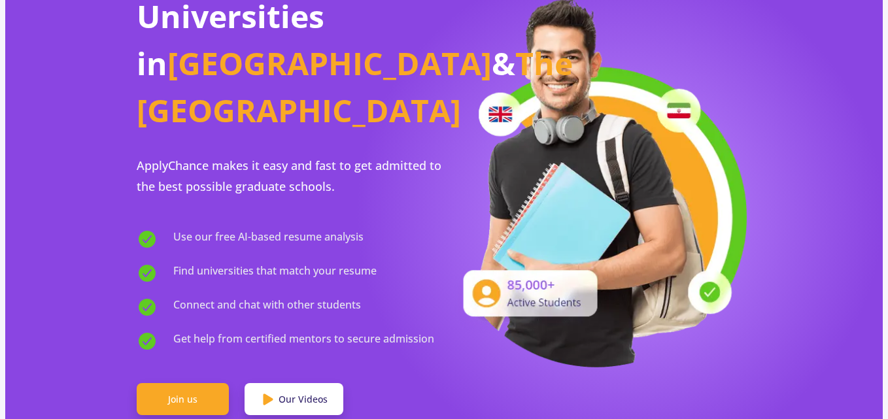
scroll to position [262, 0]
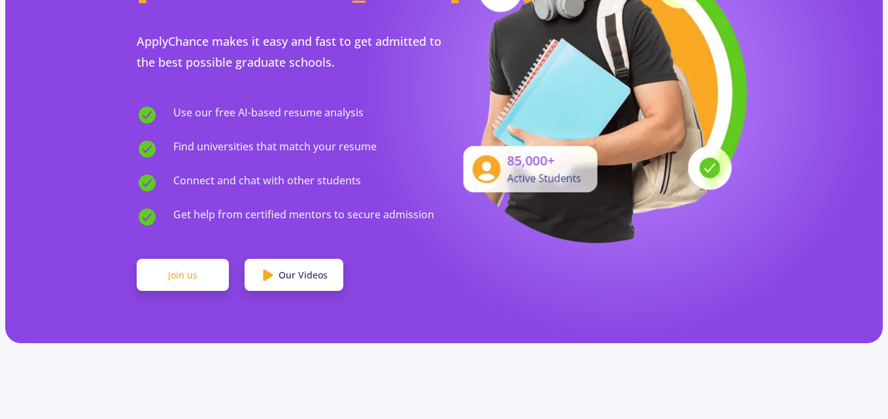
click at [196, 259] on link "Join us" at bounding box center [183, 275] width 92 height 33
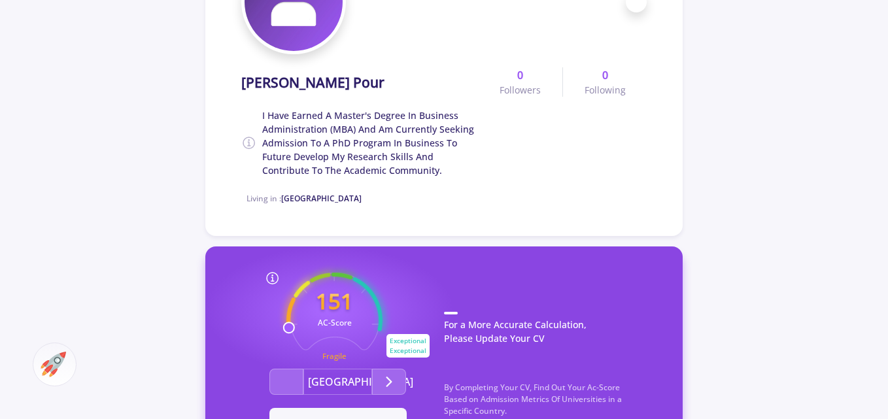
scroll to position [393, 0]
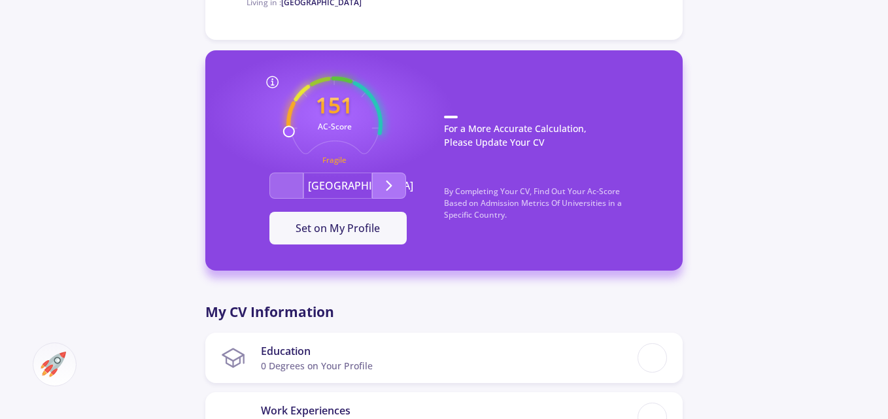
click at [389, 189] on polyline "Second group" at bounding box center [389, 185] width 5 height 9
click at [379, 233] on span "Set on My Profile" at bounding box center [338, 228] width 84 height 14
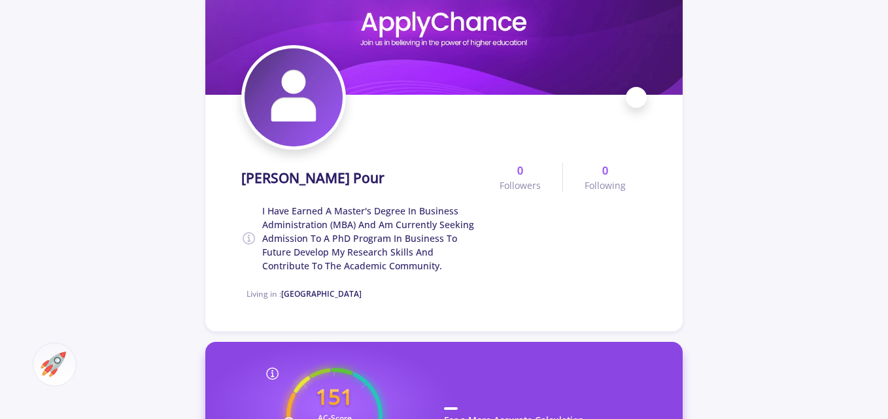
scroll to position [0, 0]
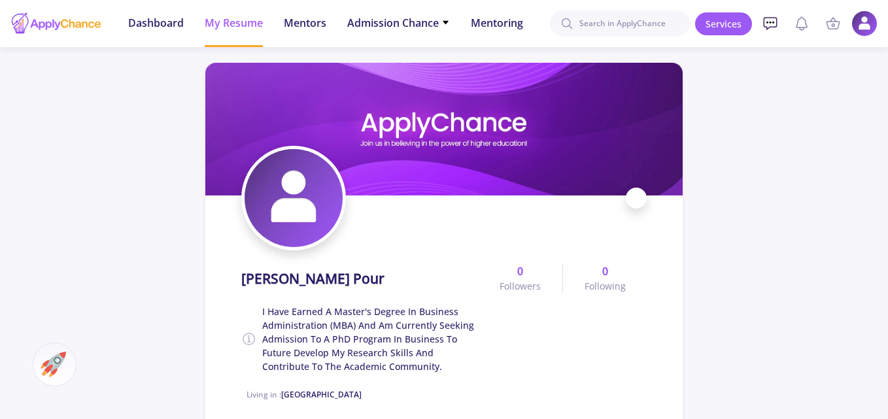
click at [765, 26] on icon at bounding box center [771, 24] width 16 height 16
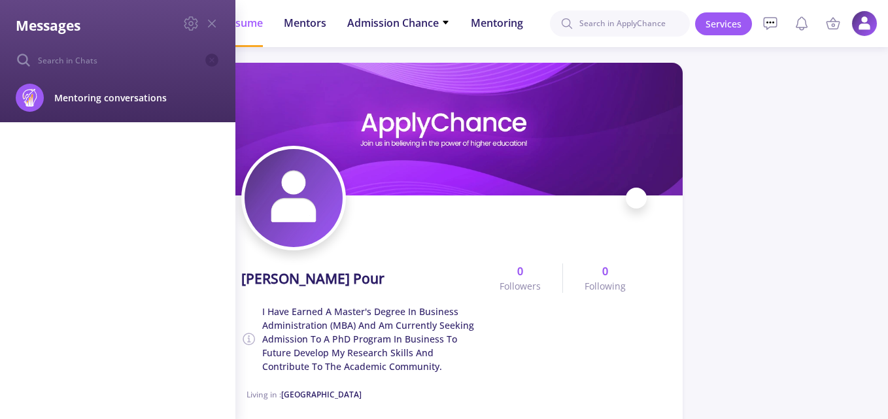
click at [765, 128] on div "Messages Mentoring conversations Block" at bounding box center [444, 209] width 888 height 419
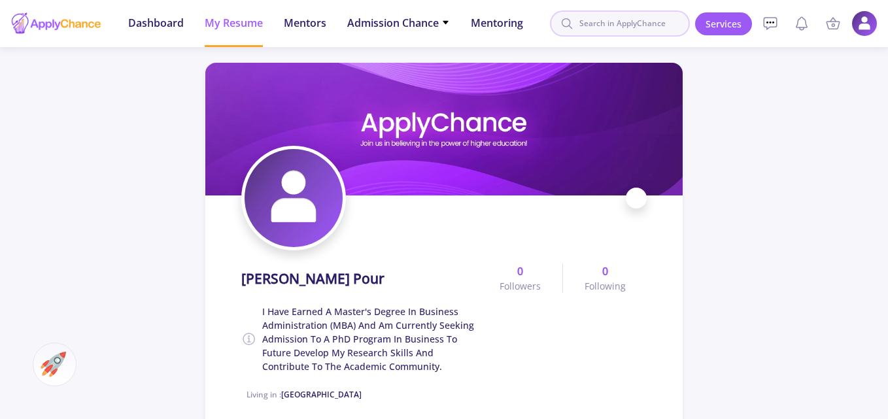
click at [649, 32] on input at bounding box center [620, 23] width 140 height 26
type input "c"
type input "m"
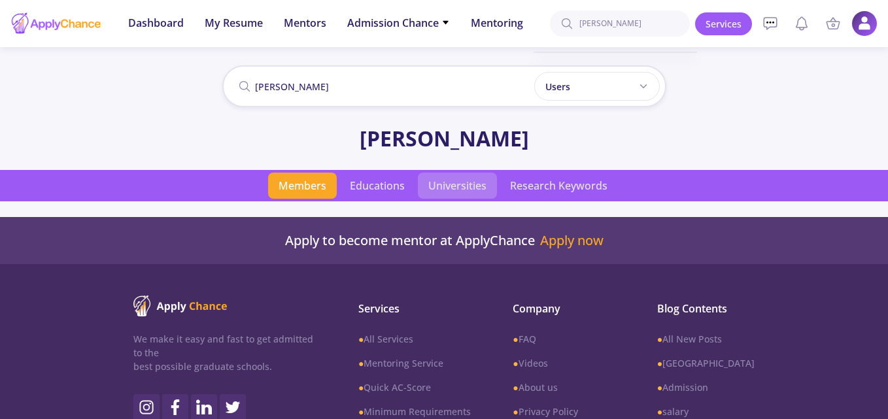
click at [485, 185] on span "Universities" at bounding box center [457, 186] width 79 height 26
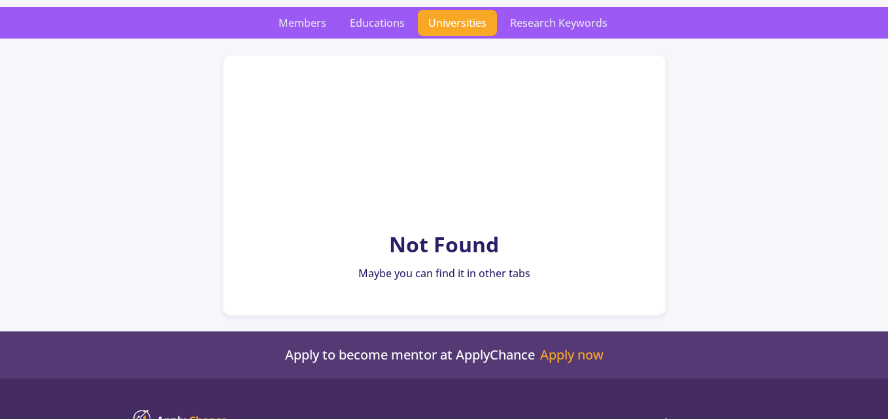
scroll to position [196, 0]
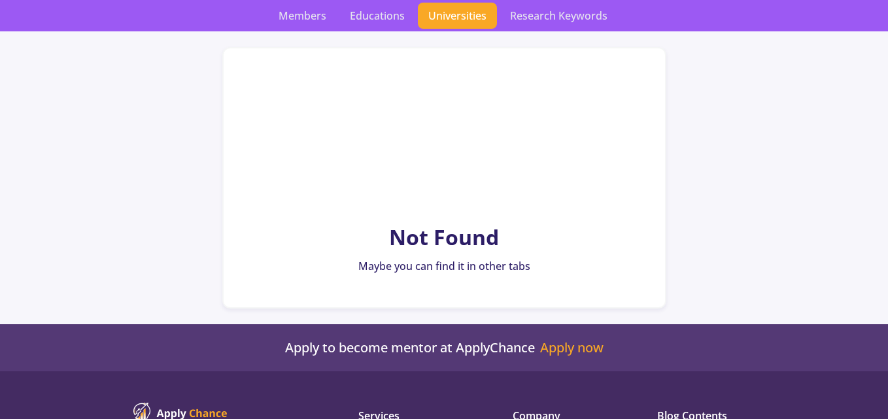
click at [308, 23] on span "Members" at bounding box center [302, 16] width 69 height 26
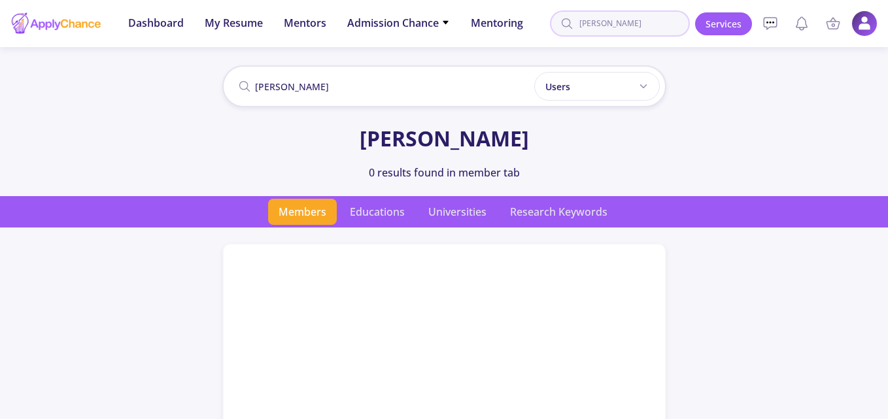
click at [625, 25] on input "[PERSON_NAME]" at bounding box center [620, 23] width 140 height 26
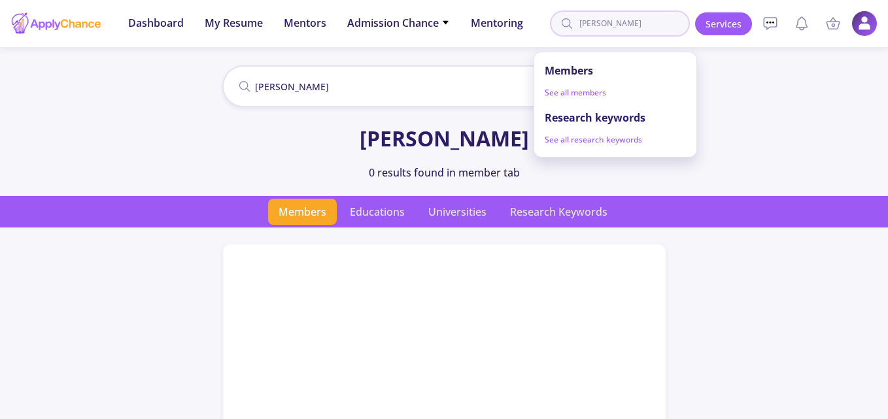
click at [625, 25] on input "[PERSON_NAME]" at bounding box center [620, 23] width 140 height 26
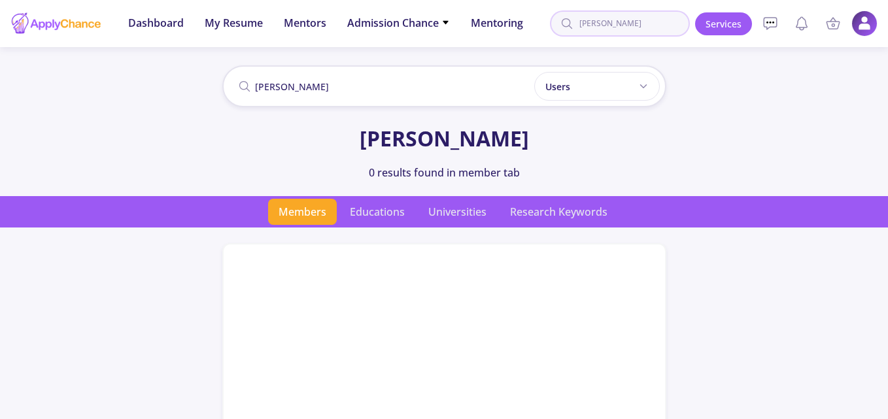
click at [625, 25] on input "[PERSON_NAME]" at bounding box center [620, 23] width 140 height 26
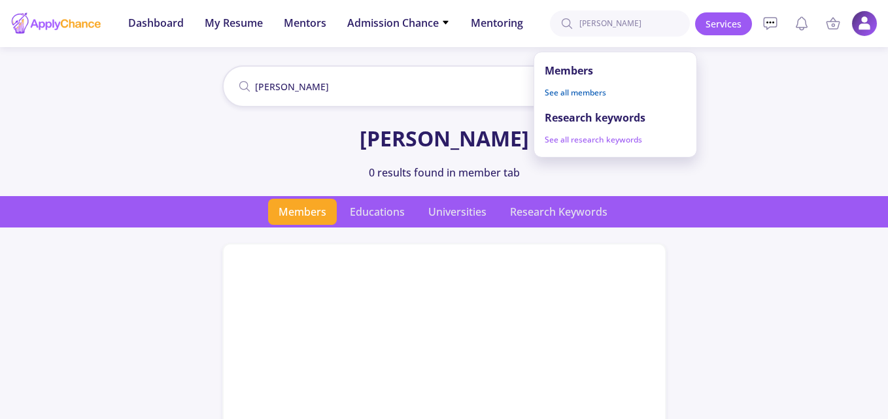
click at [586, 94] on link "See all members" at bounding box center [576, 93] width 82 height 22
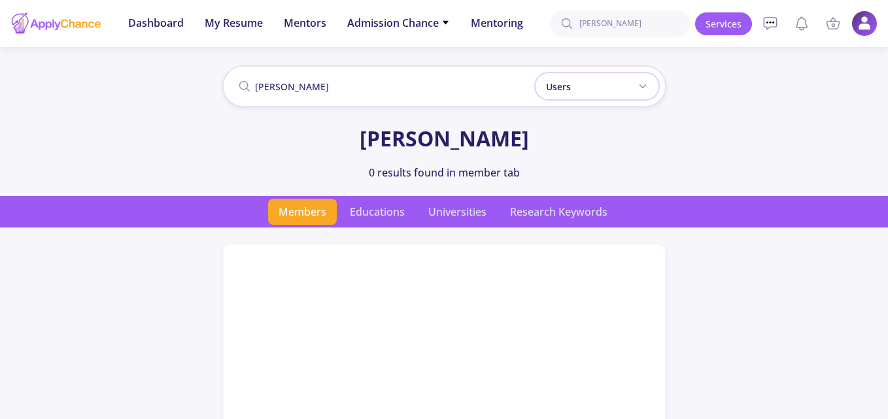
click at [637, 91] on div "Users" at bounding box center [598, 86] width 126 height 29
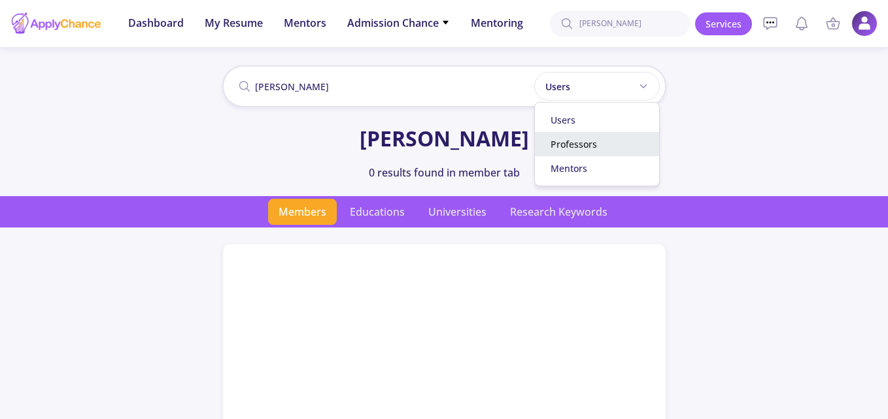
click at [596, 146] on div "Professors" at bounding box center [597, 144] width 124 height 24
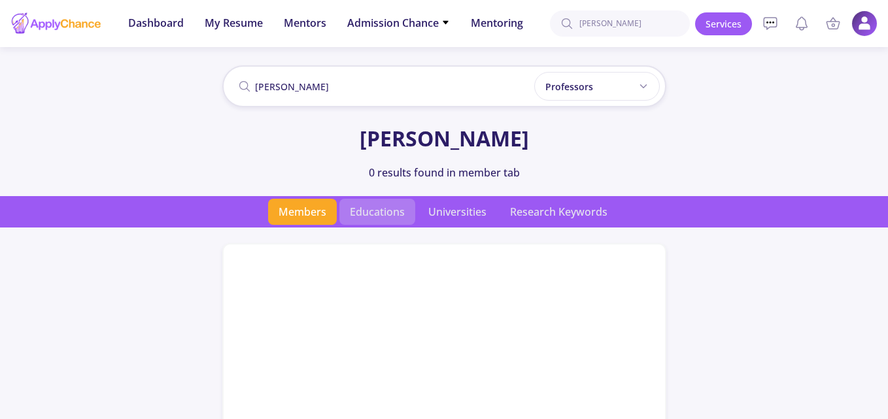
click at [389, 220] on span "Educations" at bounding box center [378, 212] width 76 height 26
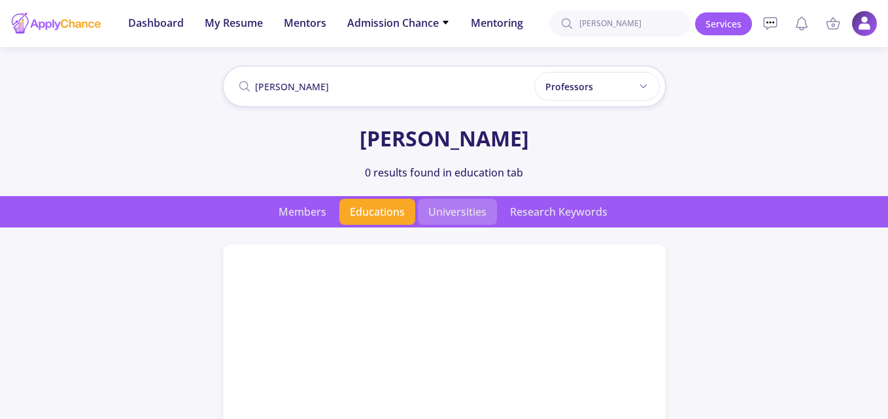
click at [459, 208] on span "Universities" at bounding box center [457, 212] width 79 height 26
click at [459, 208] on body "Members See all members Research keywords See all research keywords Dashboard M…" at bounding box center [444, 209] width 888 height 419
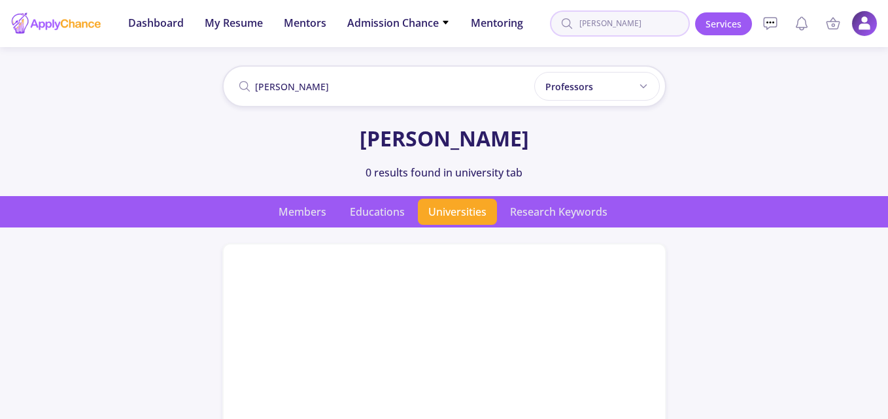
click at [641, 26] on input "[PERSON_NAME]" at bounding box center [620, 23] width 140 height 26
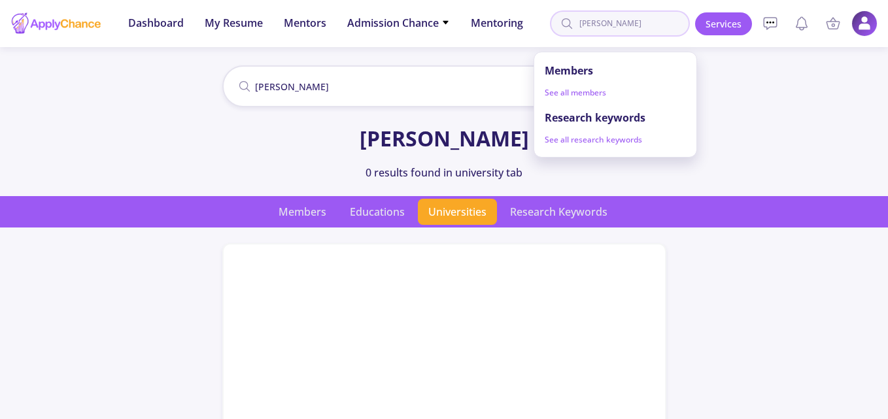
click at [641, 26] on input "[PERSON_NAME]" at bounding box center [620, 23] width 140 height 26
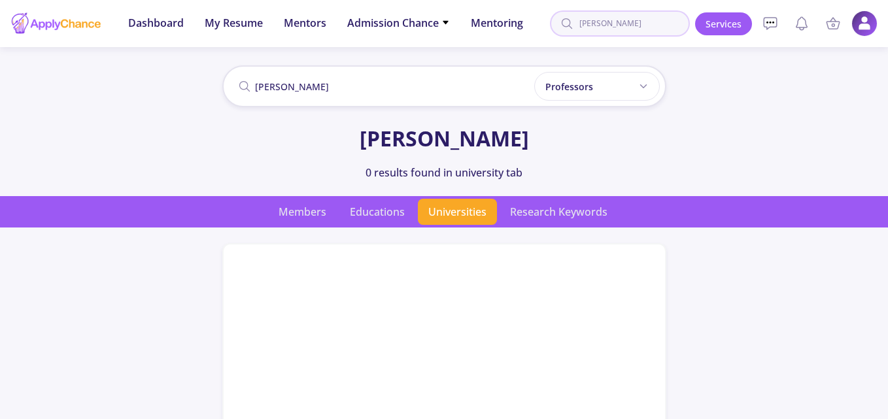
click at [641, 26] on input "[PERSON_NAME]" at bounding box center [620, 23] width 140 height 26
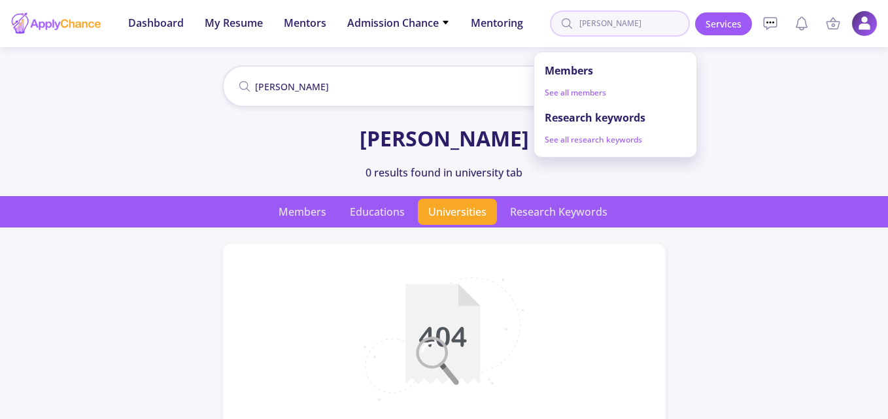
type input "c"
click at [628, 30] on input "austin" at bounding box center [620, 23] width 140 height 26
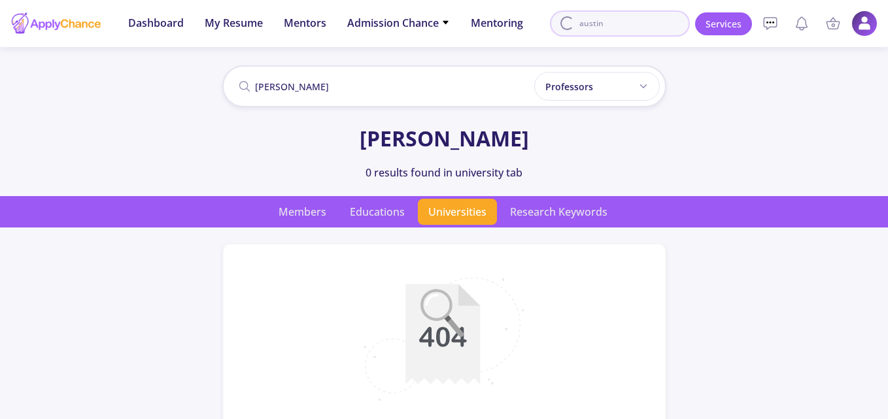
type input "austin"
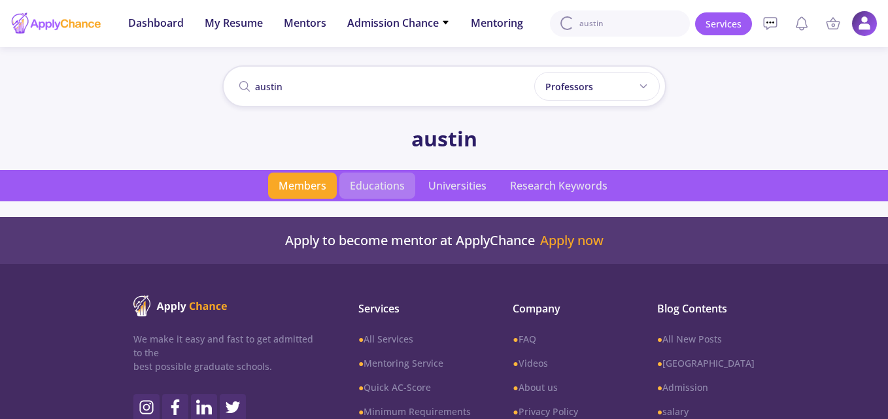
click at [357, 182] on span "Educations" at bounding box center [378, 186] width 76 height 26
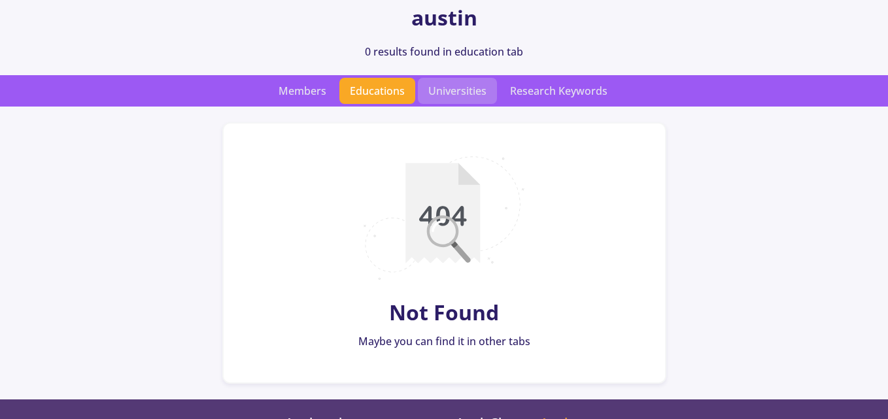
scroll to position [131, 0]
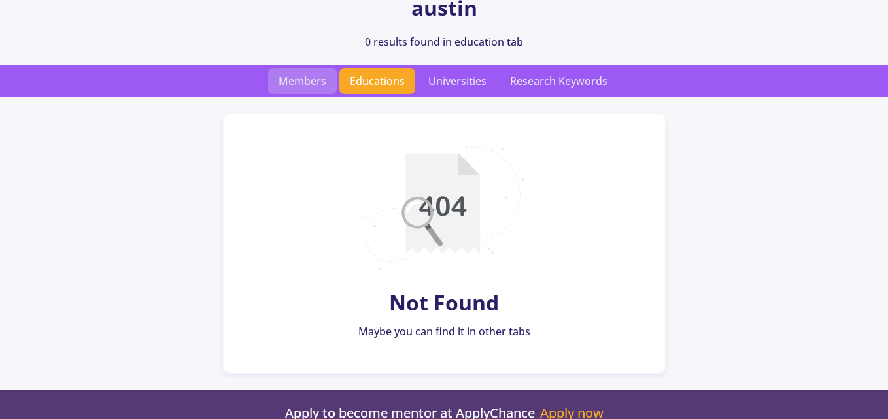
click at [323, 85] on span "Members" at bounding box center [302, 81] width 69 height 26
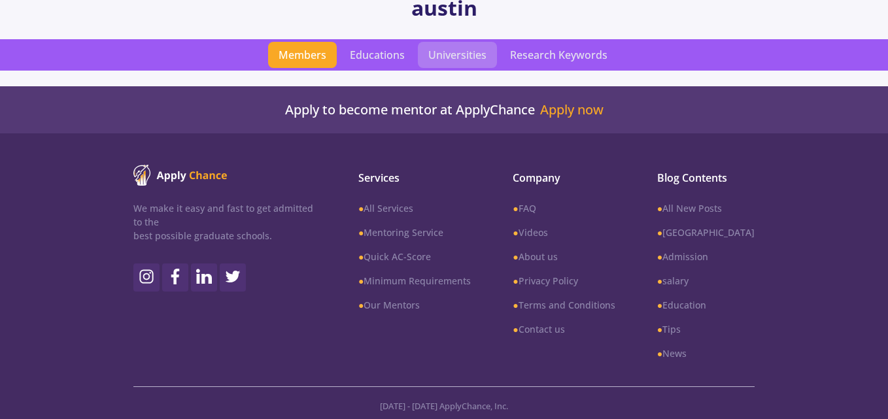
click at [452, 46] on span "Universities" at bounding box center [457, 55] width 79 height 26
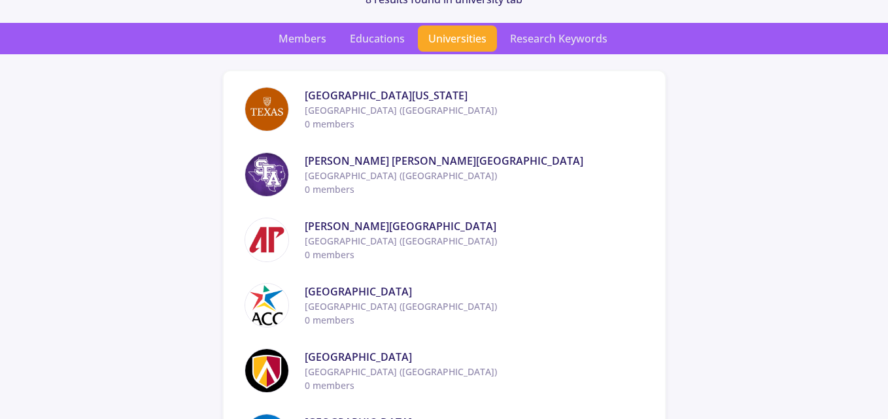
scroll to position [196, 0]
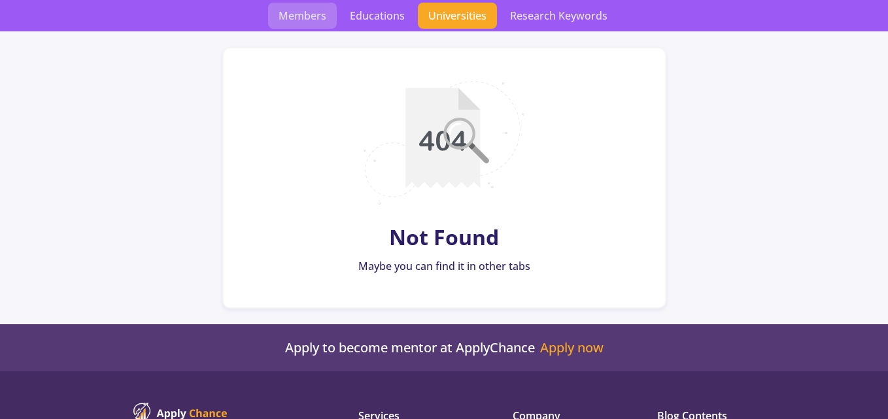
click at [299, 18] on span "Members" at bounding box center [302, 16] width 69 height 26
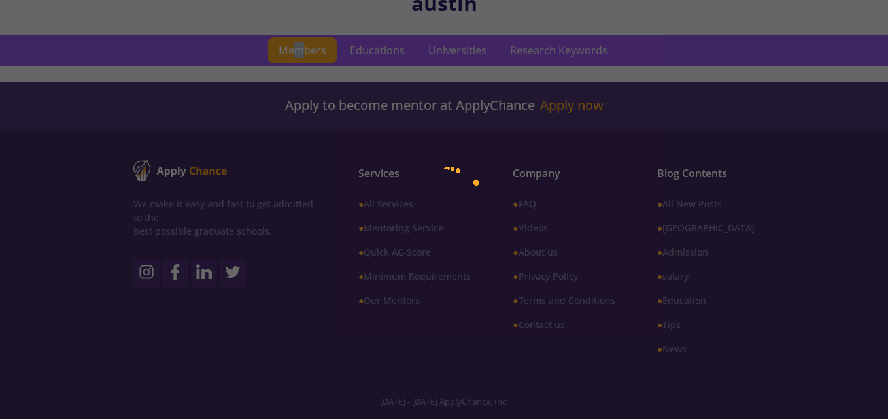
scroll to position [135, 0]
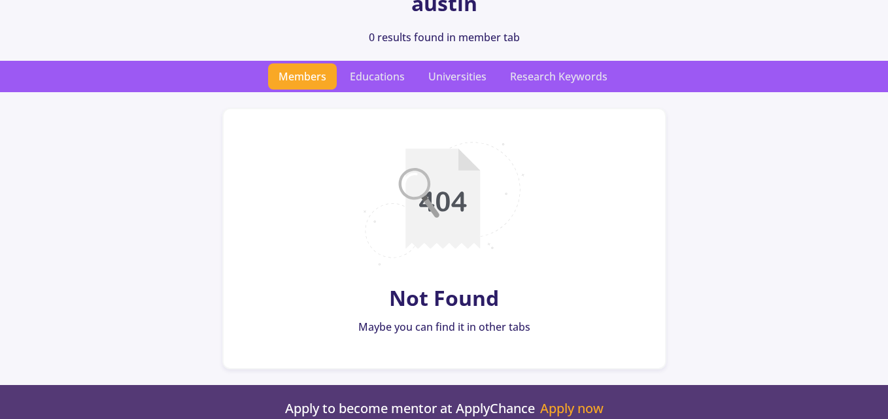
click at [317, 79] on span "Members" at bounding box center [302, 76] width 69 height 26
click at [483, 73] on span "Universities" at bounding box center [457, 76] width 79 height 26
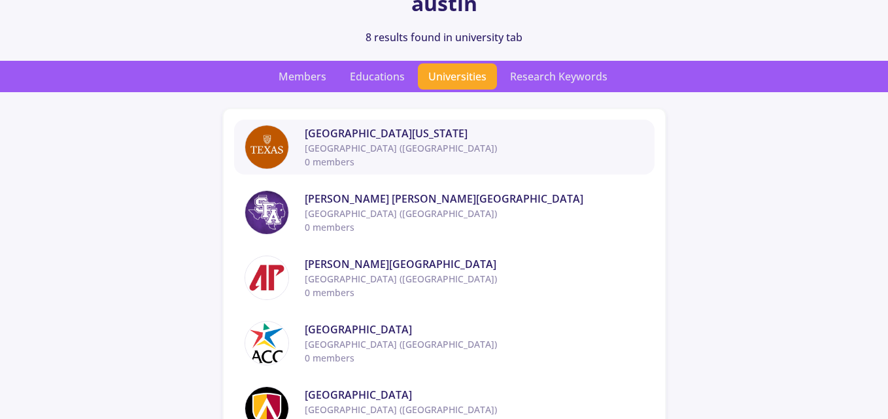
click at [325, 161] on span "0 members" at bounding box center [475, 162] width 340 height 14
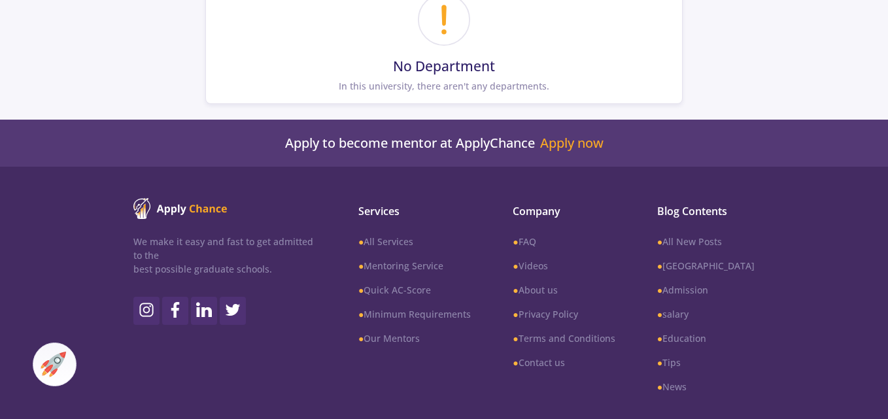
scroll to position [528, 0]
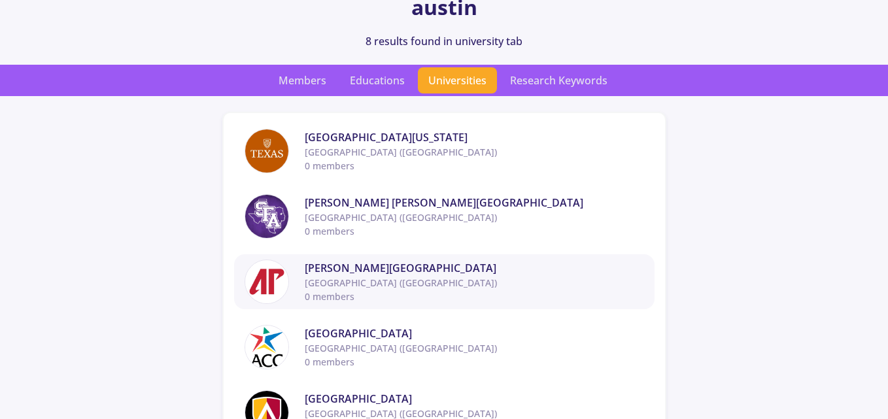
scroll to position [131, 0]
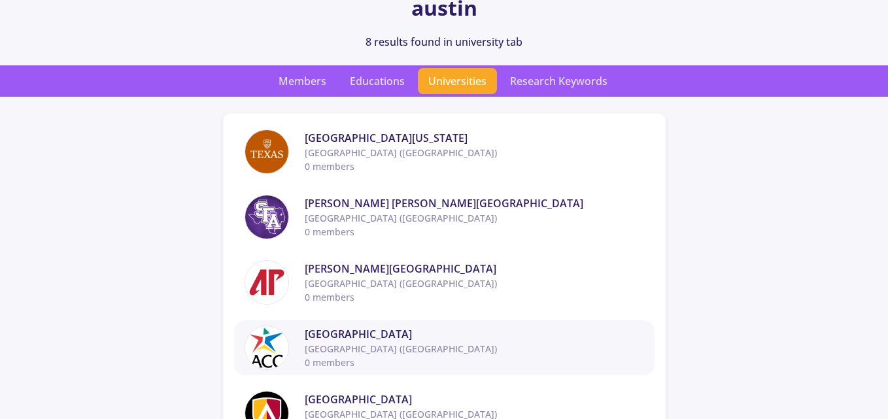
click at [383, 347] on span "[GEOGRAPHIC_DATA] ([GEOGRAPHIC_DATA])" at bounding box center [475, 349] width 340 height 14
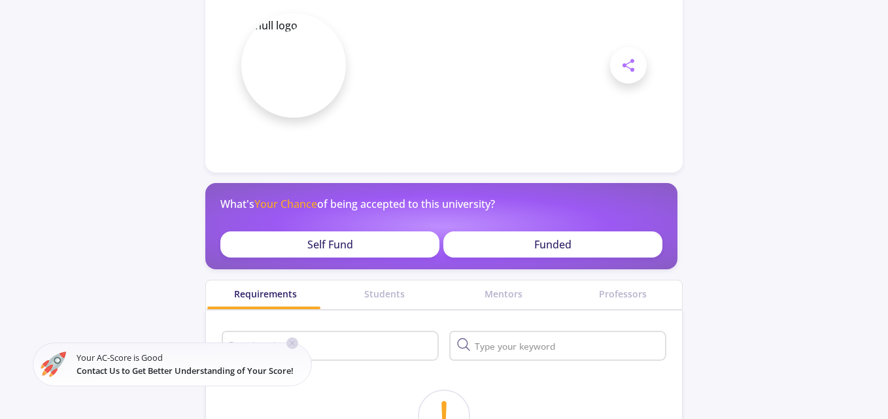
click at [498, 246] on div "Funded" at bounding box center [553, 245] width 219 height 26
click at [570, 249] on p "Funded" at bounding box center [553, 245] width 37 height 16
click at [506, 292] on div "Mentors" at bounding box center [503, 294] width 119 height 14
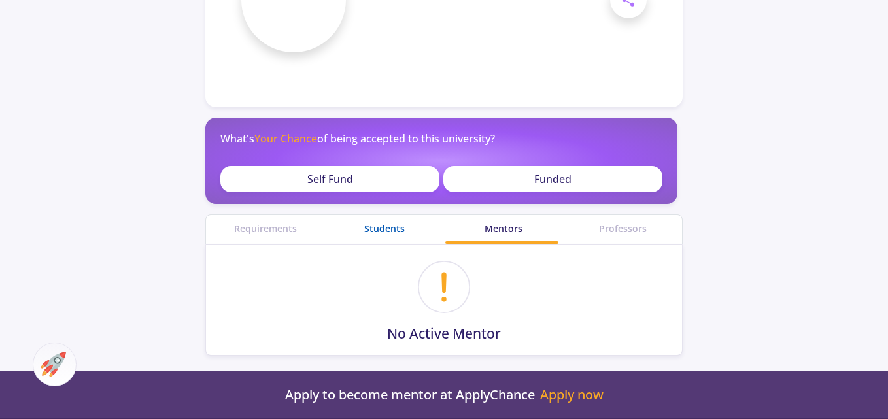
scroll to position [262, 0]
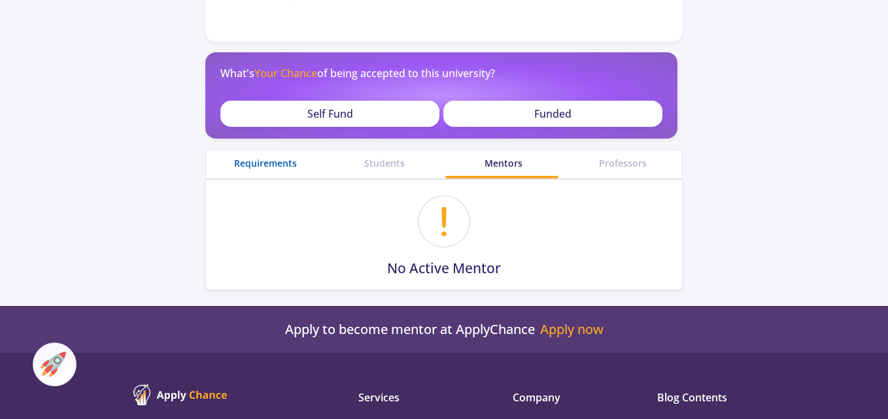
click at [292, 161] on div "Requirements" at bounding box center [265, 163] width 119 height 14
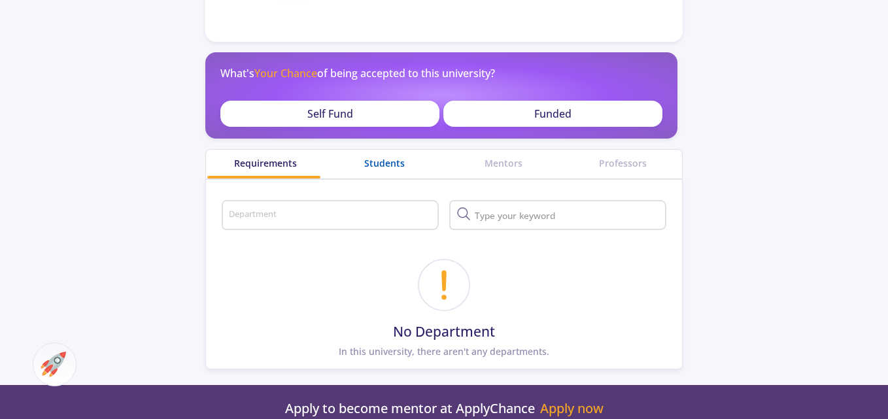
click at [374, 166] on div "Students" at bounding box center [384, 163] width 119 height 14
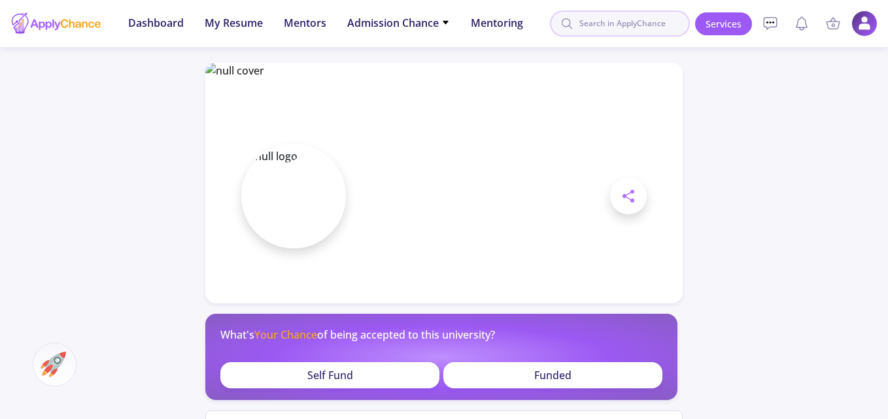
click at [593, 27] on input at bounding box center [620, 23] width 140 height 26
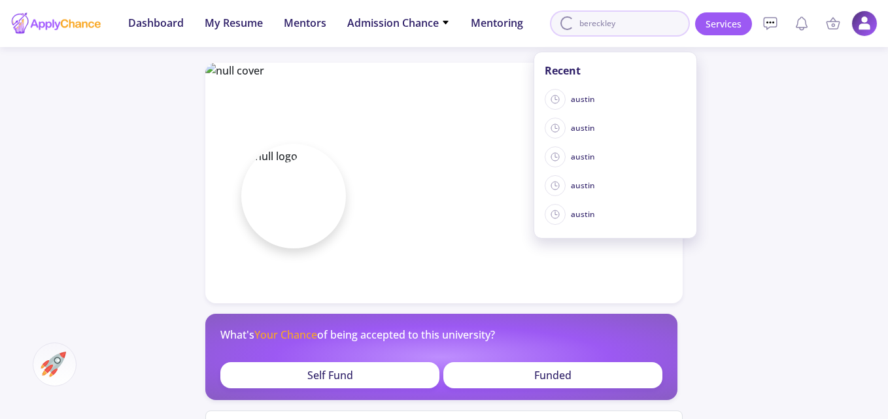
type input "bereckley"
click at [521, 366] on div "Funded" at bounding box center [553, 375] width 219 height 26
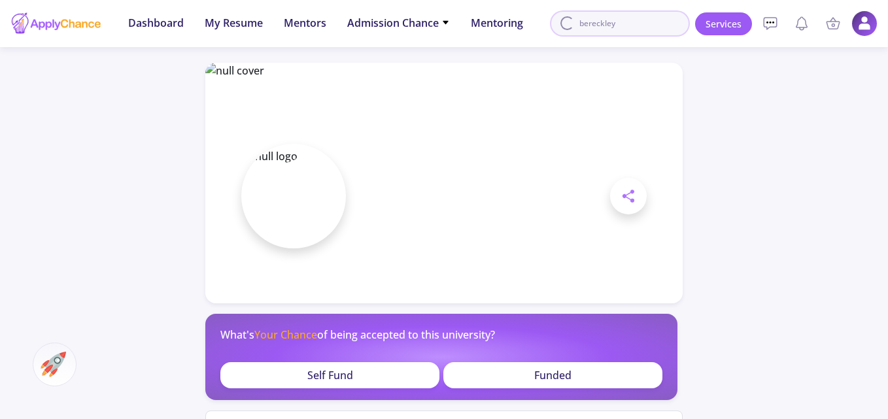
click at [641, 30] on input "bereckley" at bounding box center [620, 23] width 140 height 26
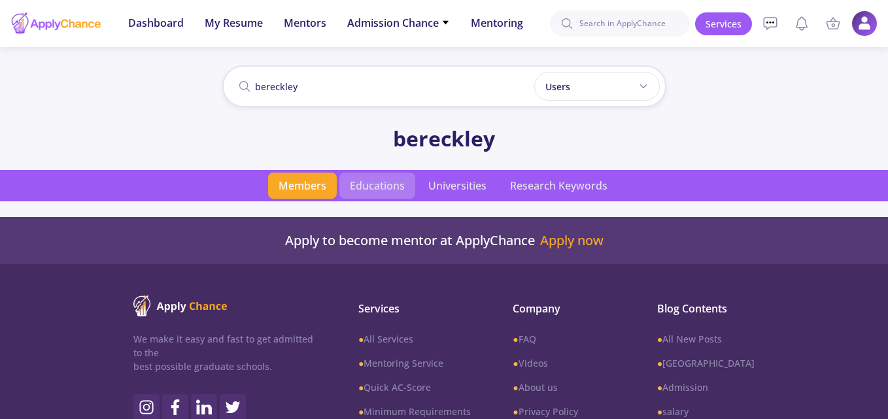
click at [360, 180] on span "Educations" at bounding box center [378, 186] width 76 height 26
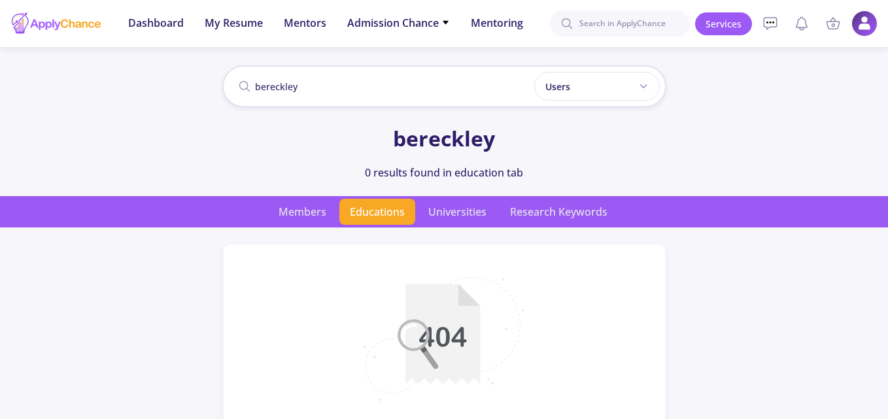
click at [320, 213] on span "Members" at bounding box center [302, 212] width 69 height 26
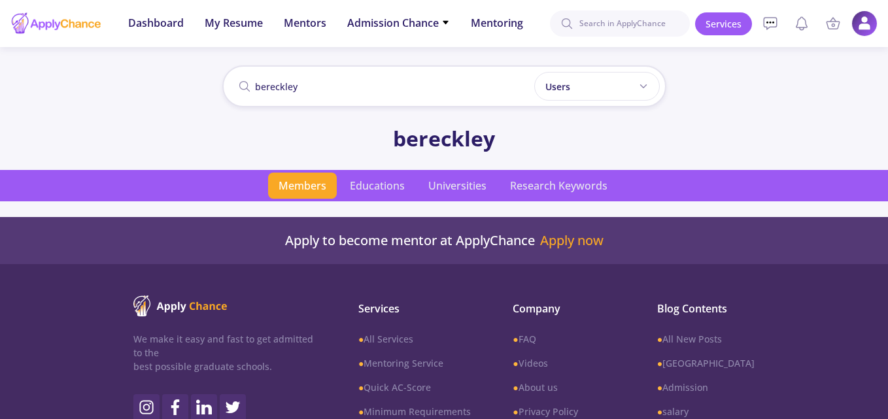
click at [310, 194] on span "Members" at bounding box center [302, 186] width 69 height 26
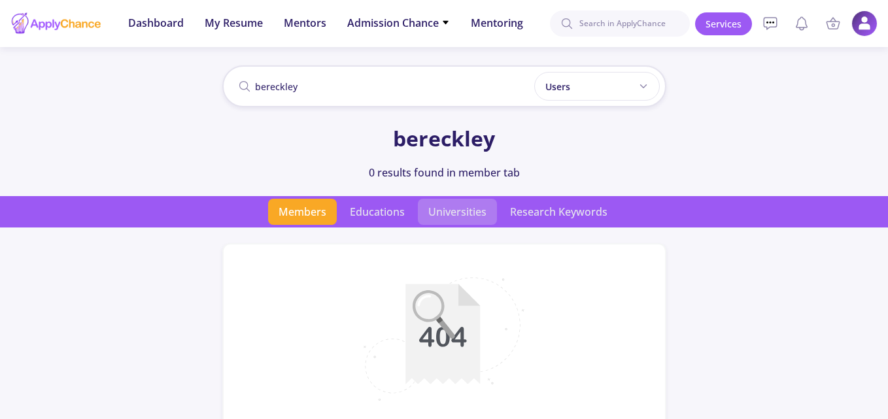
click at [478, 211] on span "Universities" at bounding box center [457, 212] width 79 height 26
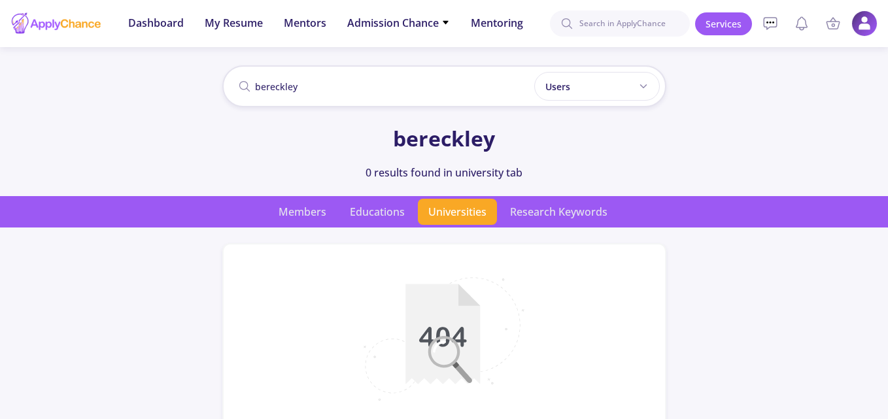
click at [478, 211] on span "Universities" at bounding box center [457, 212] width 79 height 26
